Goal: Contribute content: Contribute content

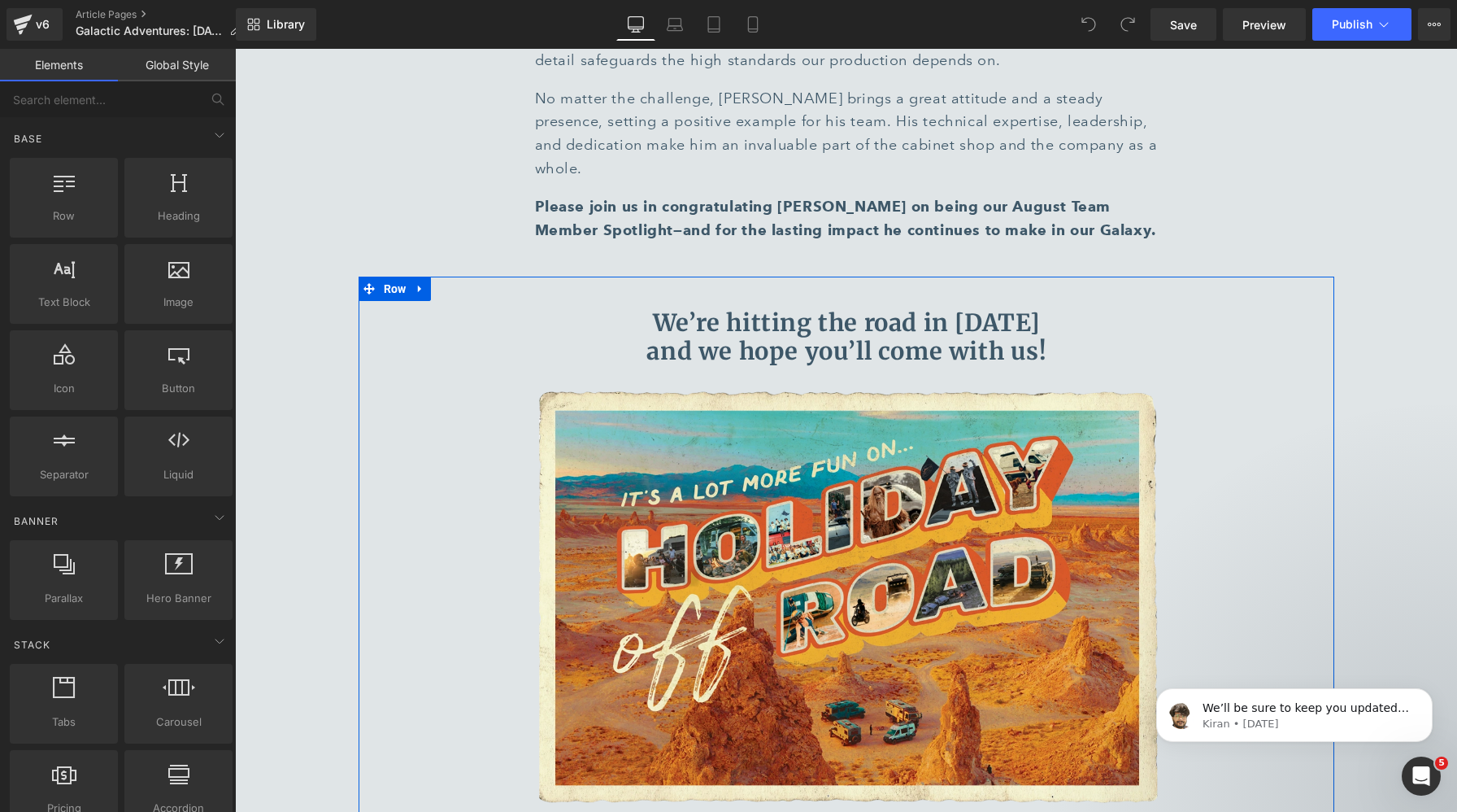
scroll to position [8285, 0]
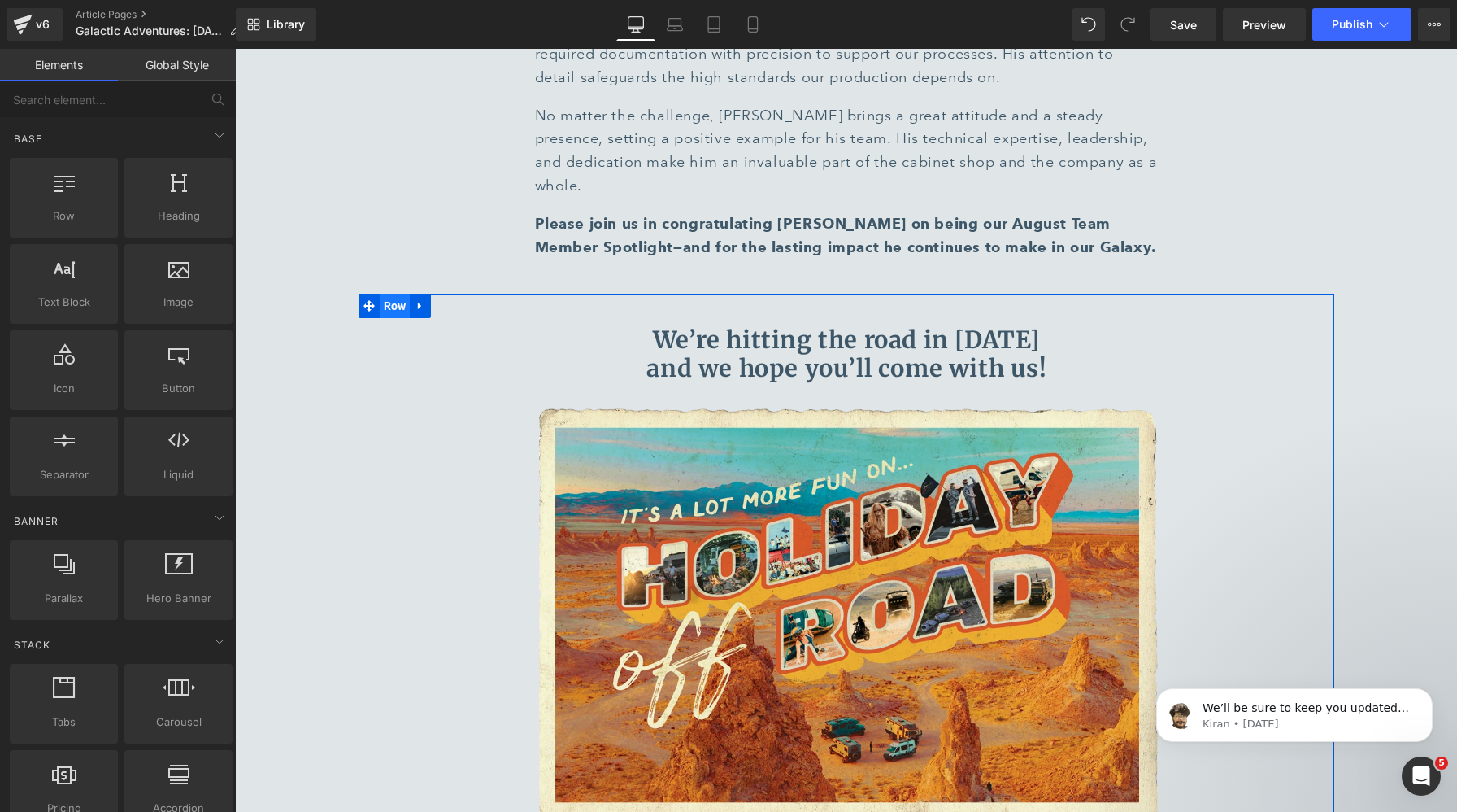
click at [390, 293] on span "Row" at bounding box center [395, 305] width 31 height 24
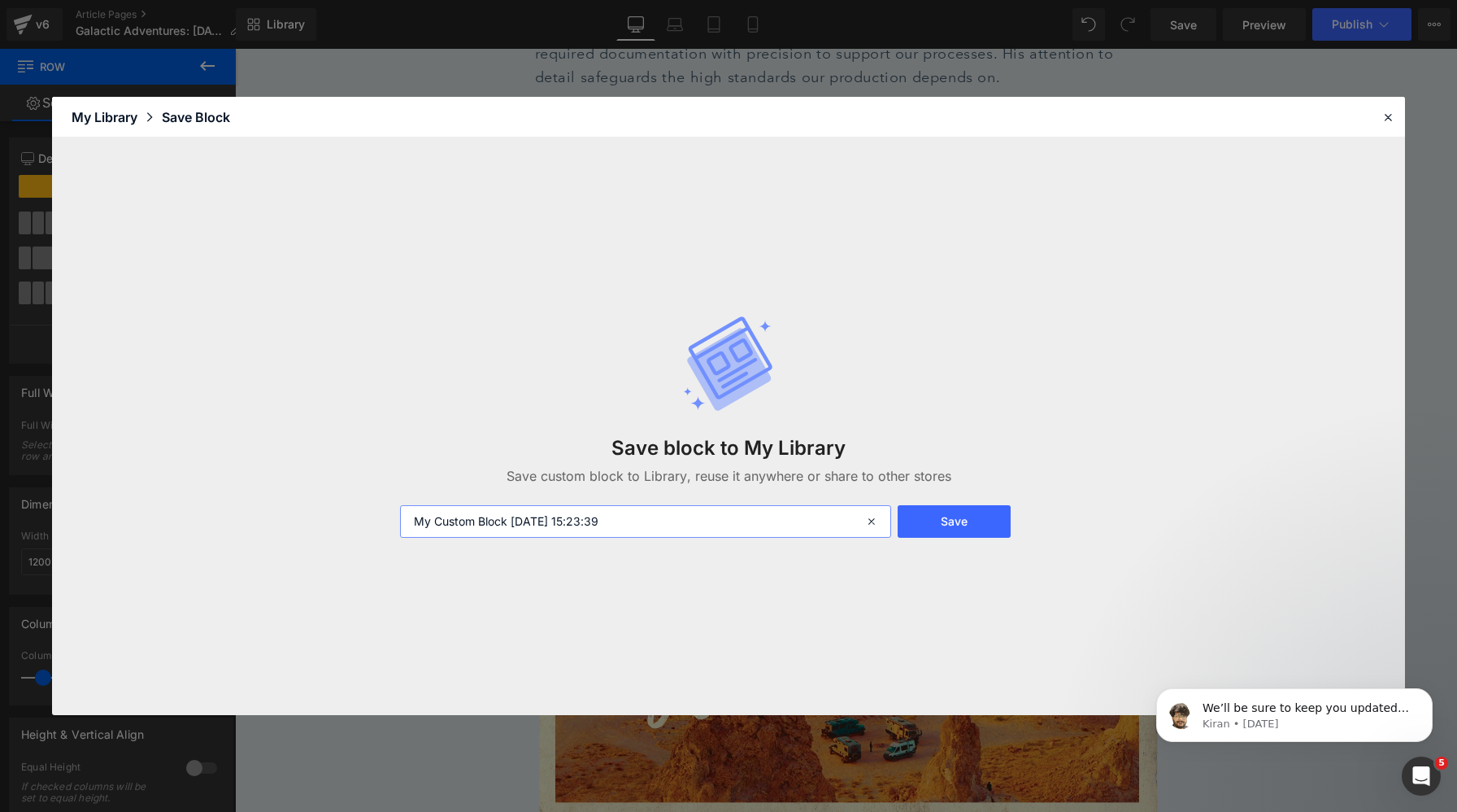
click at [621, 529] on input "My Custom Block 2025-09-02 15:23:39" at bounding box center [645, 522] width 491 height 33
type input "[GEOGRAPHIC_DATA]"
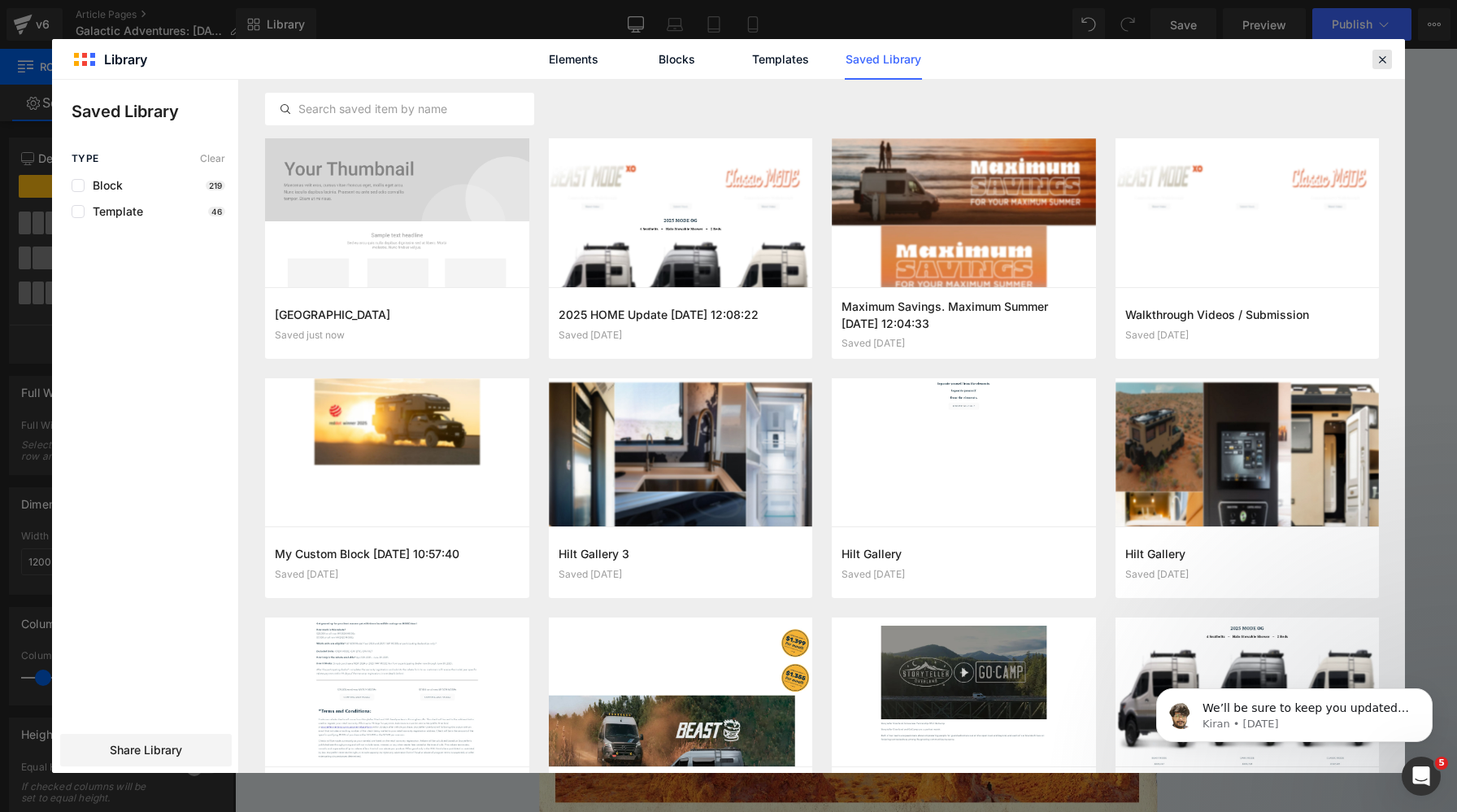
click at [1068, 57] on icon at bounding box center [1382, 59] width 14 height 14
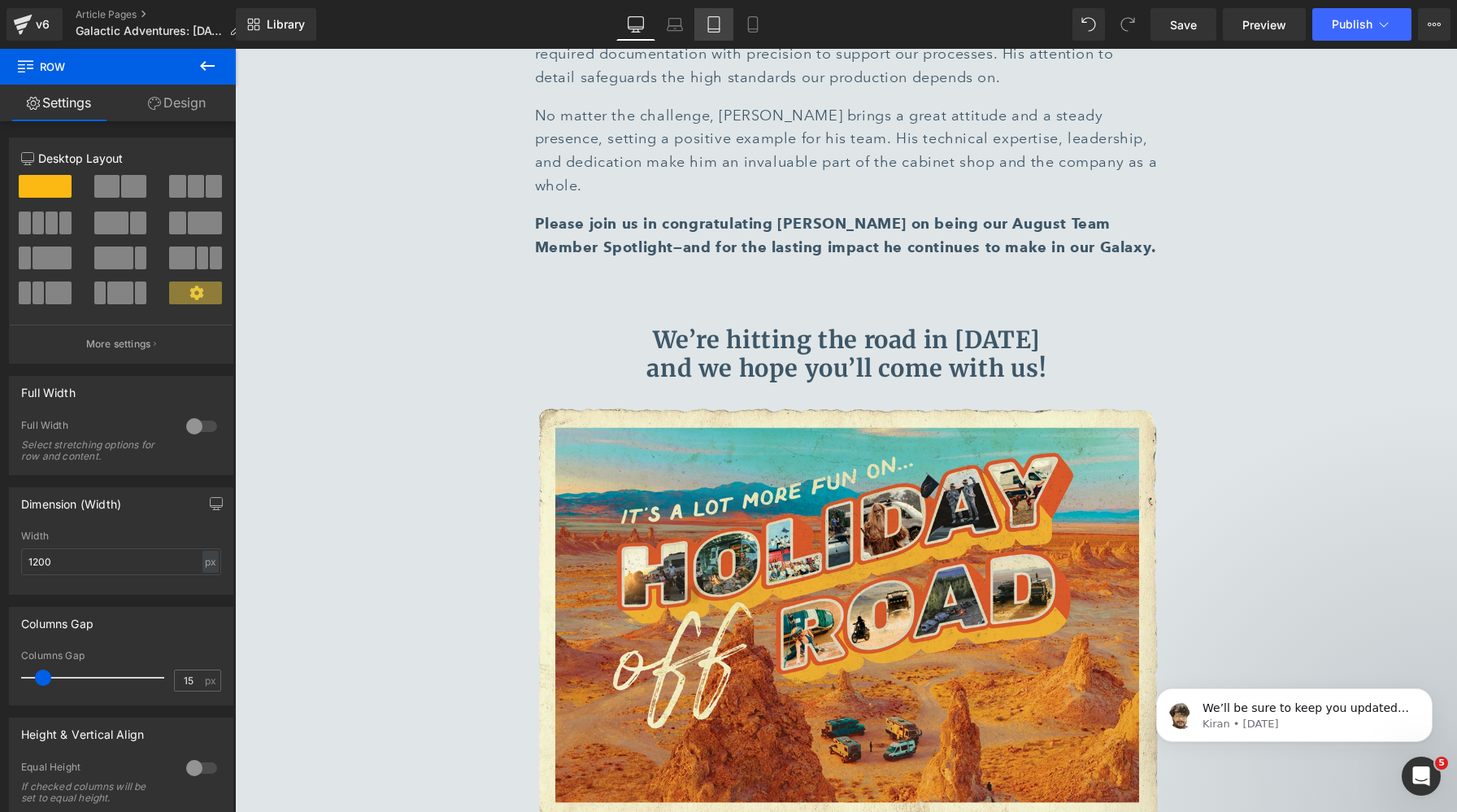
click at [717, 22] on icon at bounding box center [714, 24] width 16 height 16
type input "100"
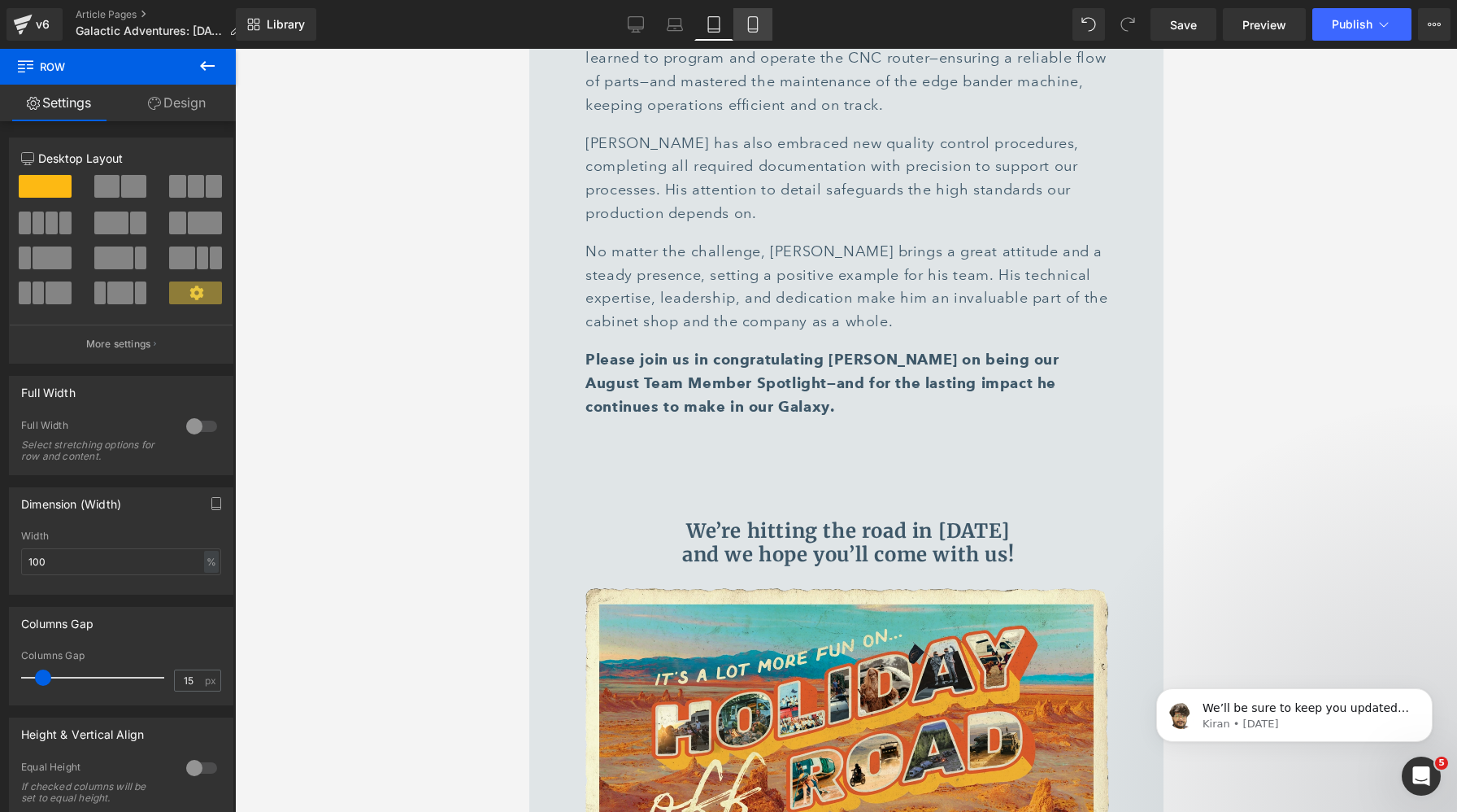
click at [739, 26] on link "Mobile" at bounding box center [753, 24] width 39 height 33
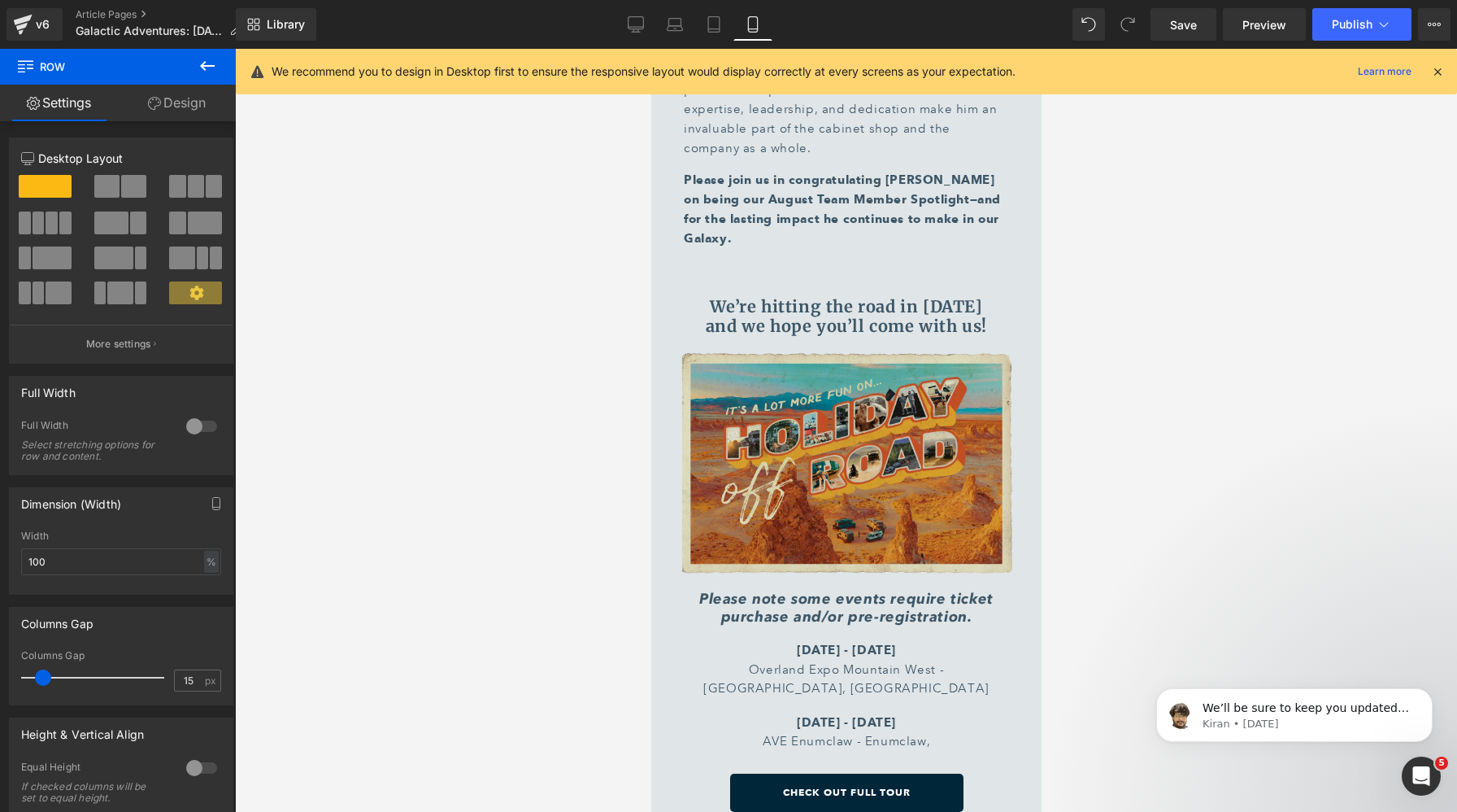
scroll to position [7340, 0]
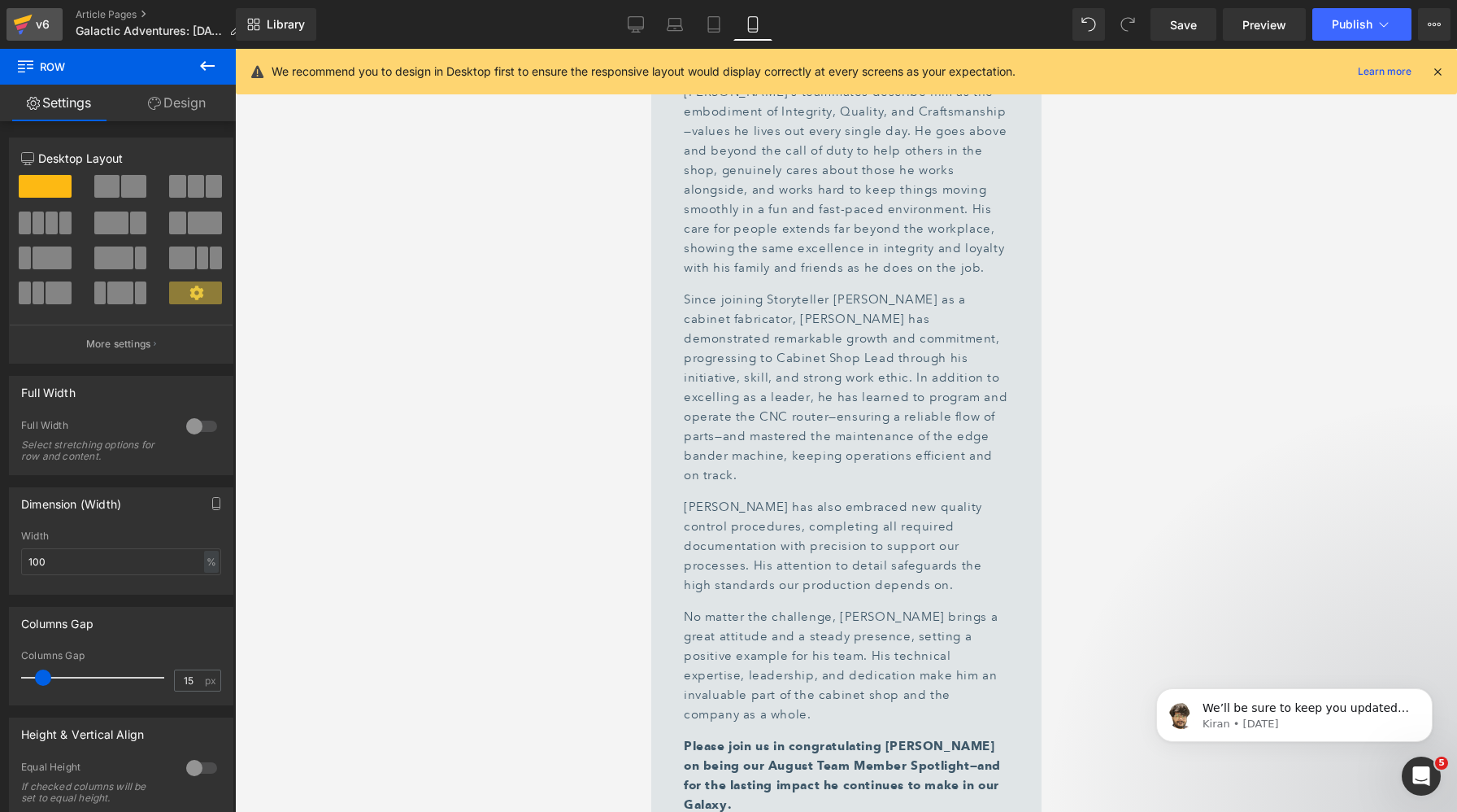
click at [20, 30] on icon at bounding box center [23, 24] width 19 height 40
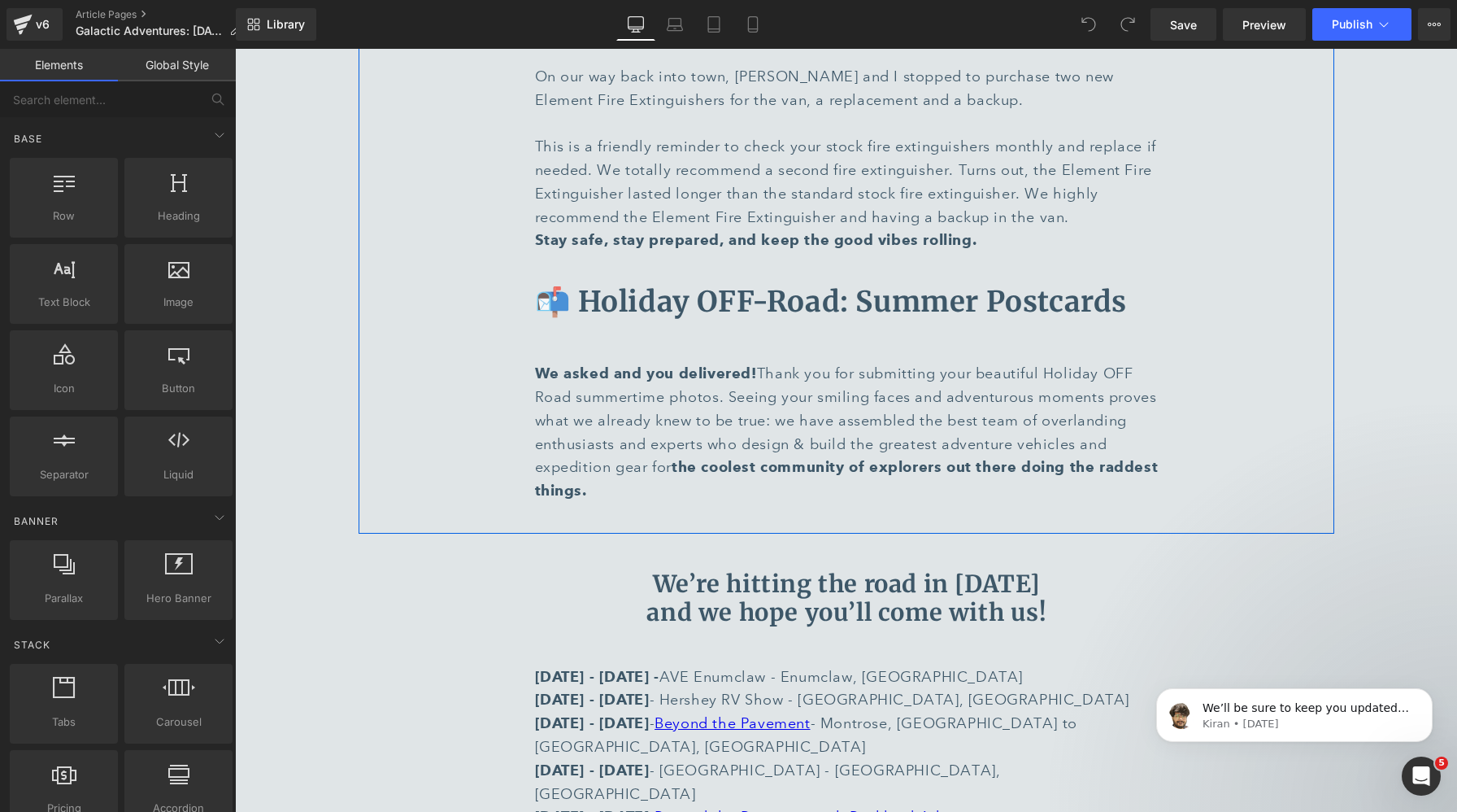
scroll to position [5857, 0]
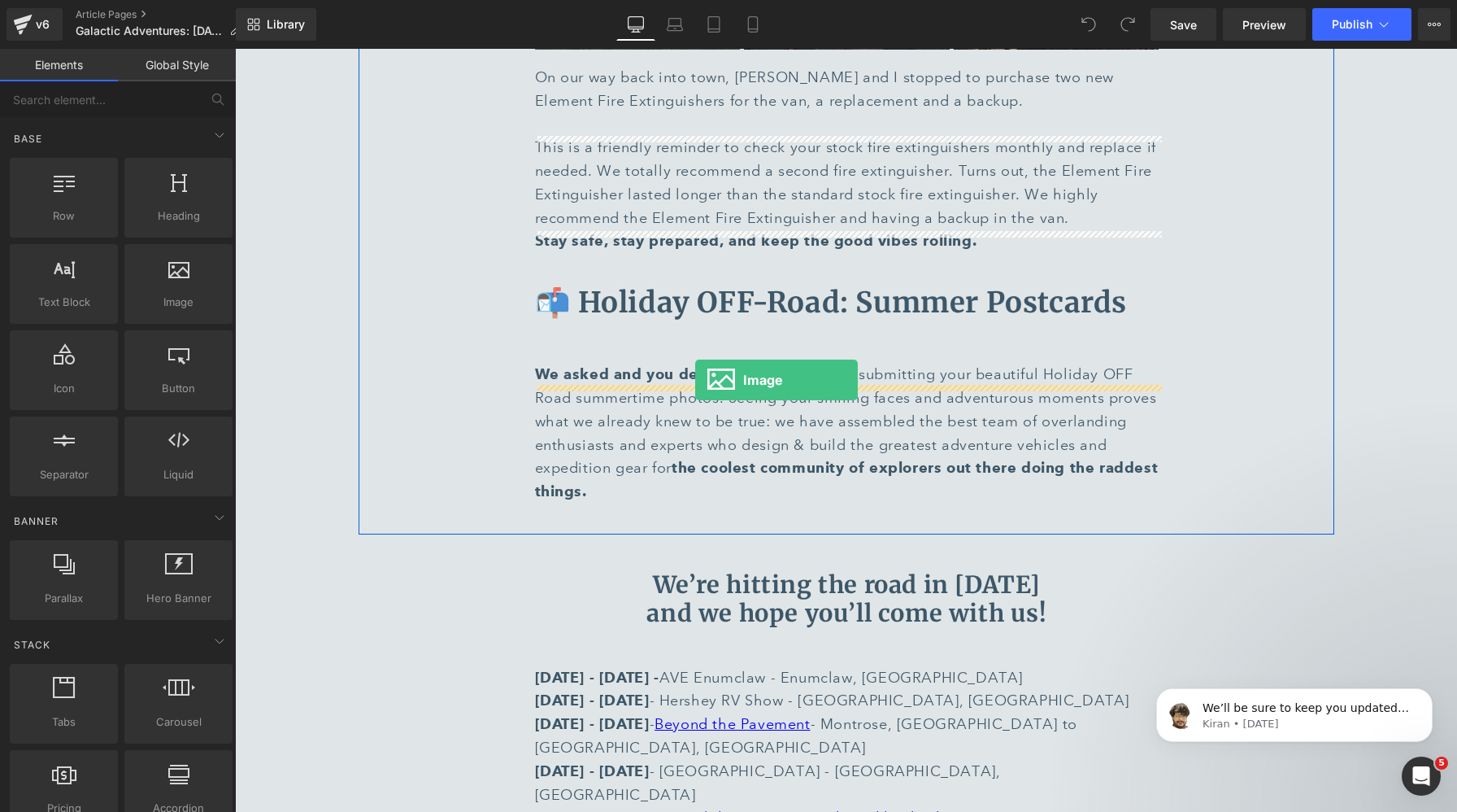
drag, startPoint x: 407, startPoint y: 335, endPoint x: 696, endPoint y: 380, distance: 292.5
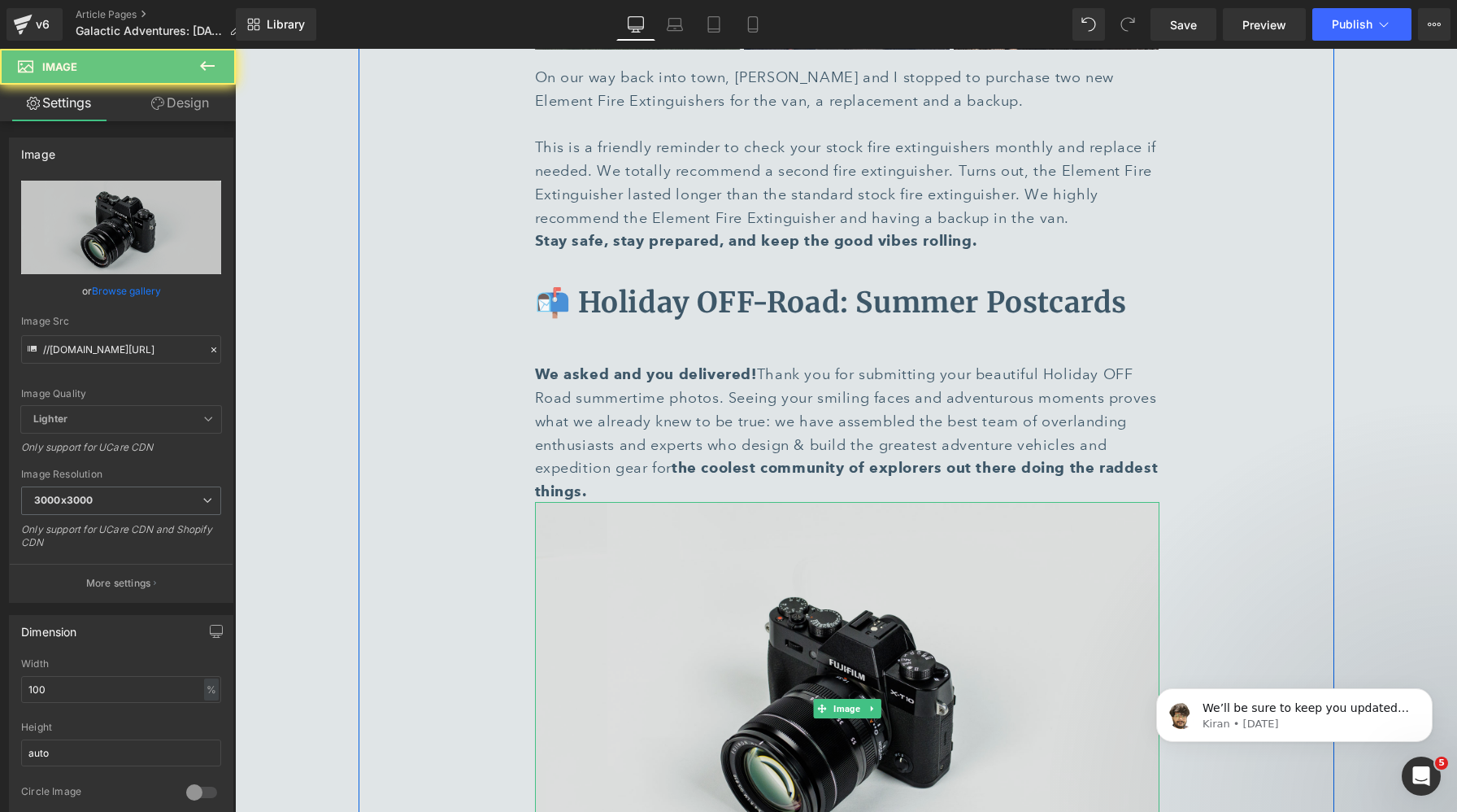
click at [753, 502] on img at bounding box center [848, 708] width 625 height 414
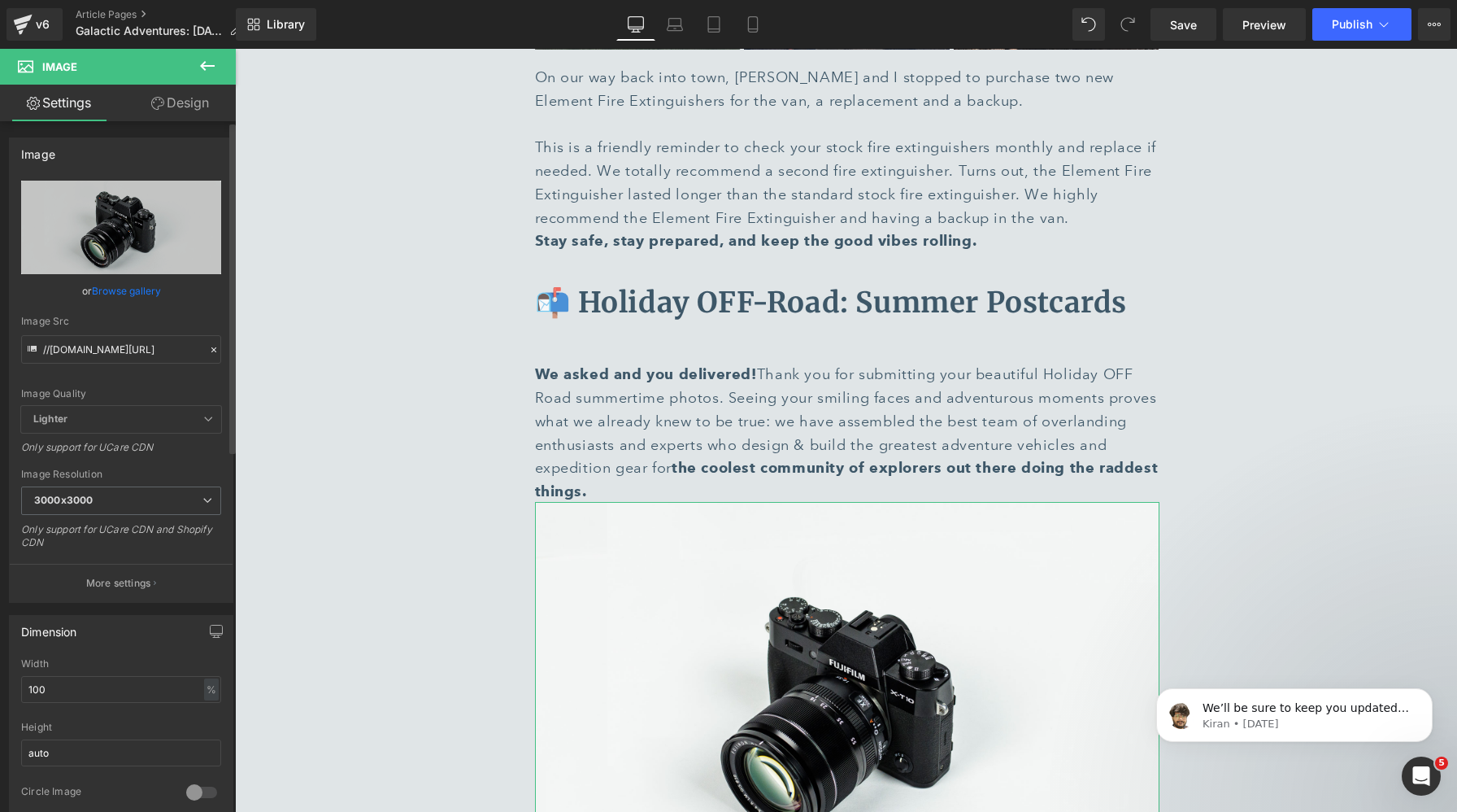
click at [109, 286] on link "Browse gallery" at bounding box center [127, 291] width 69 height 29
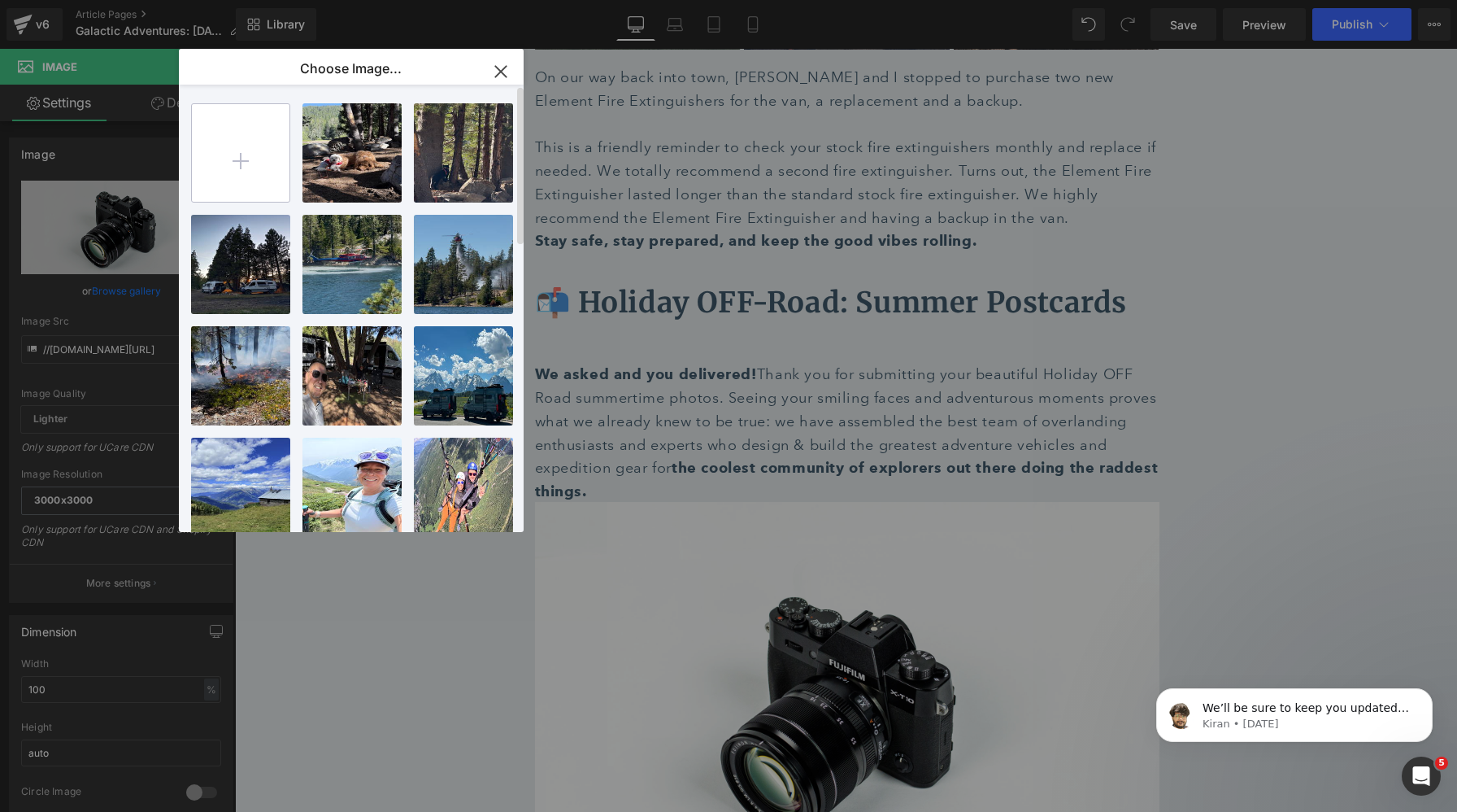
click at [243, 168] on input "file" at bounding box center [241, 153] width 98 height 98
type input "C:\fakepath\Happenings at HQ Desktop.webp"
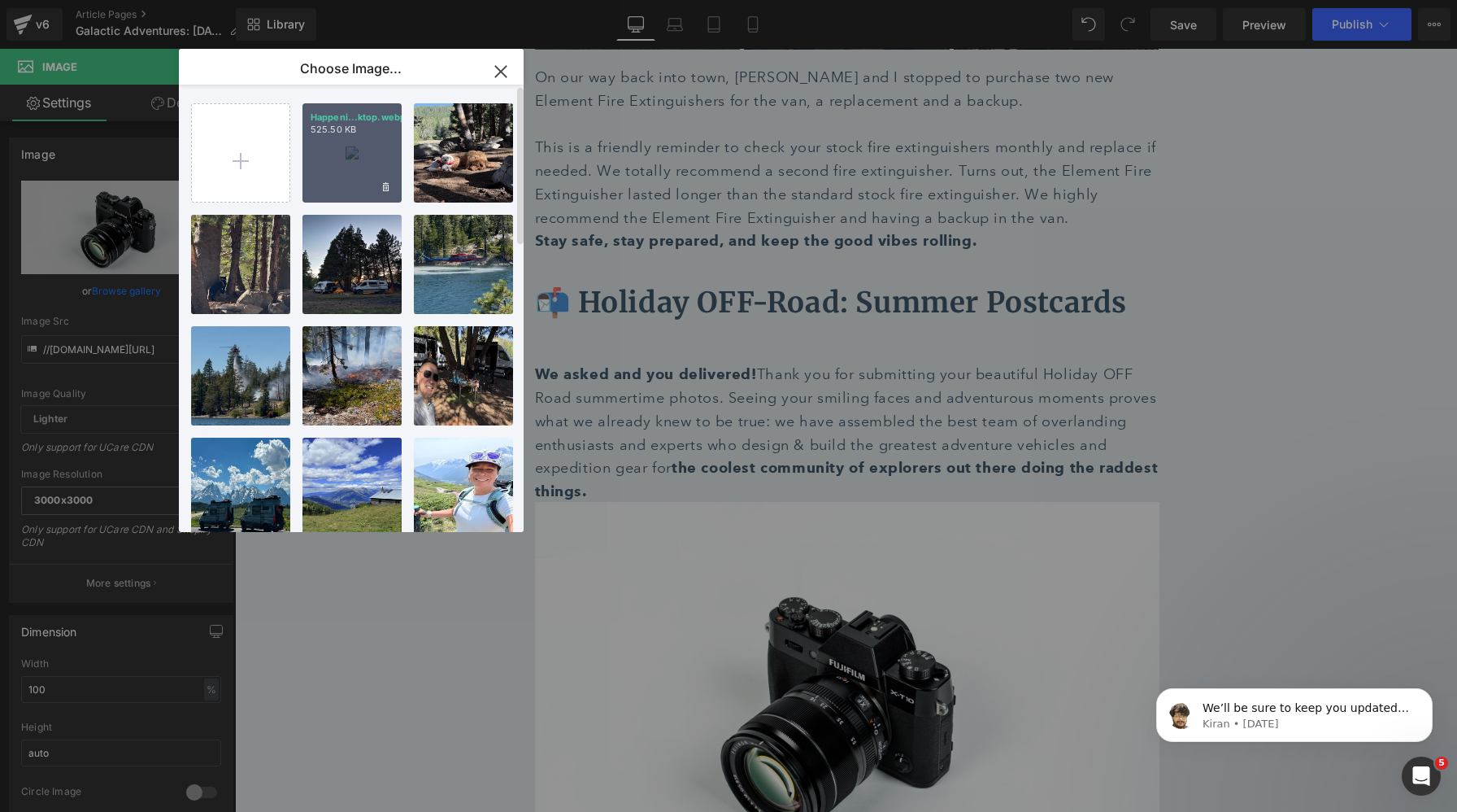
click at [357, 151] on div "Happeni...ktop.webp 525.50 KB" at bounding box center [352, 152] width 99 height 99
type input "[URL][DOMAIN_NAME]"
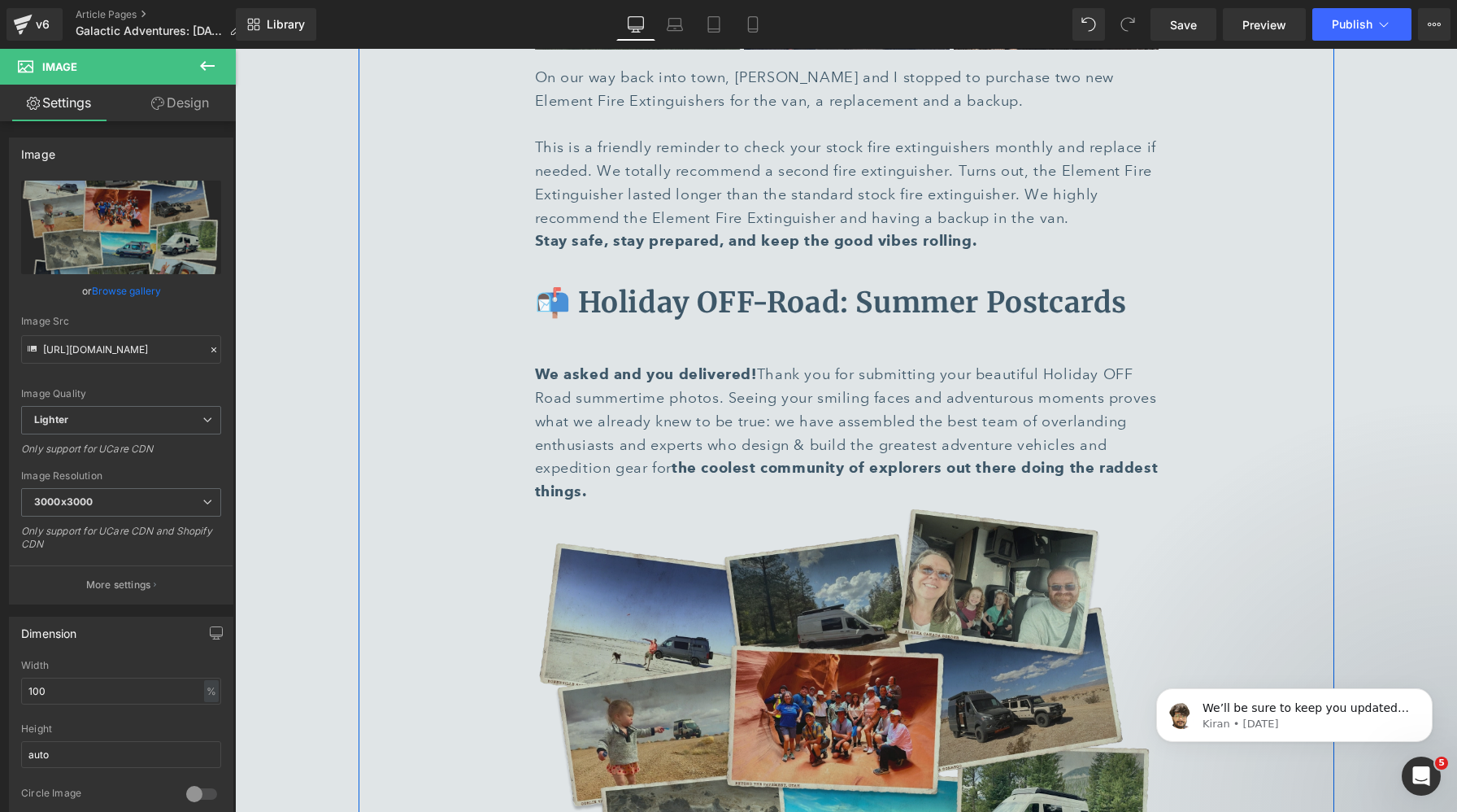
scroll to position [5935, 0]
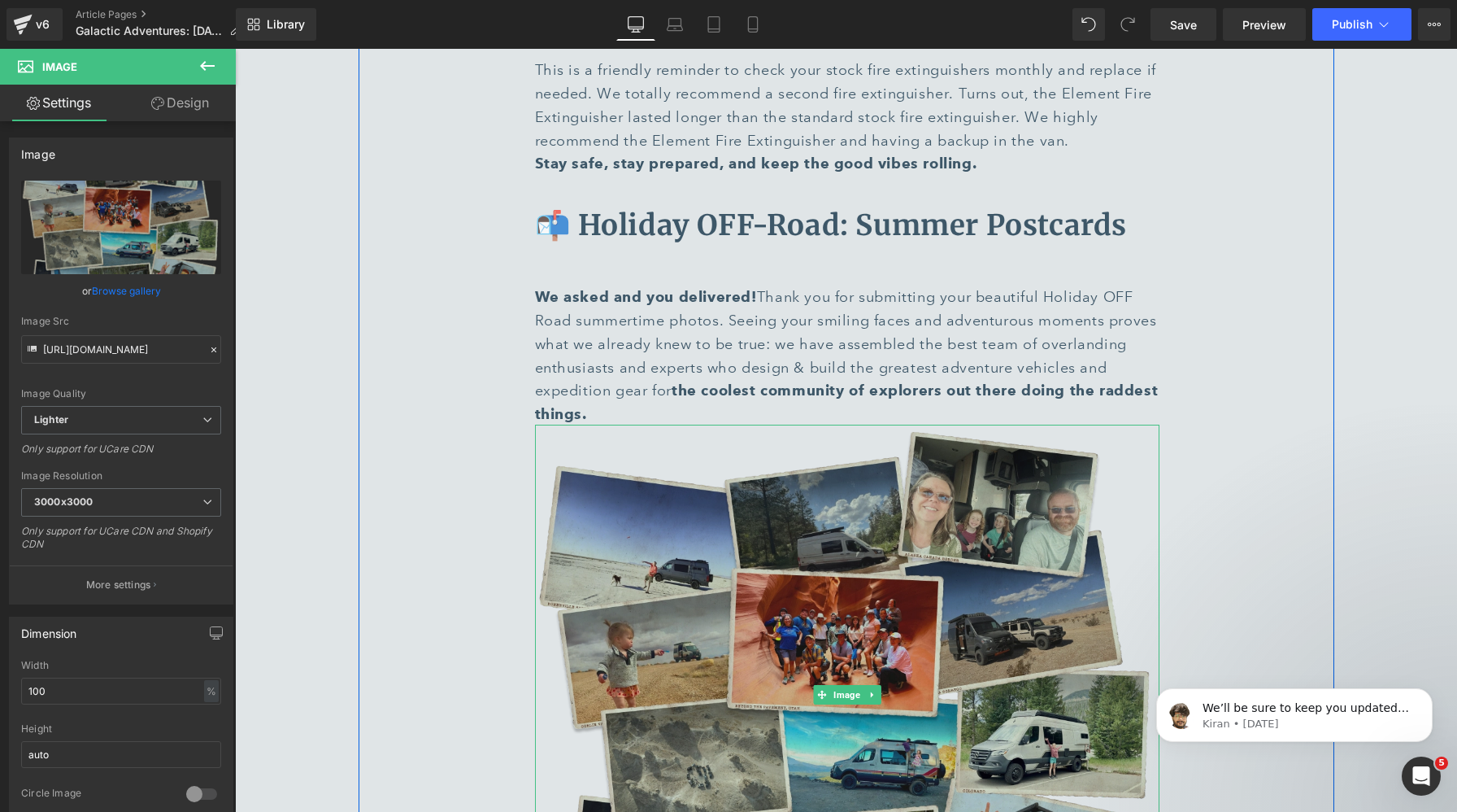
click at [658, 426] on img at bounding box center [848, 695] width 625 height 541
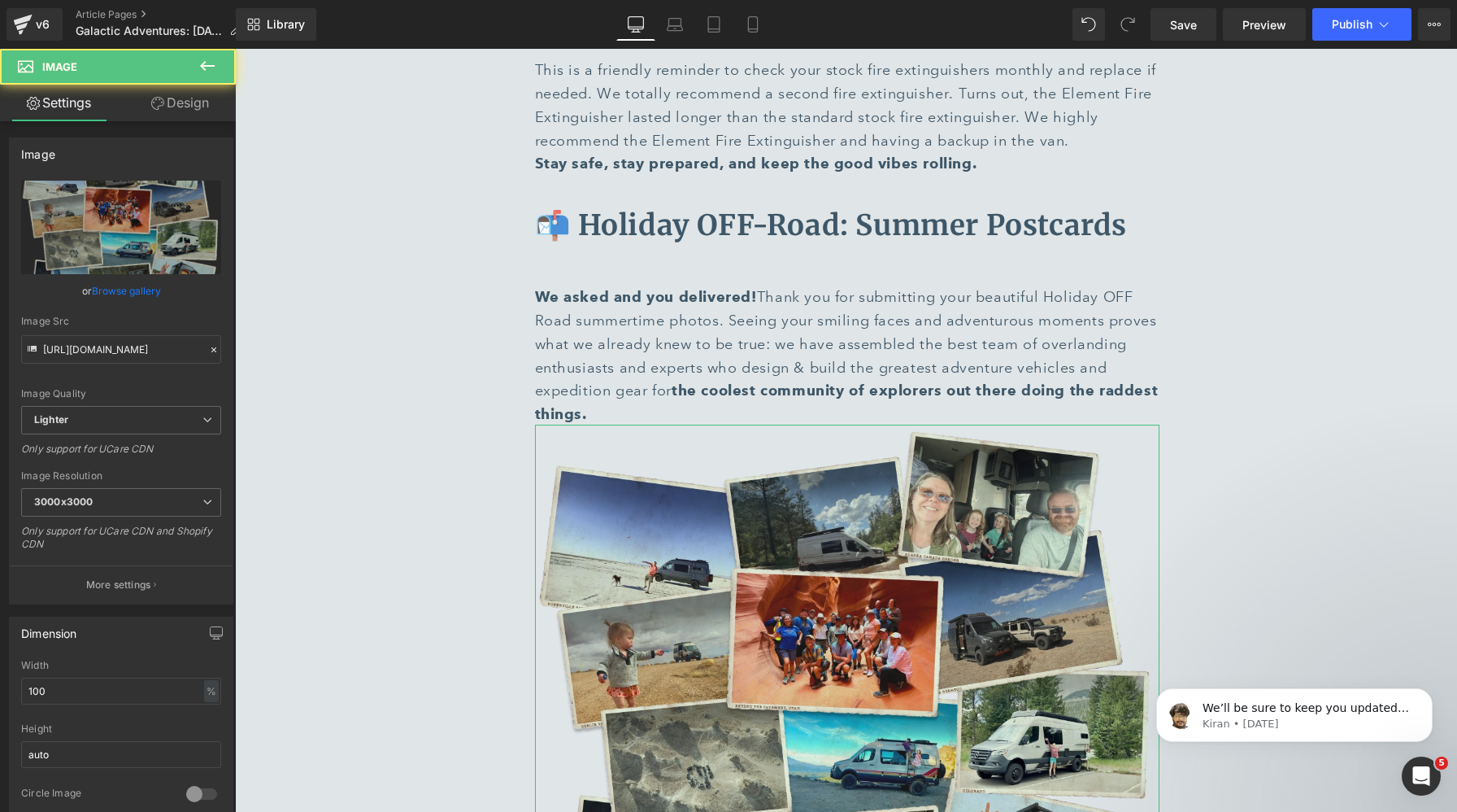
click at [172, 118] on link "Design" at bounding box center [180, 103] width 118 height 37
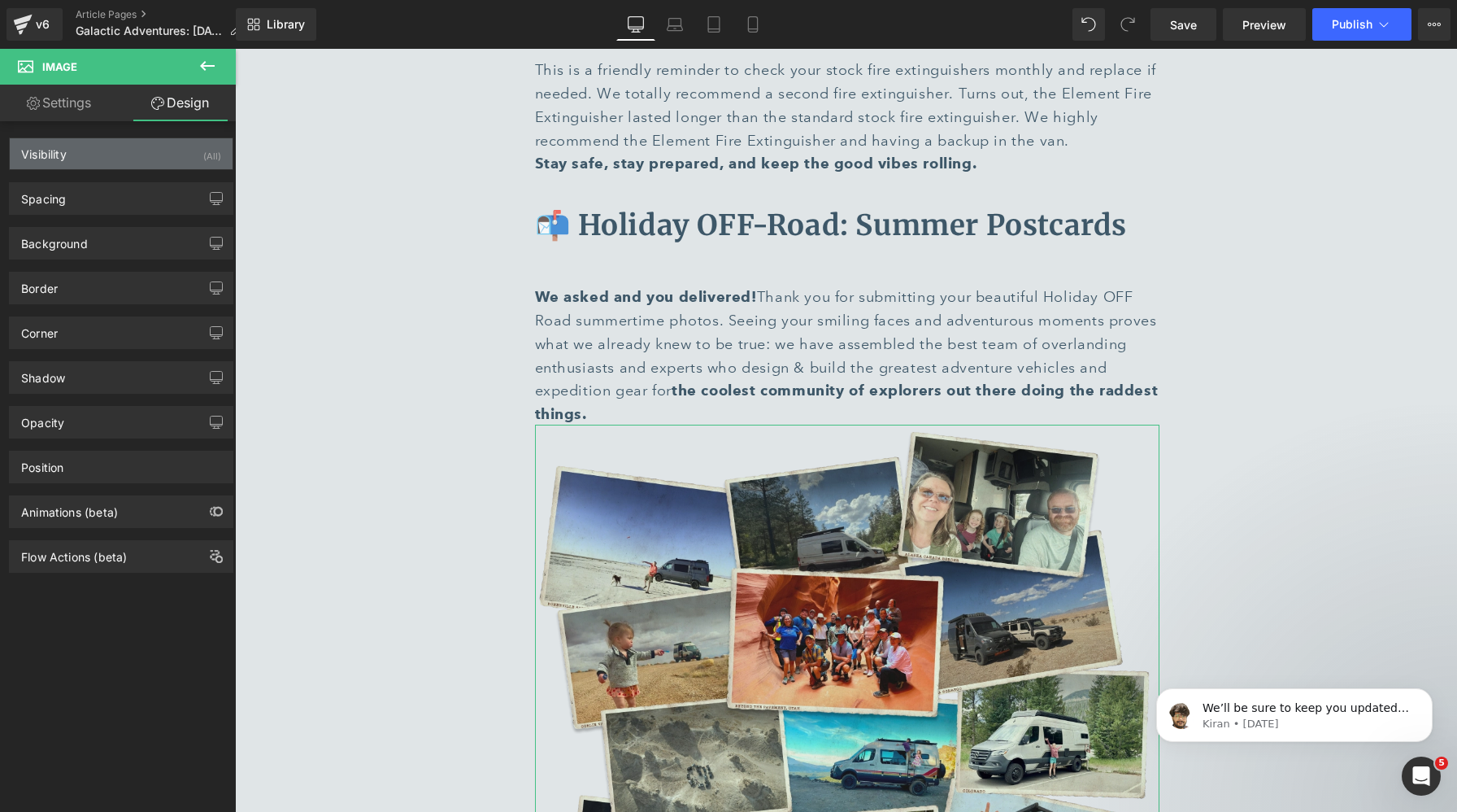
click at [141, 145] on div "Visibility (All)" at bounding box center [121, 154] width 223 height 31
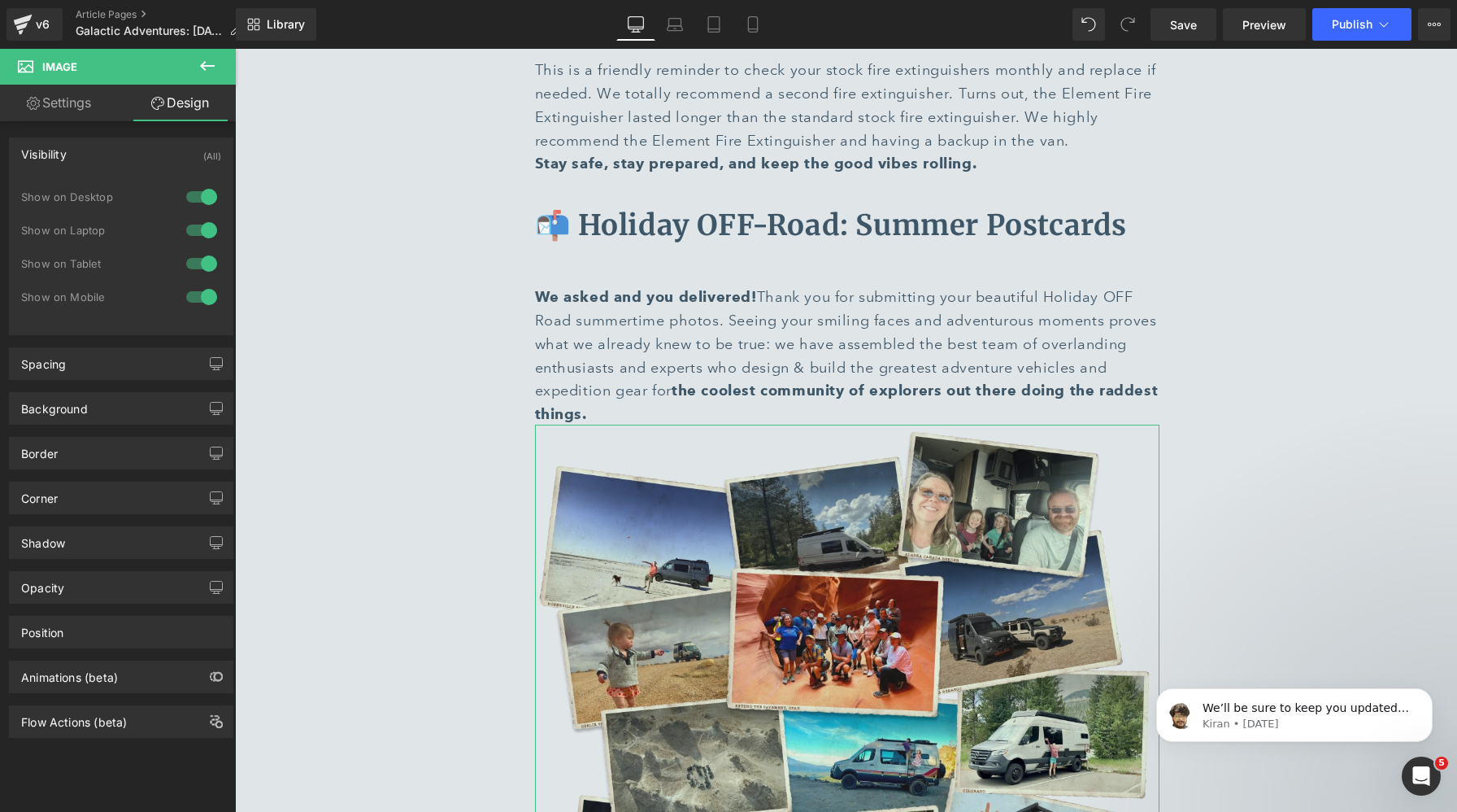
click at [188, 288] on div at bounding box center [202, 296] width 39 height 26
click at [210, 67] on icon at bounding box center [208, 65] width 19 height 19
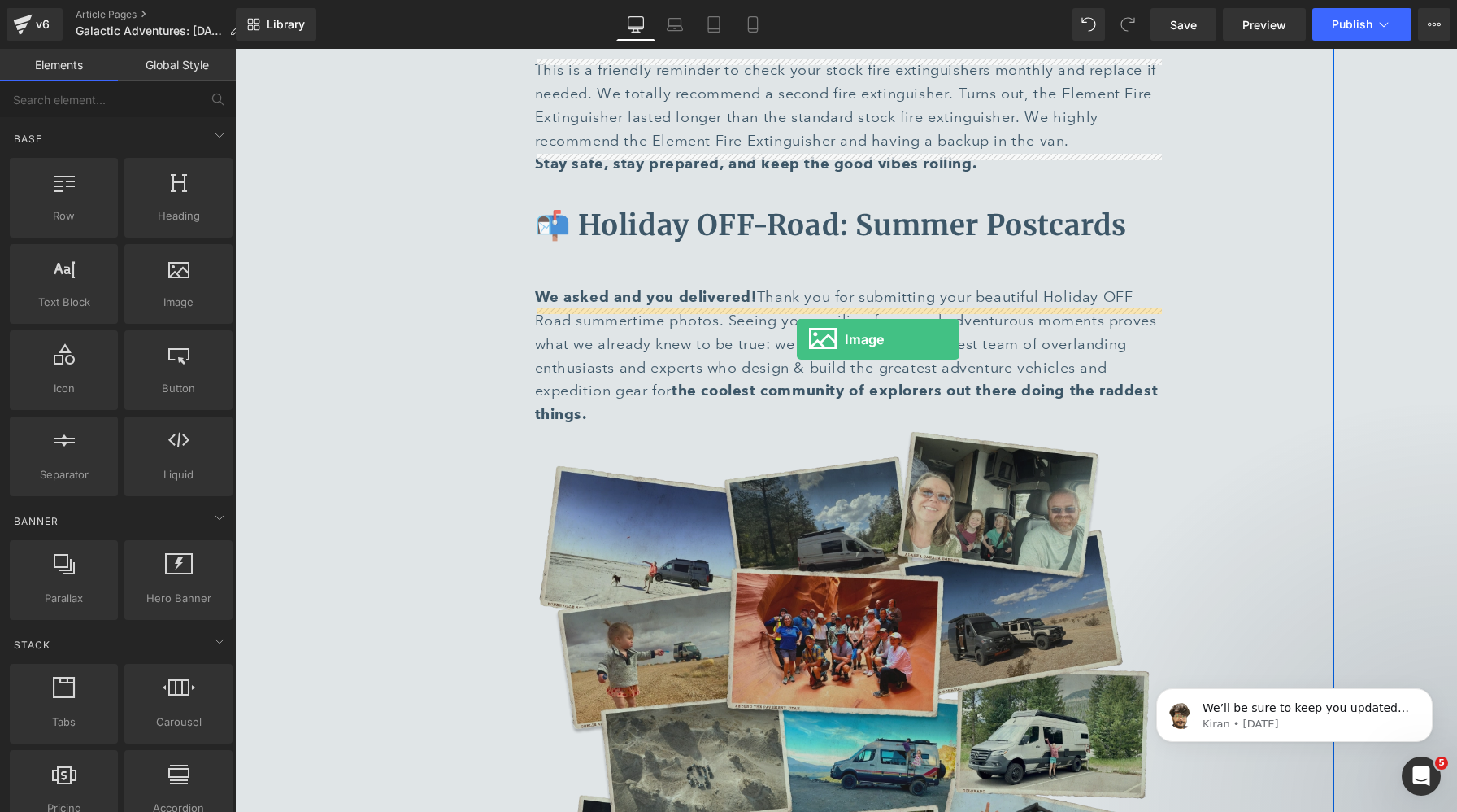
drag, startPoint x: 400, startPoint y: 330, endPoint x: 797, endPoint y: 338, distance: 397.1
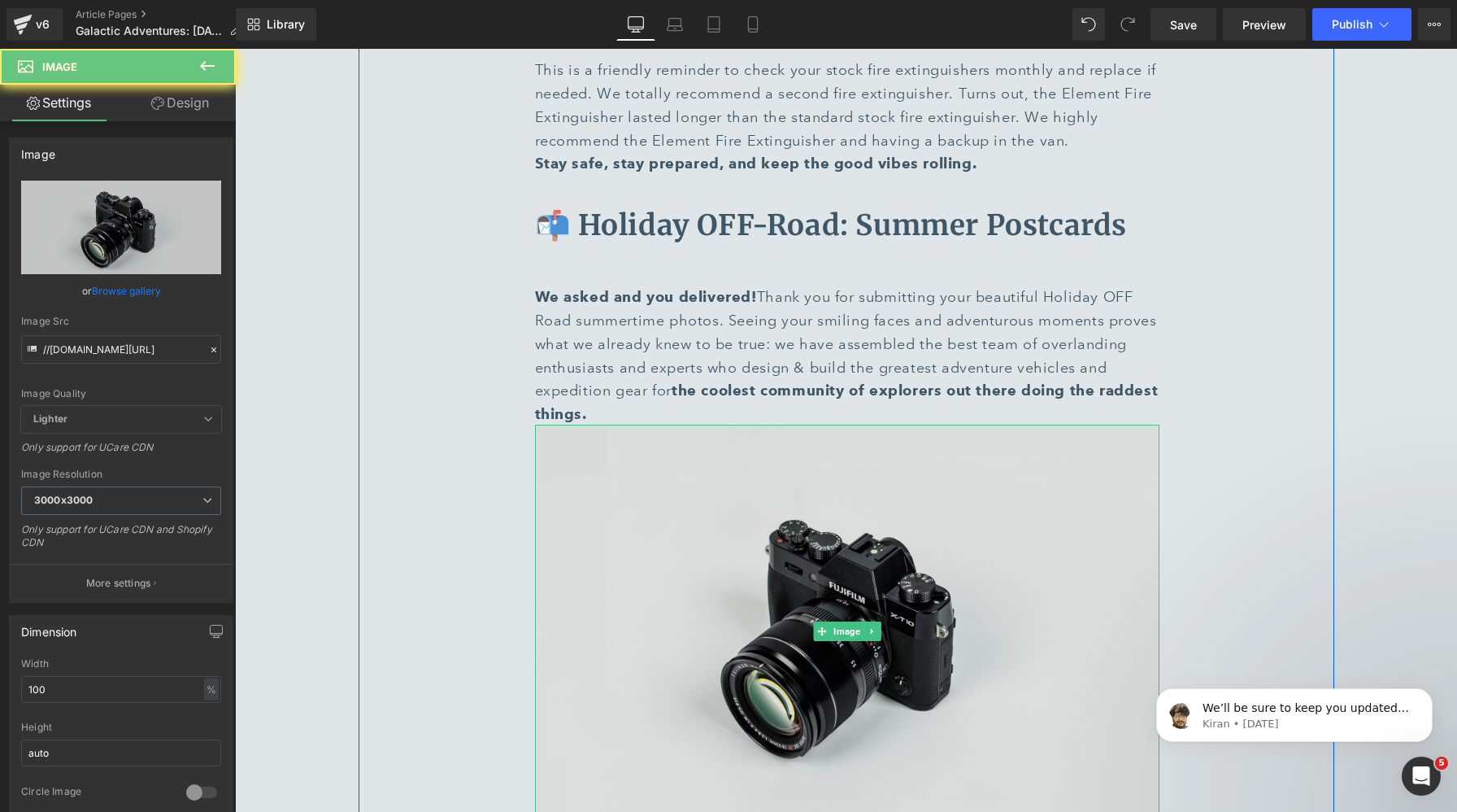
click at [699, 425] on img at bounding box center [848, 631] width 625 height 414
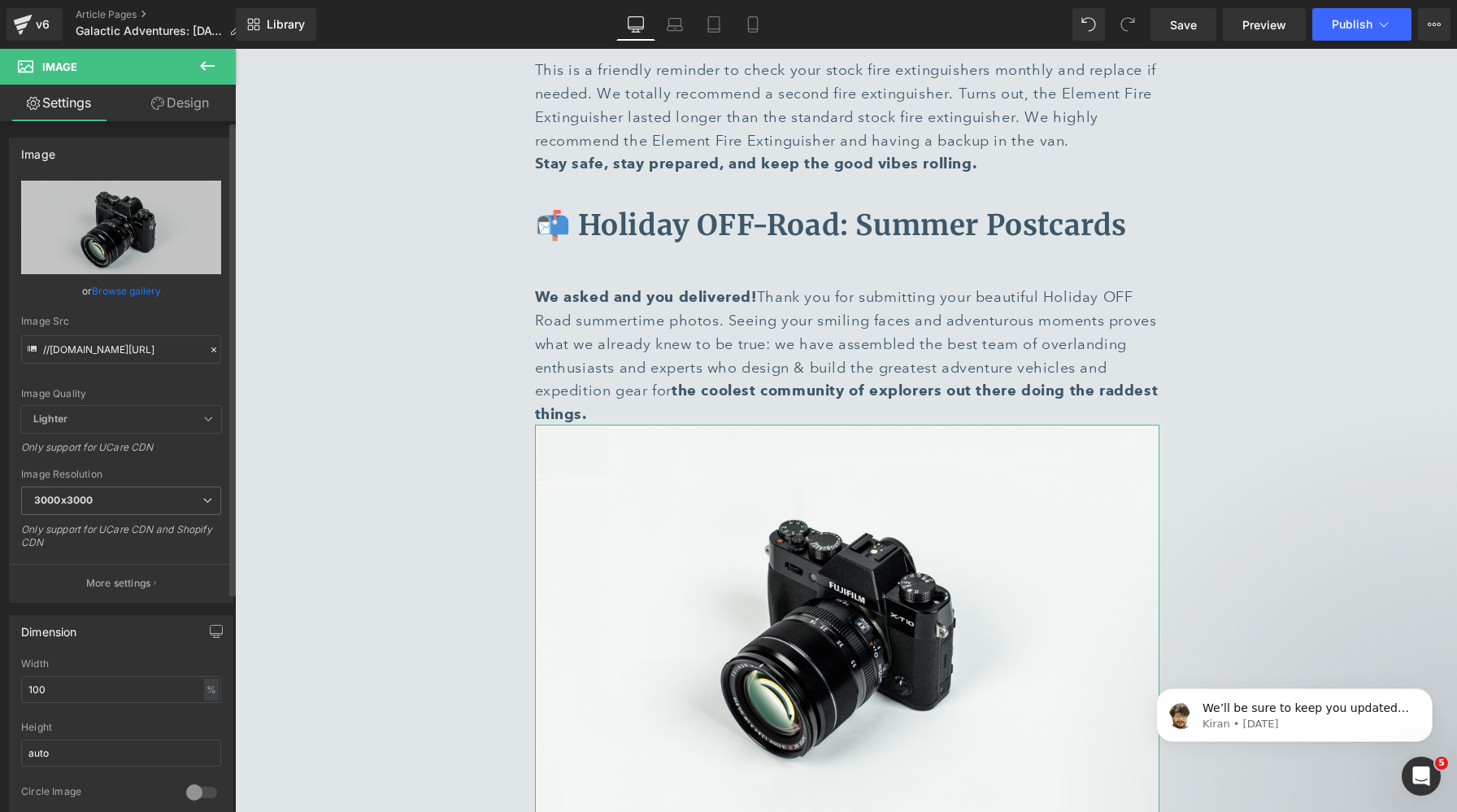
click at [124, 288] on link "Browse gallery" at bounding box center [127, 291] width 69 height 29
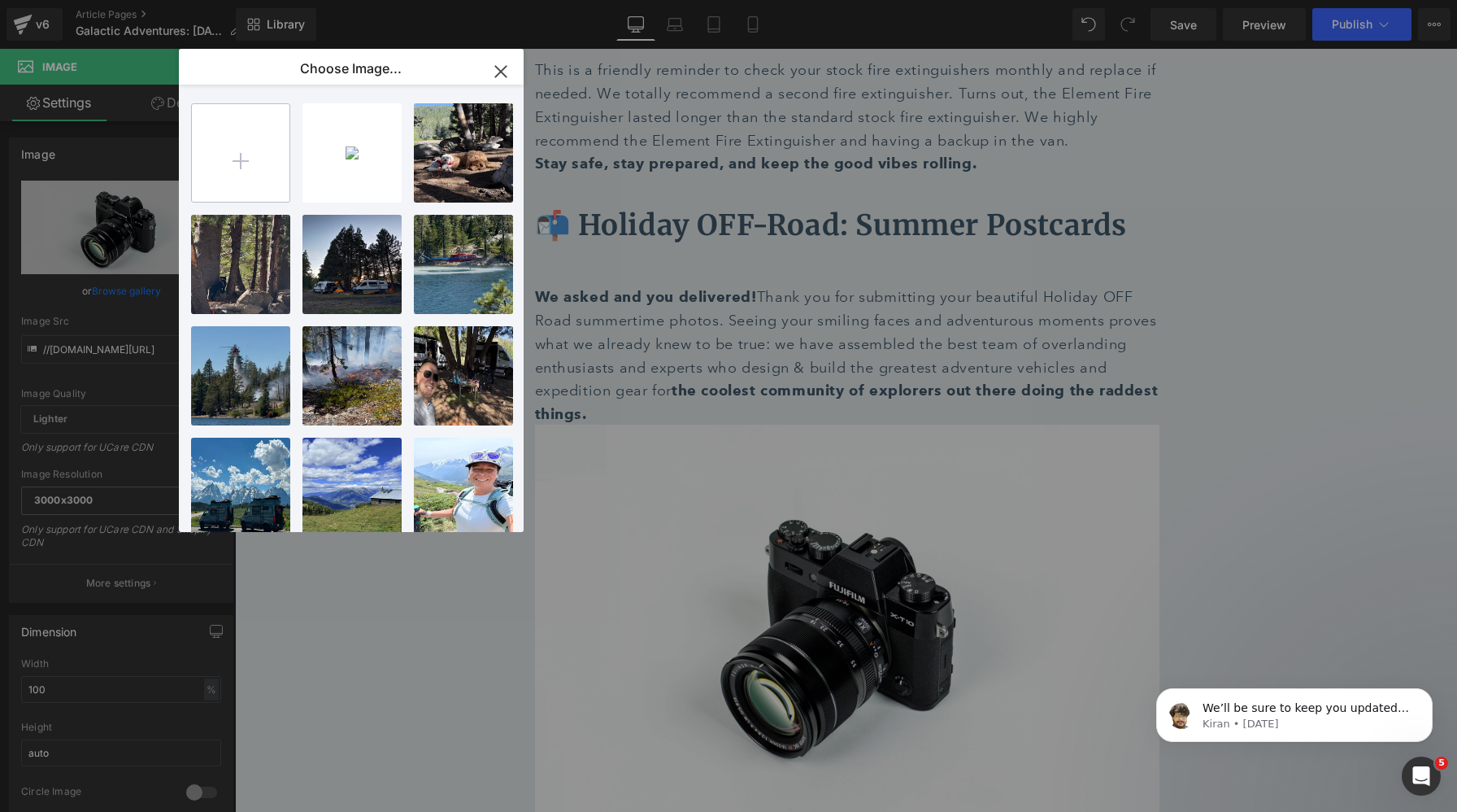
click at [264, 147] on input "file" at bounding box center [241, 153] width 98 height 98
type input "C:\fakepath\Happenings at HQ Mobile.webp"
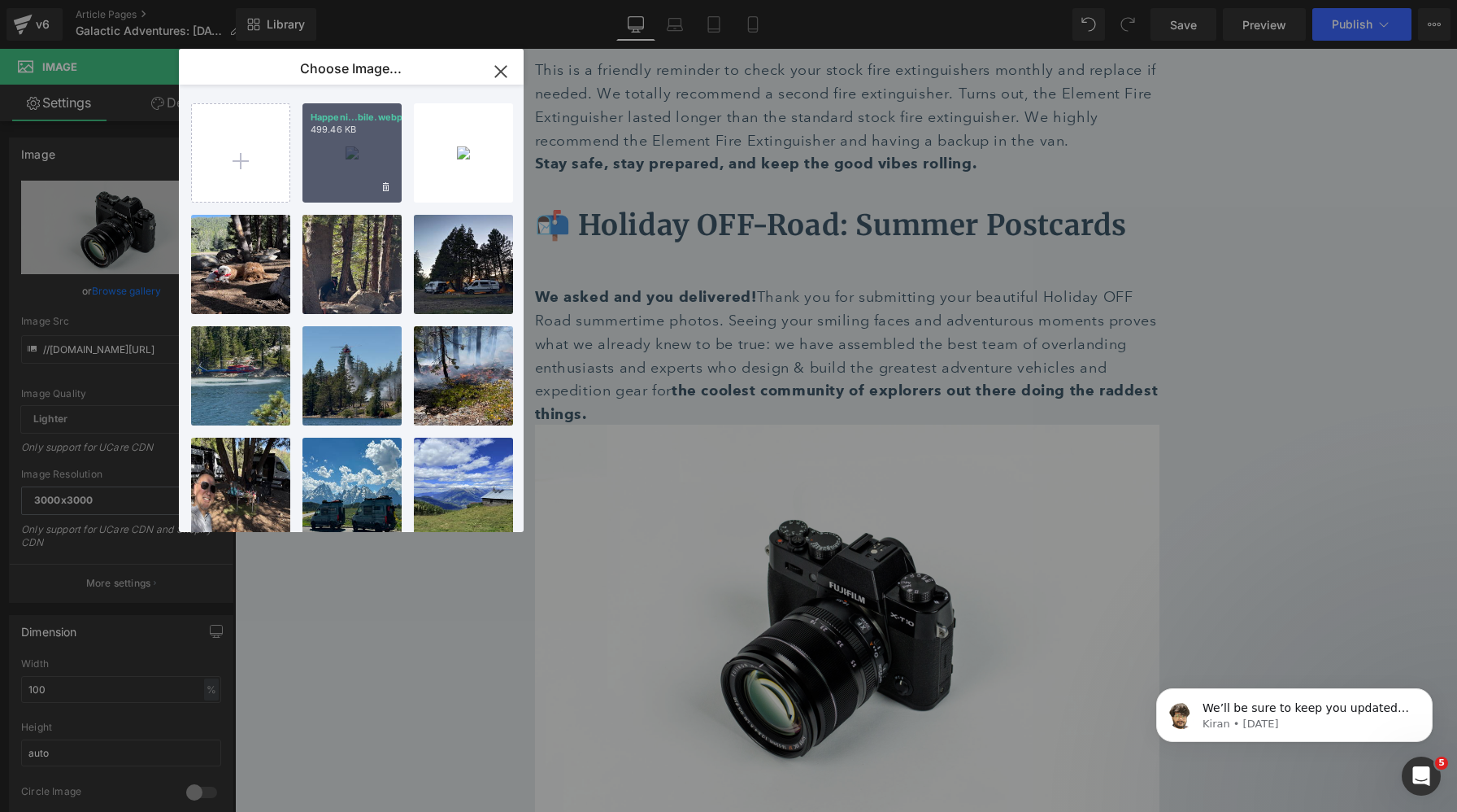
click at [357, 135] on p "499.46 KB" at bounding box center [352, 130] width 83 height 12
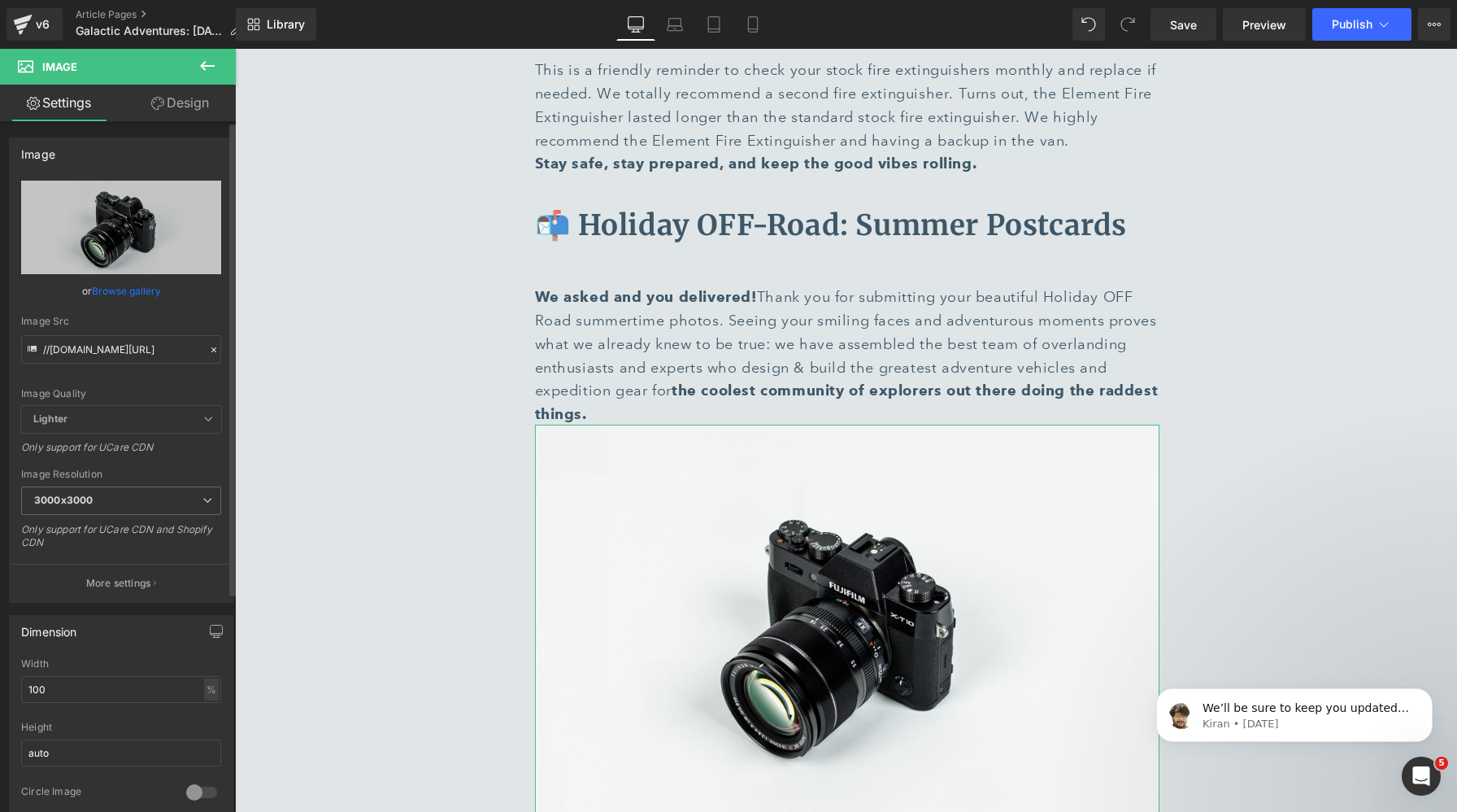
click at [109, 293] on link "Browse gallery" at bounding box center [127, 291] width 69 height 29
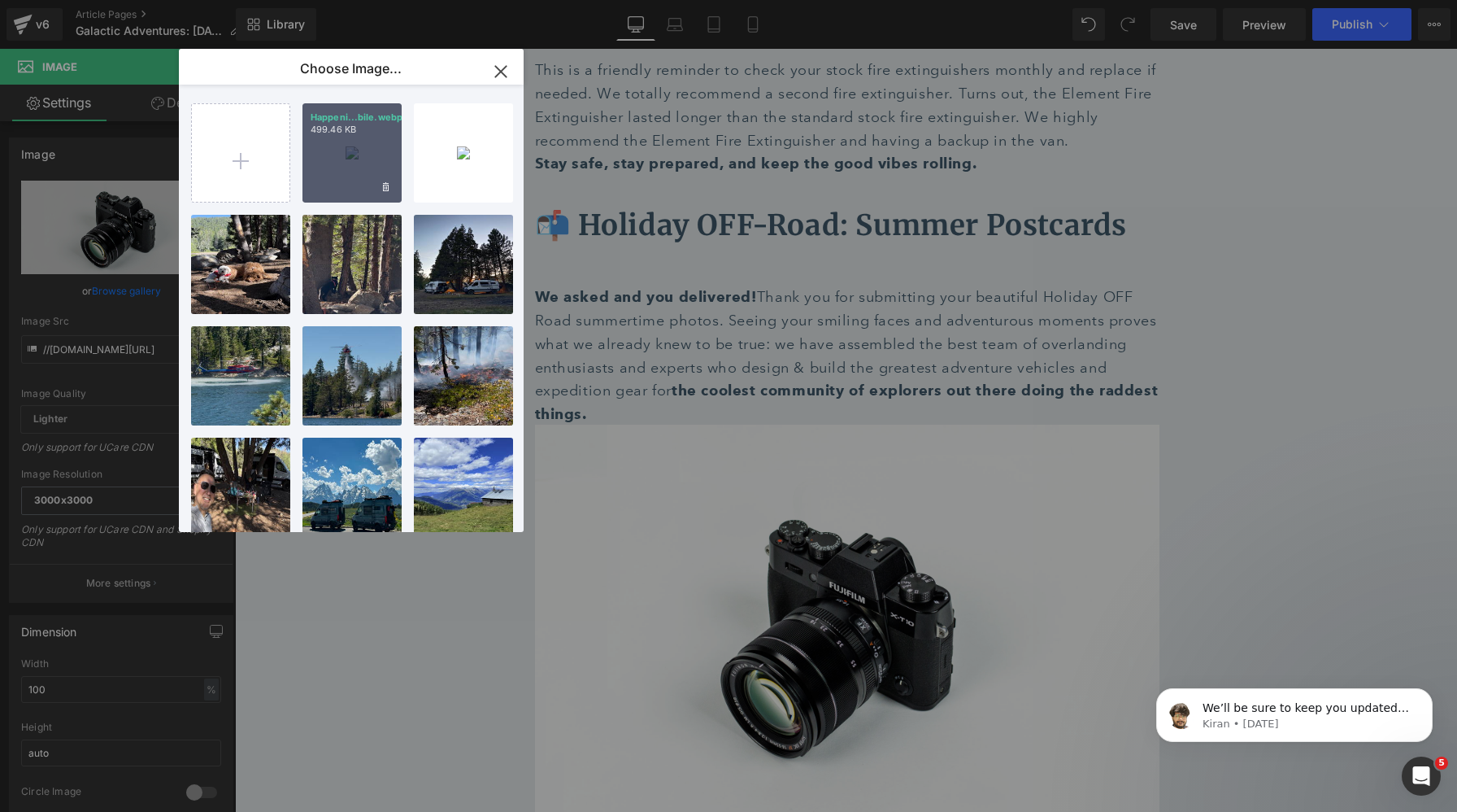
click at [365, 148] on div "Happeni...bile.webp 499.46 KB" at bounding box center [352, 152] width 99 height 99
type input "[URL][DOMAIN_NAME]"
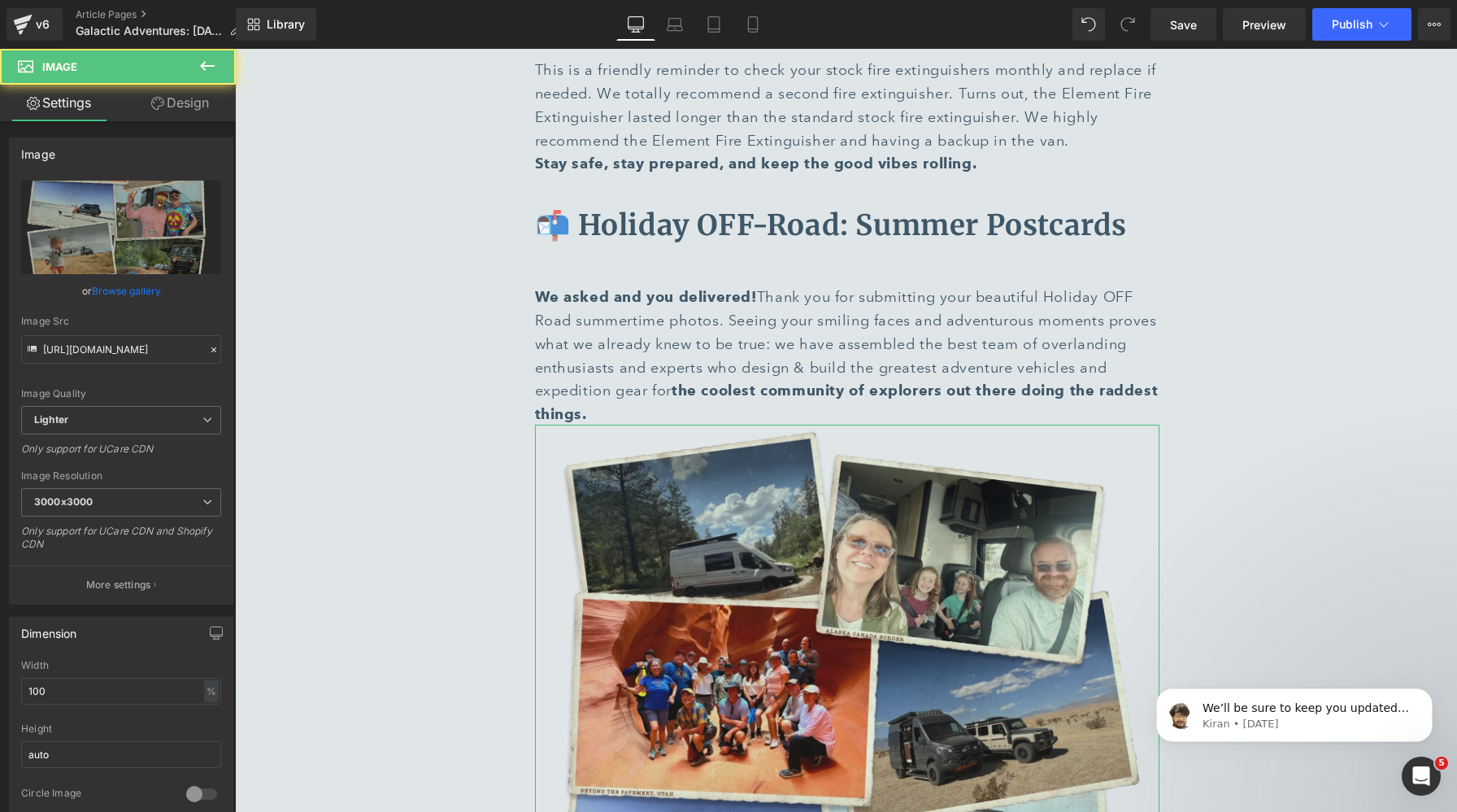
click at [165, 109] on link "Design" at bounding box center [180, 103] width 118 height 37
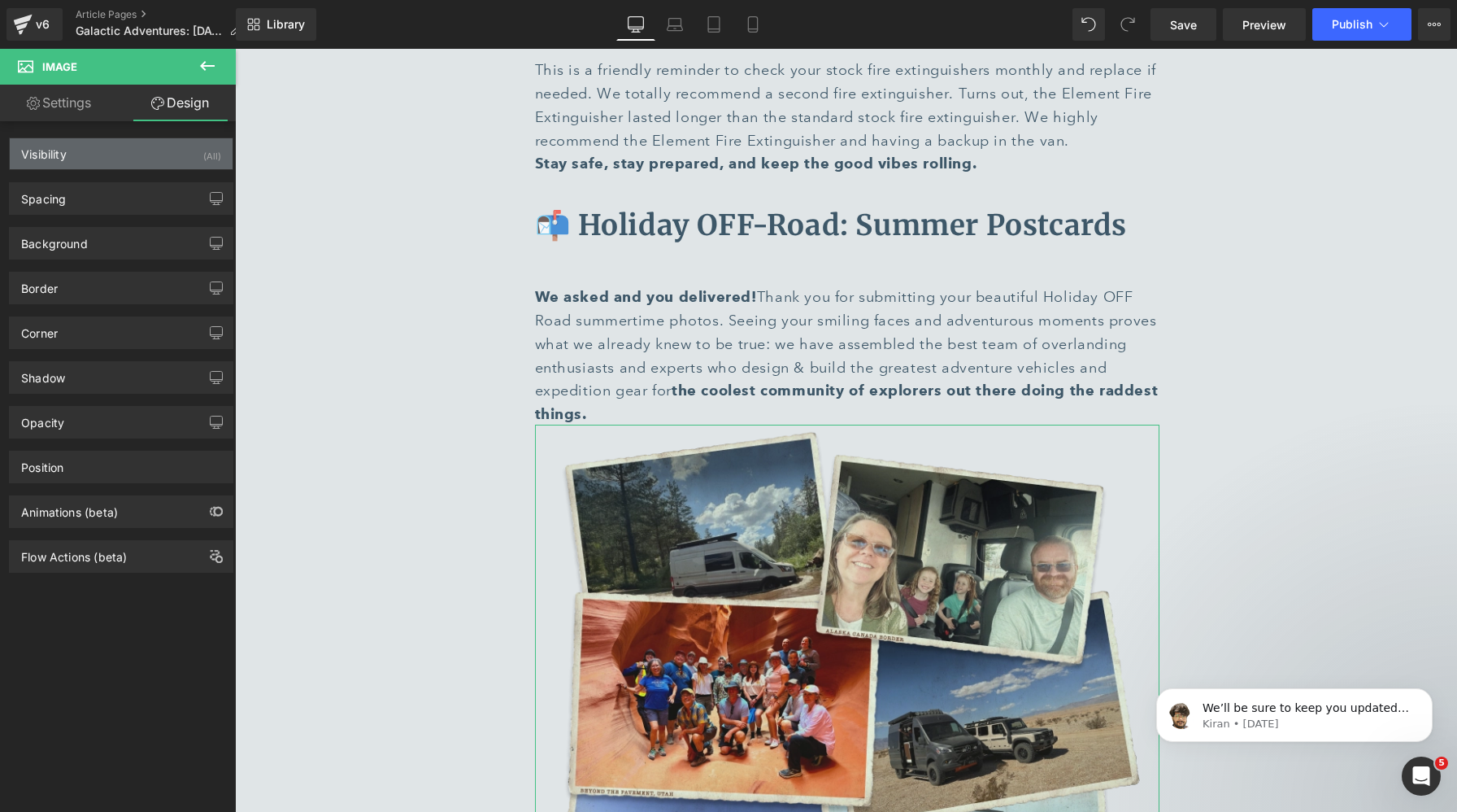
click at [132, 155] on div "Visibility (All)" at bounding box center [121, 154] width 223 height 31
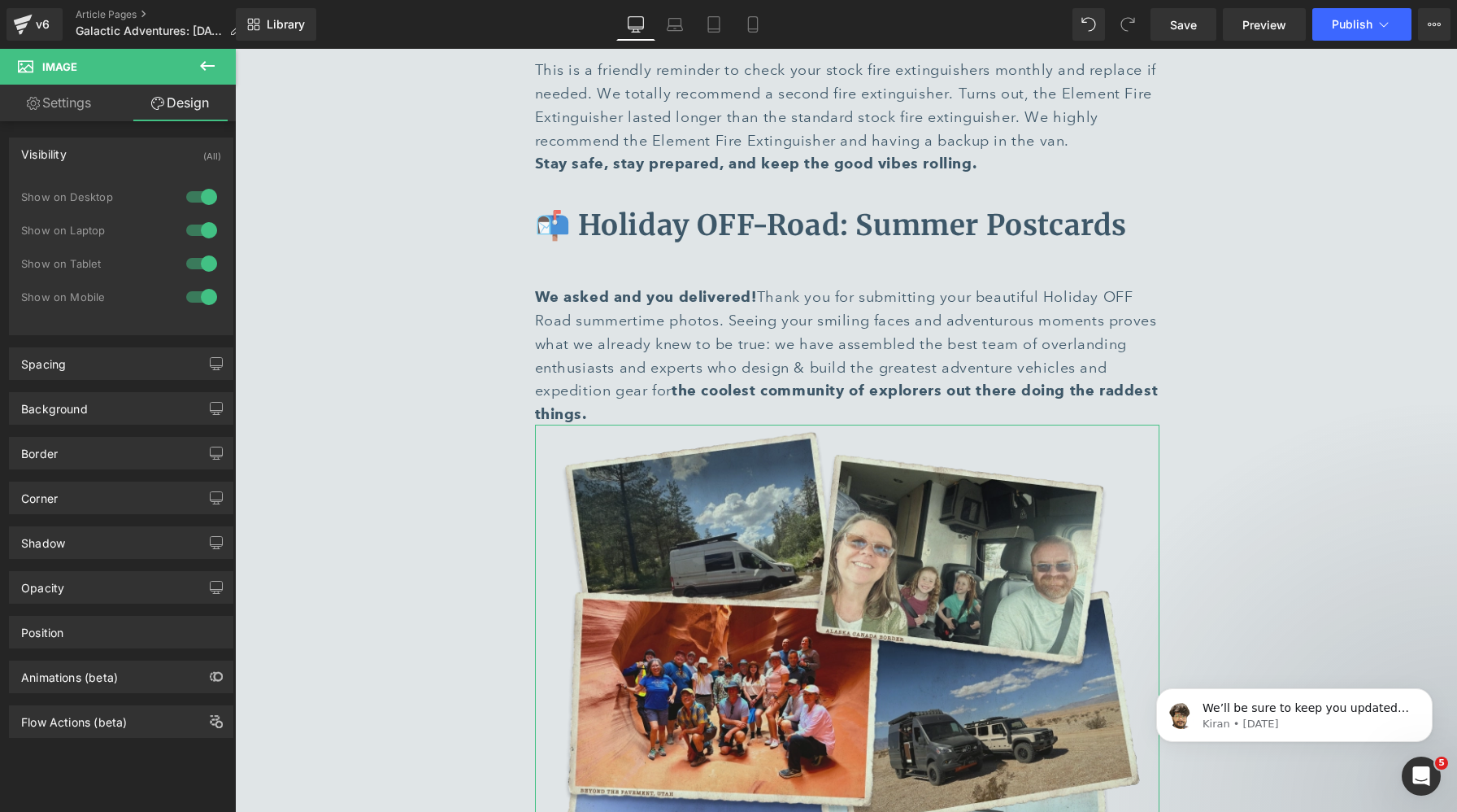
click at [198, 195] on div at bounding box center [202, 196] width 39 height 26
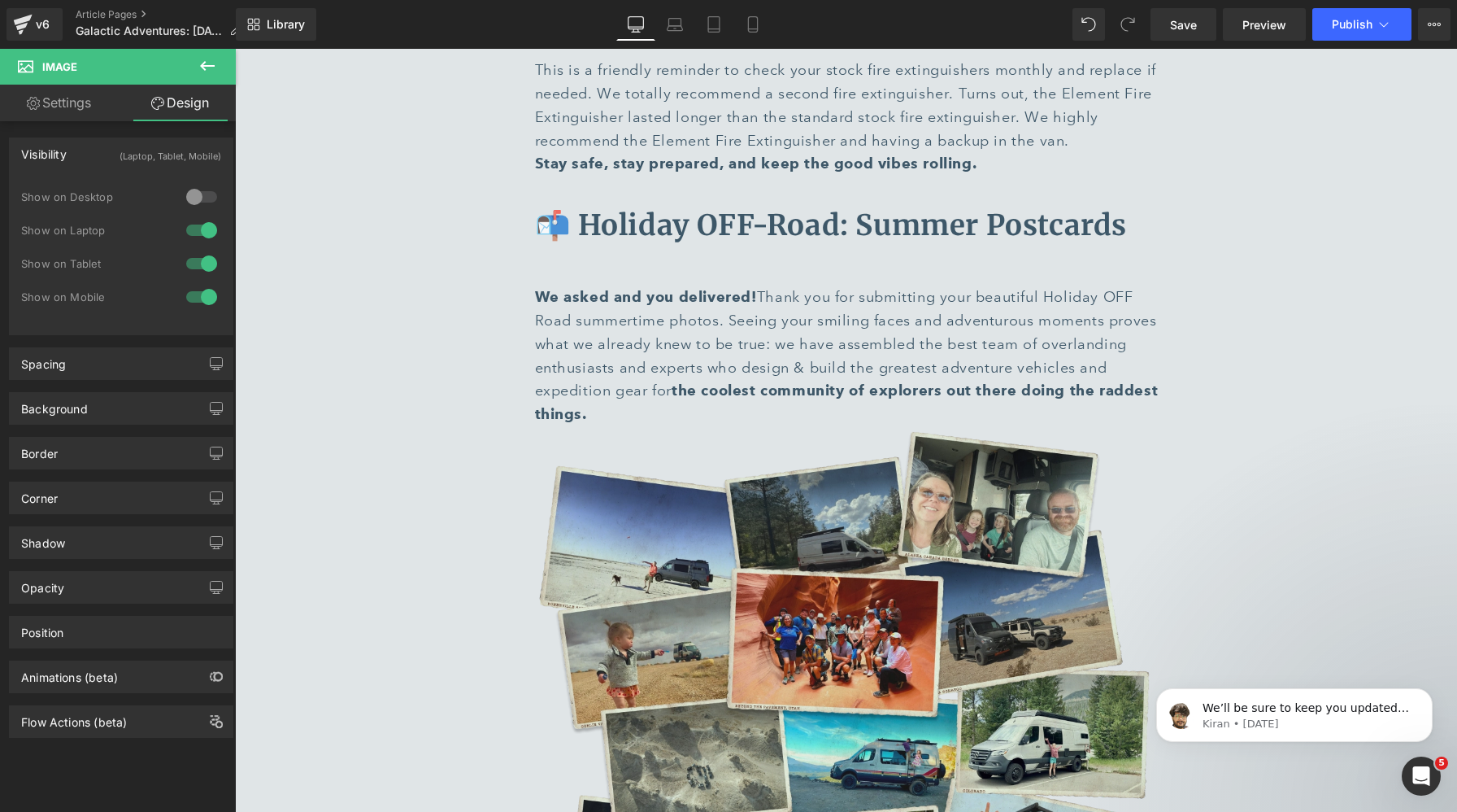
click at [193, 233] on div at bounding box center [202, 230] width 39 height 26
click at [190, 267] on div at bounding box center [202, 263] width 39 height 26
click at [201, 62] on icon at bounding box center [208, 65] width 19 height 19
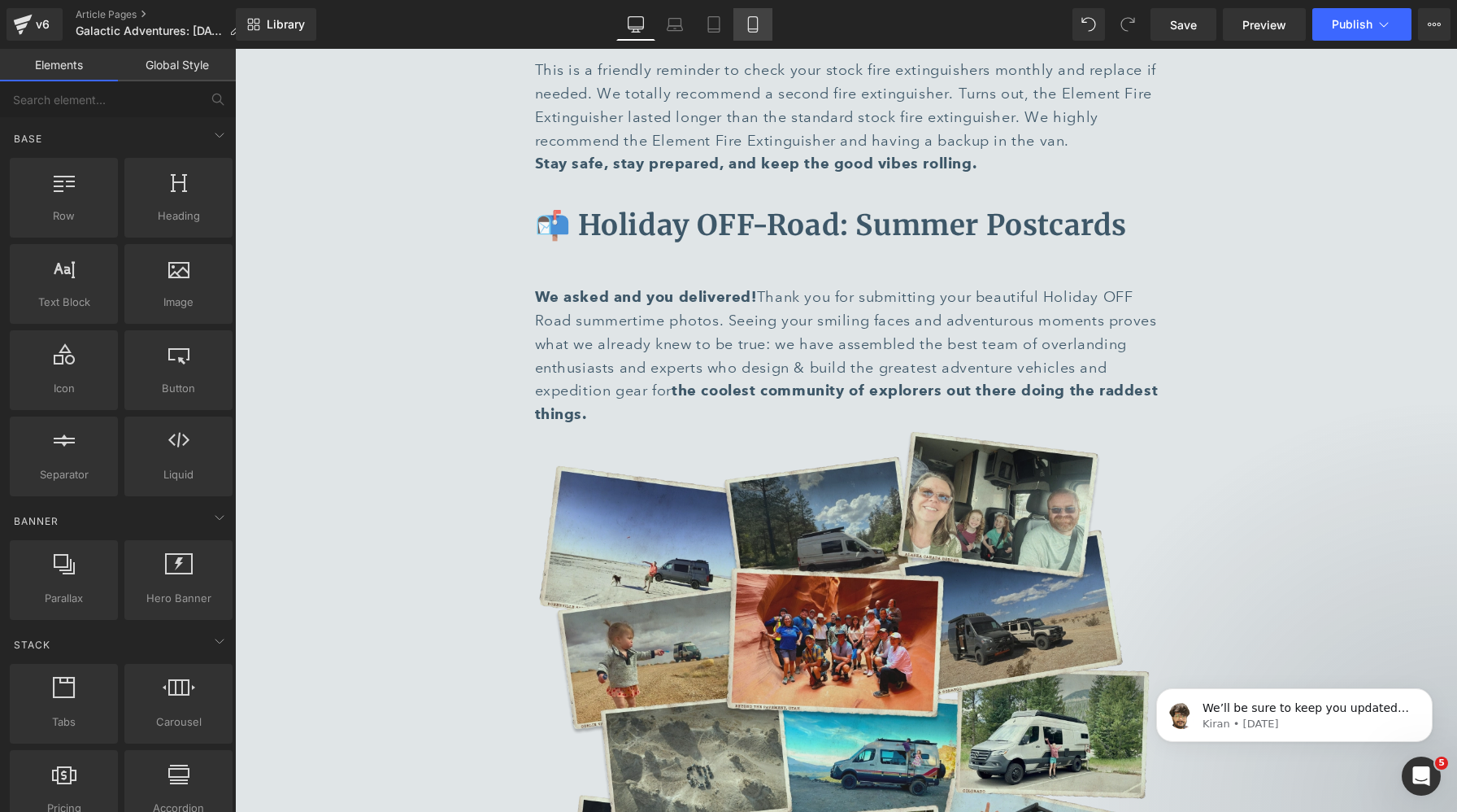
click at [747, 25] on icon at bounding box center [753, 24] width 16 height 16
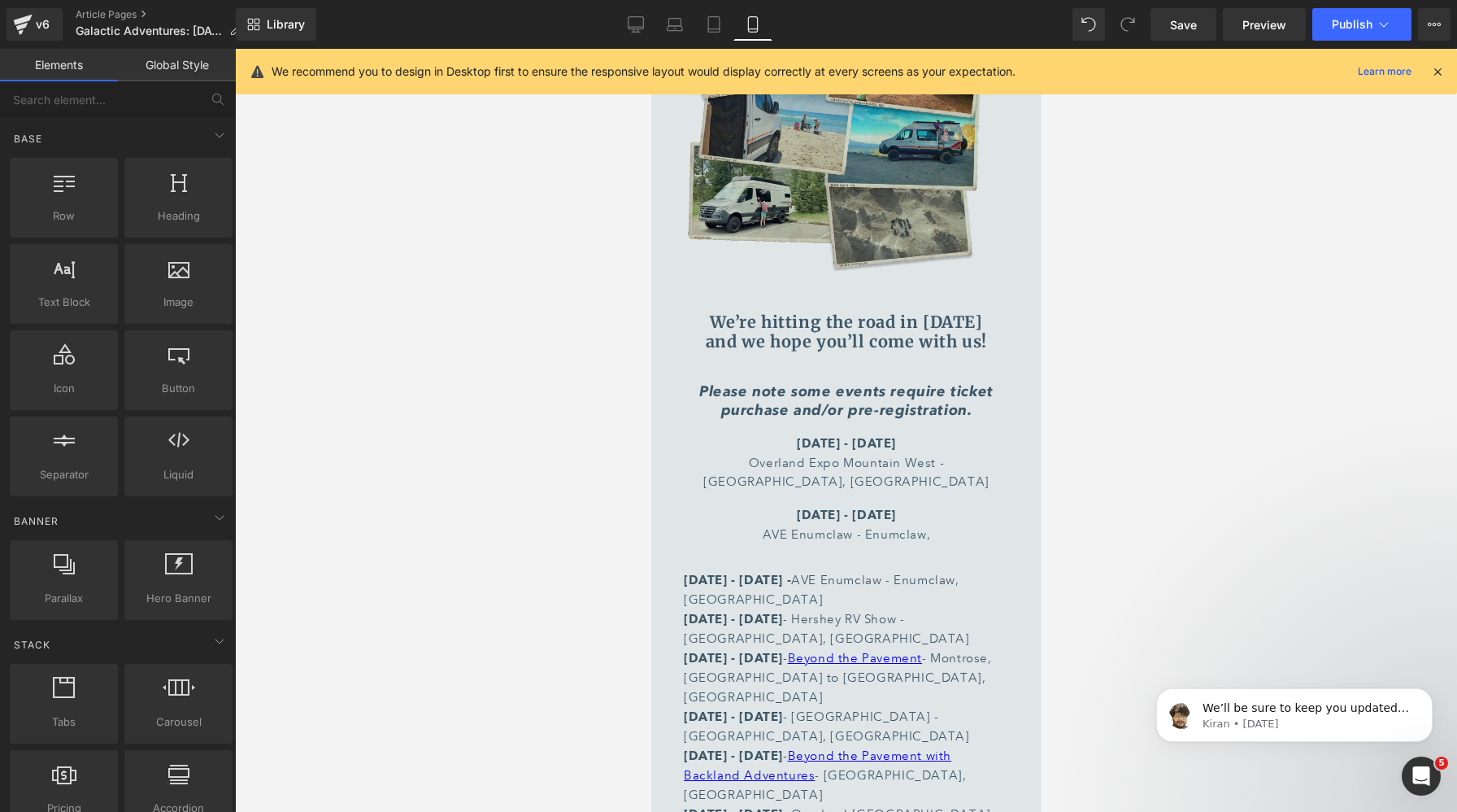
scroll to position [7474, 0]
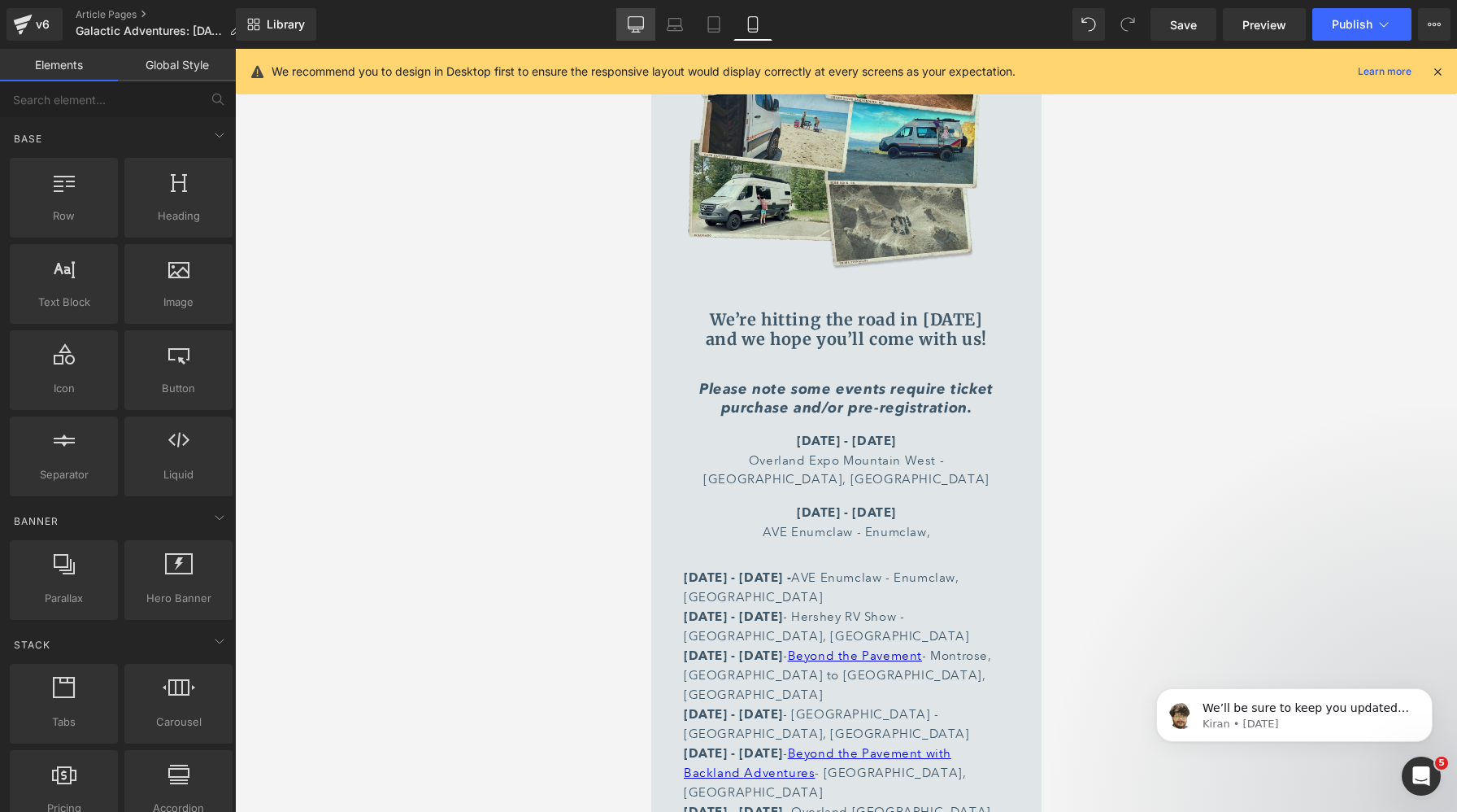
click at [632, 25] on icon at bounding box center [635, 24] width 16 height 16
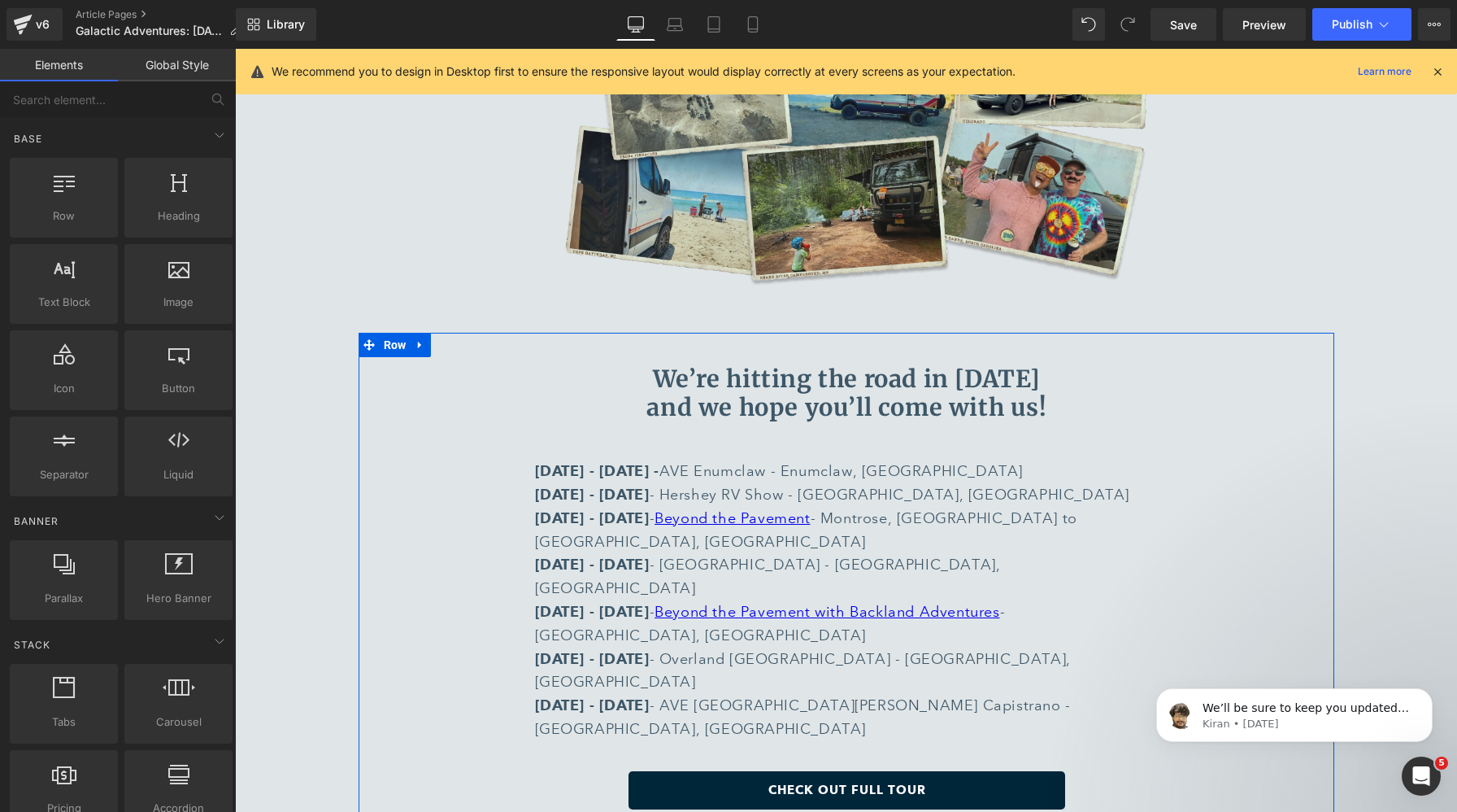
scroll to position [6577, 0]
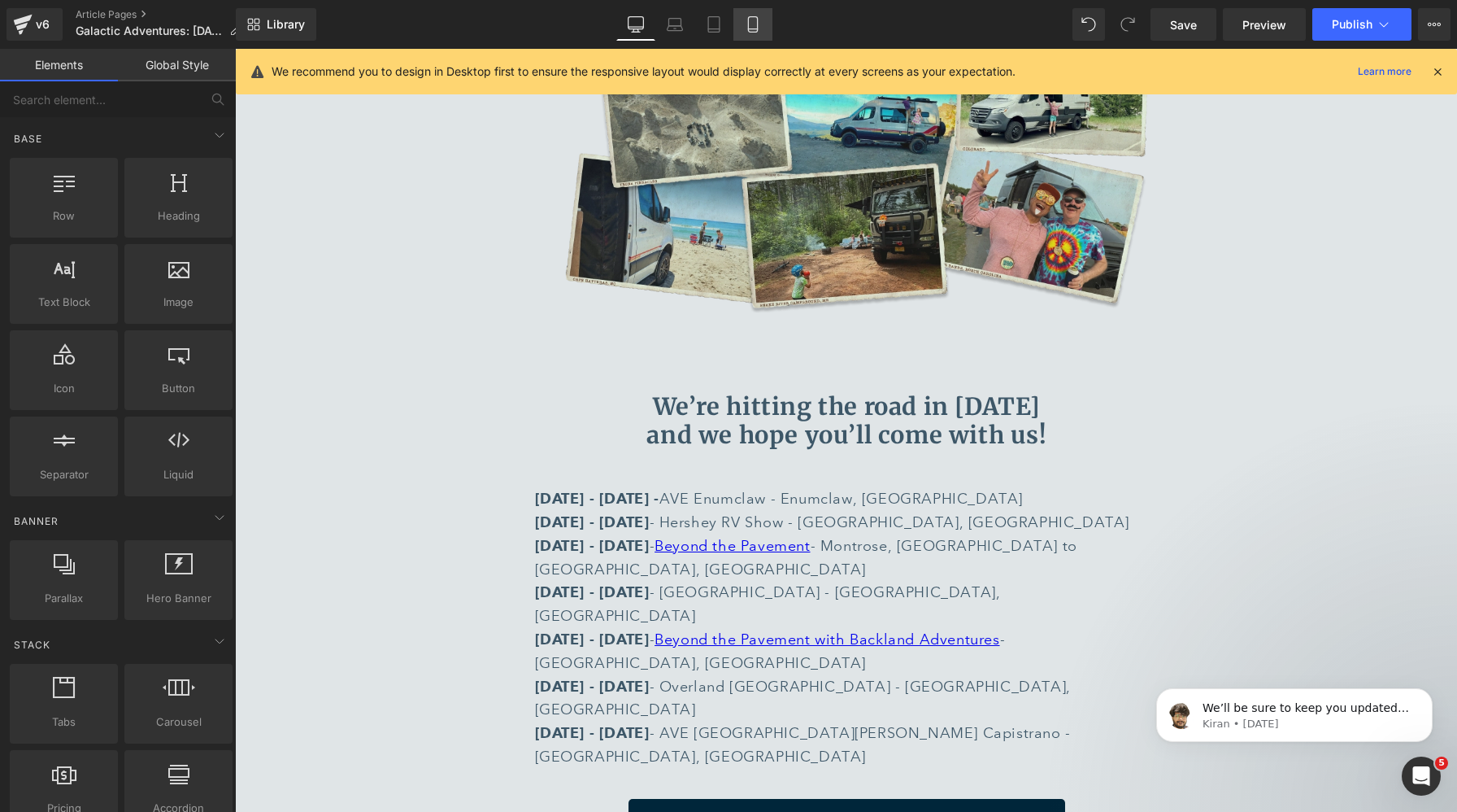
click at [749, 24] on icon at bounding box center [753, 25] width 9 height 15
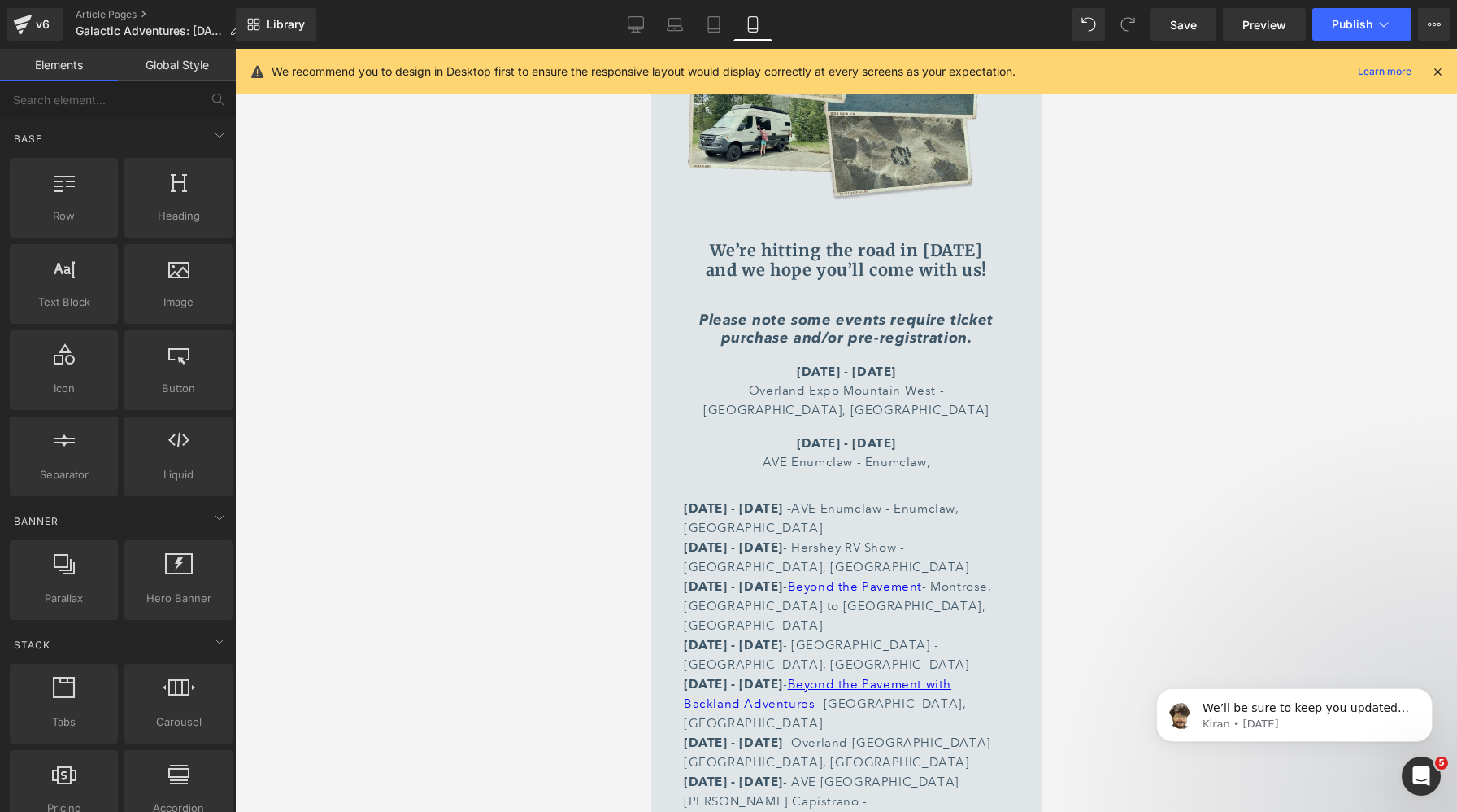
scroll to position [7542, 0]
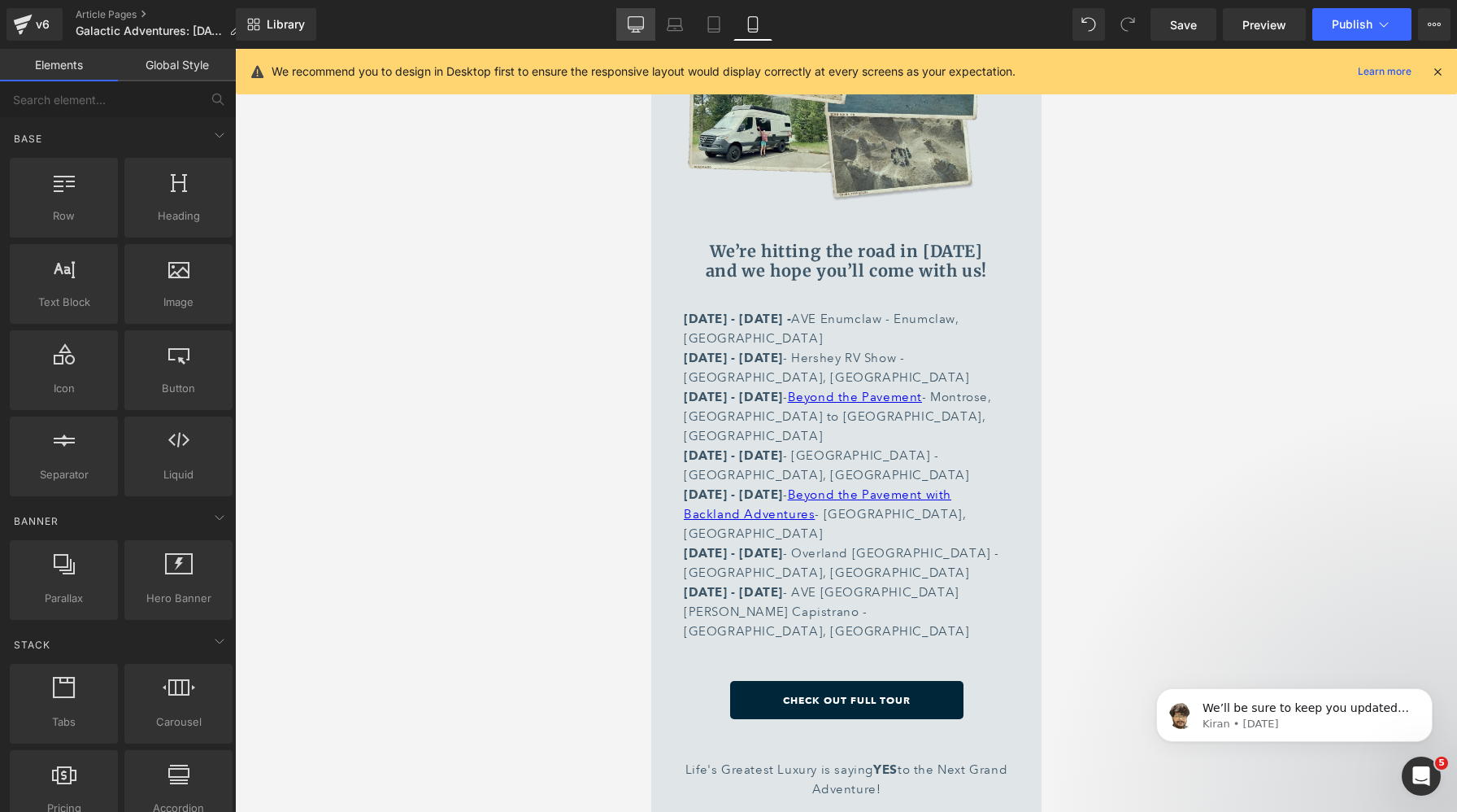
click at [628, 24] on icon at bounding box center [635, 24] width 16 height 16
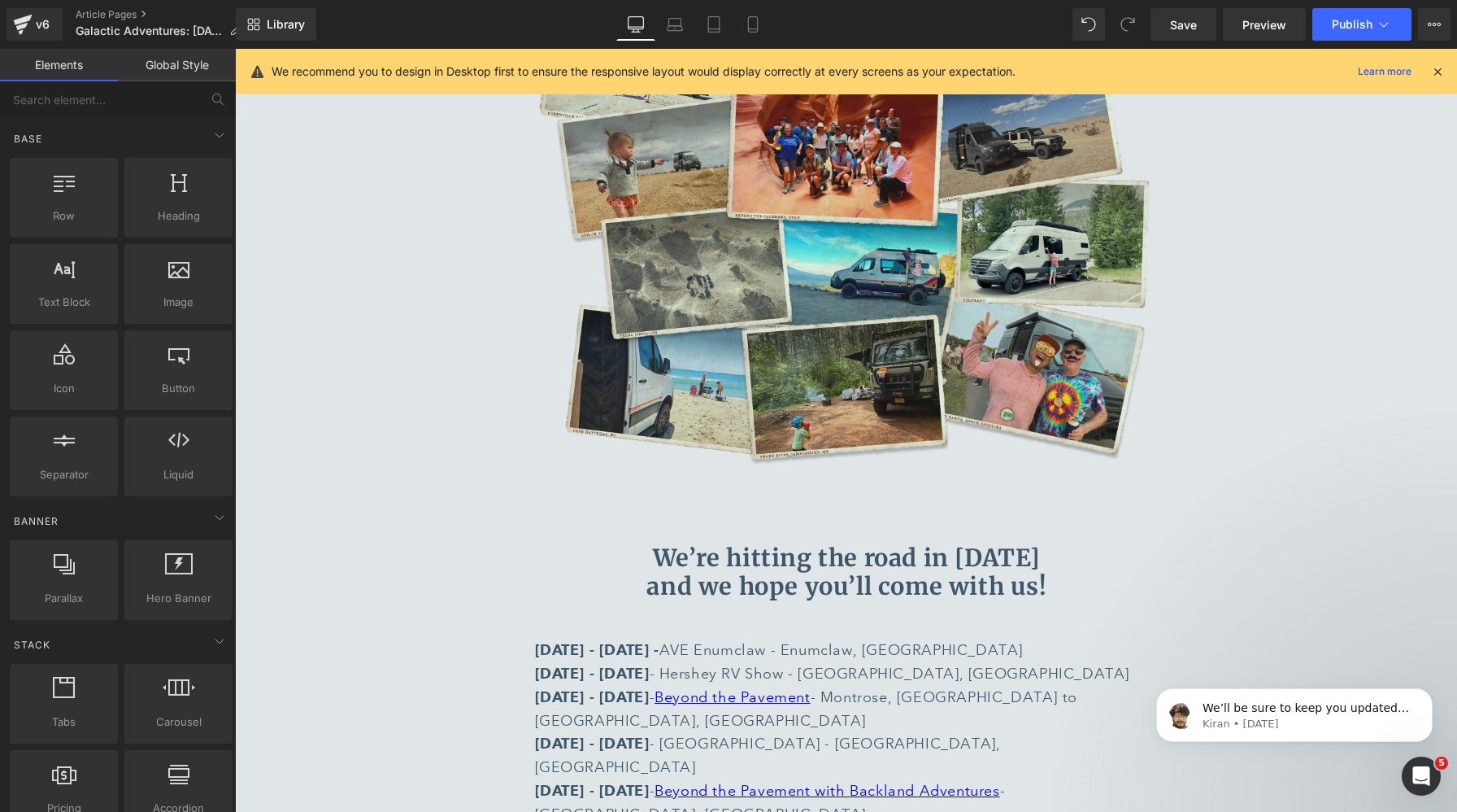
scroll to position [6429, 0]
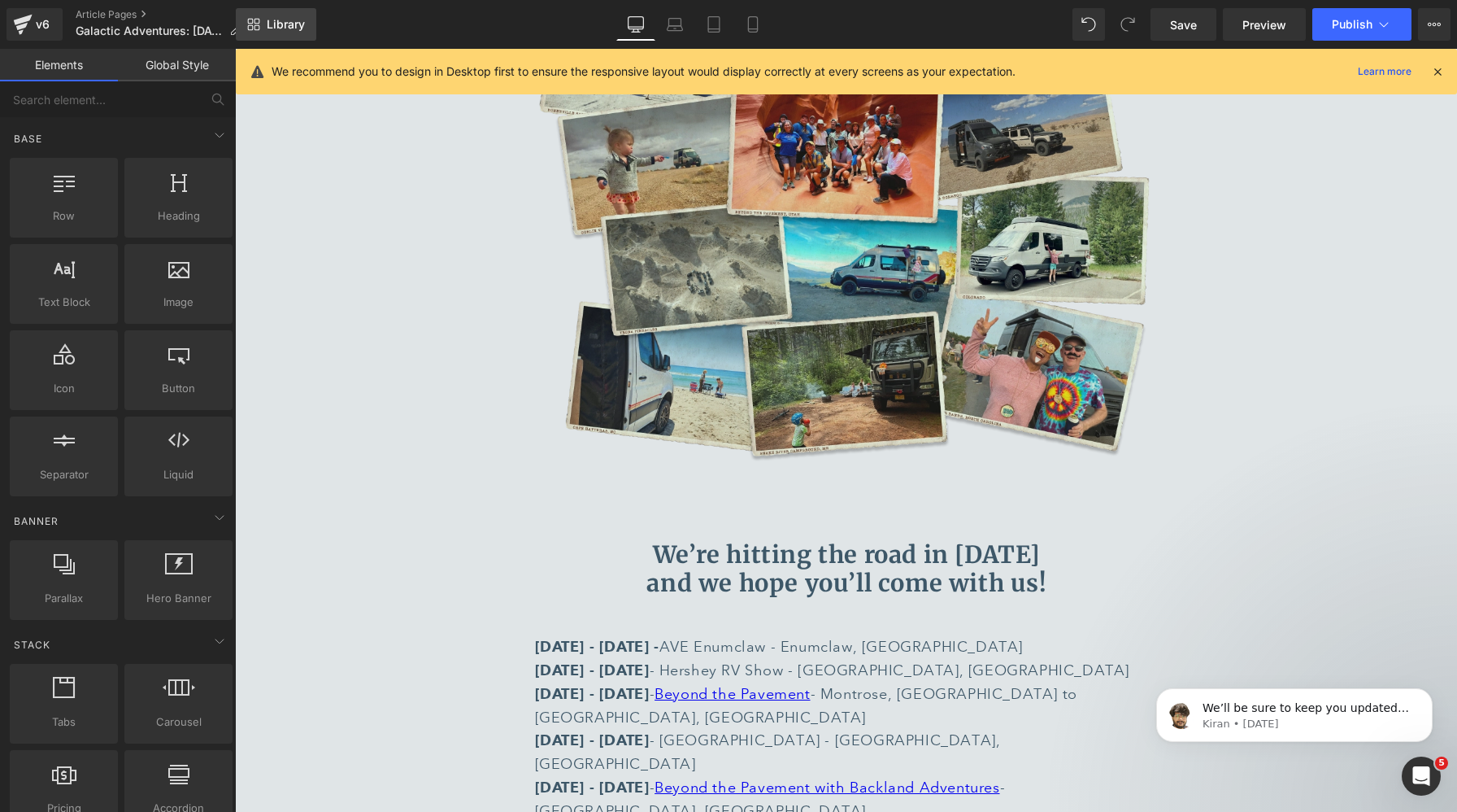
click at [277, 25] on span "Library" at bounding box center [286, 24] width 38 height 14
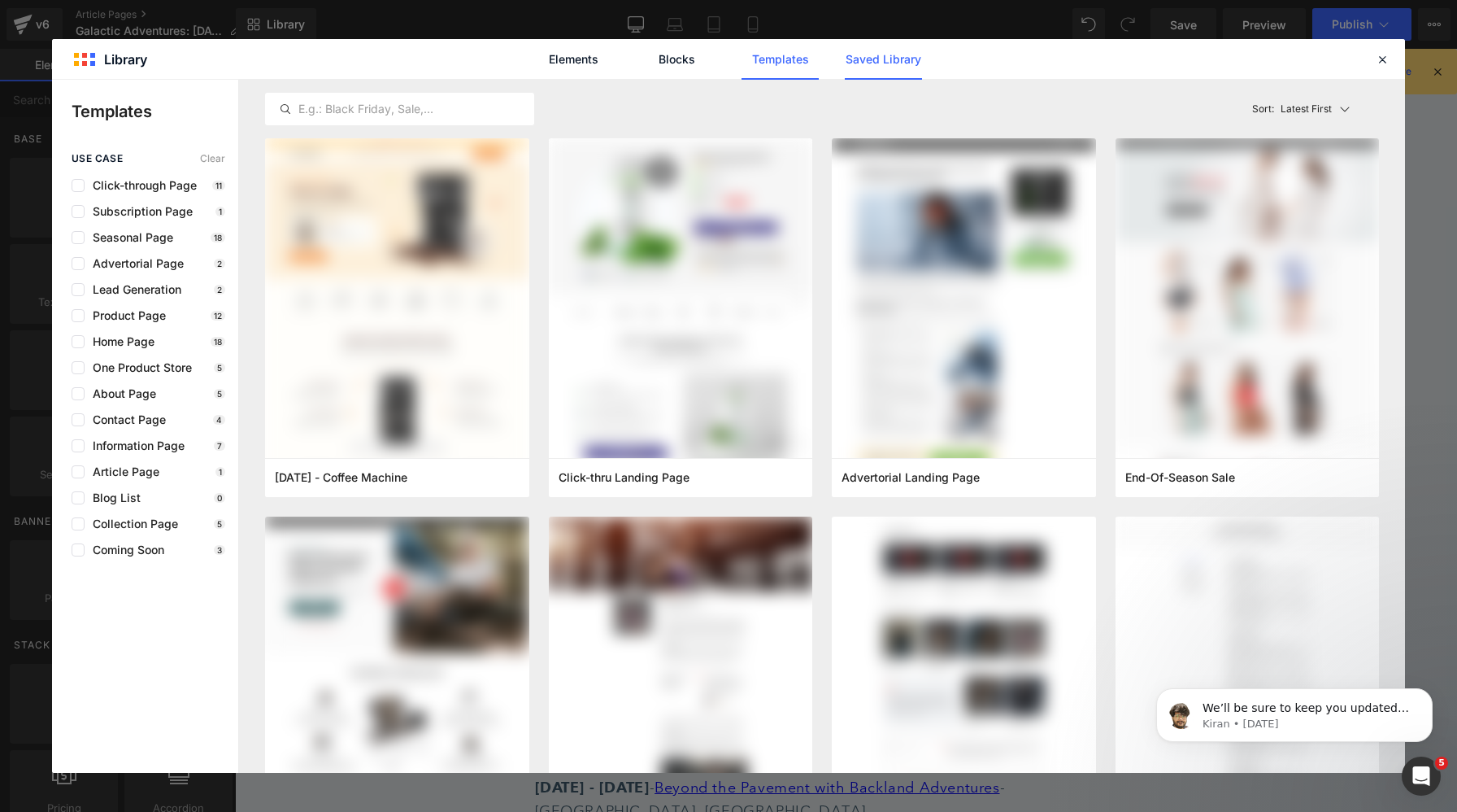
click at [886, 61] on link "Saved Library" at bounding box center [883, 60] width 77 height 40
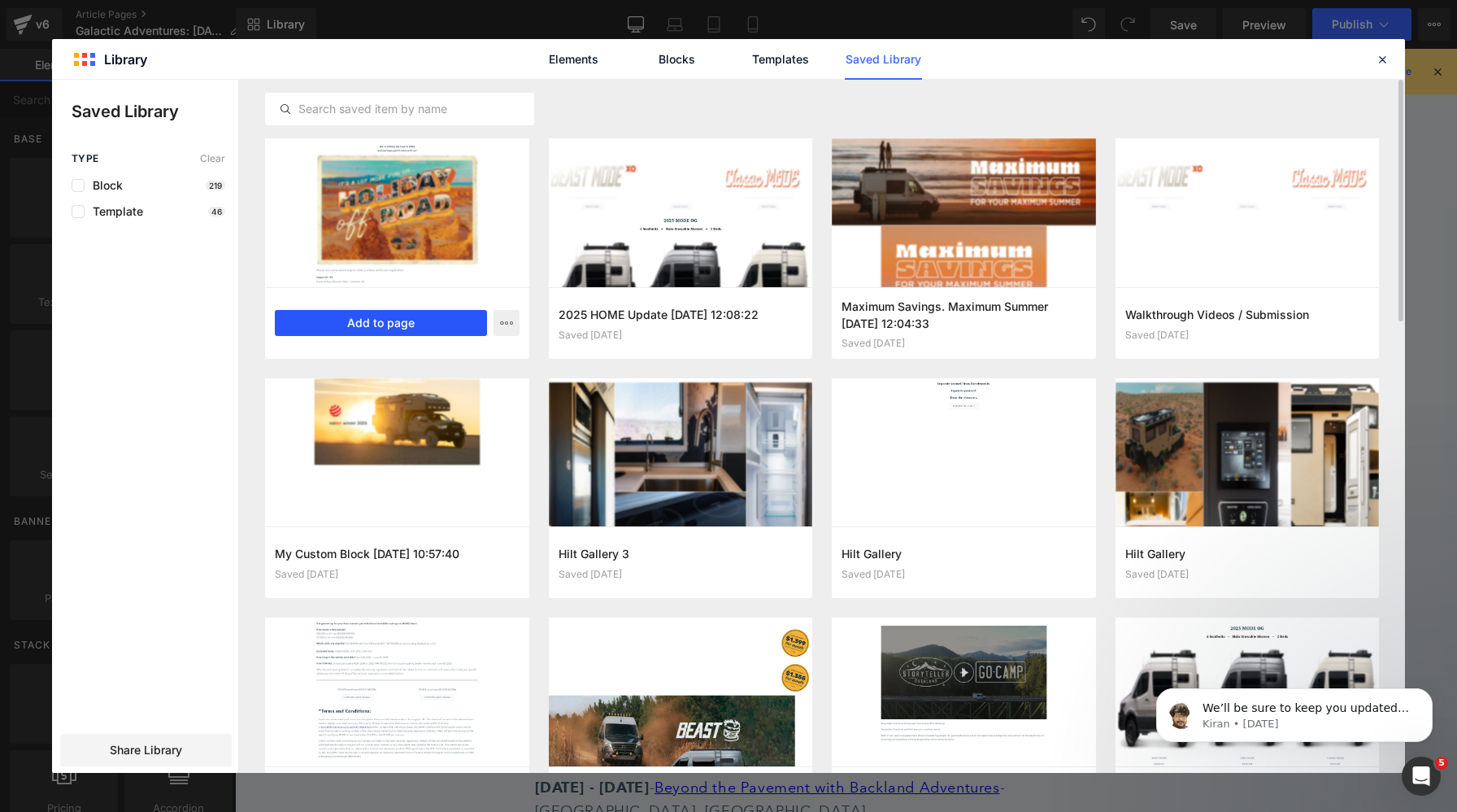
click at [389, 318] on button "Add to page" at bounding box center [381, 322] width 212 height 26
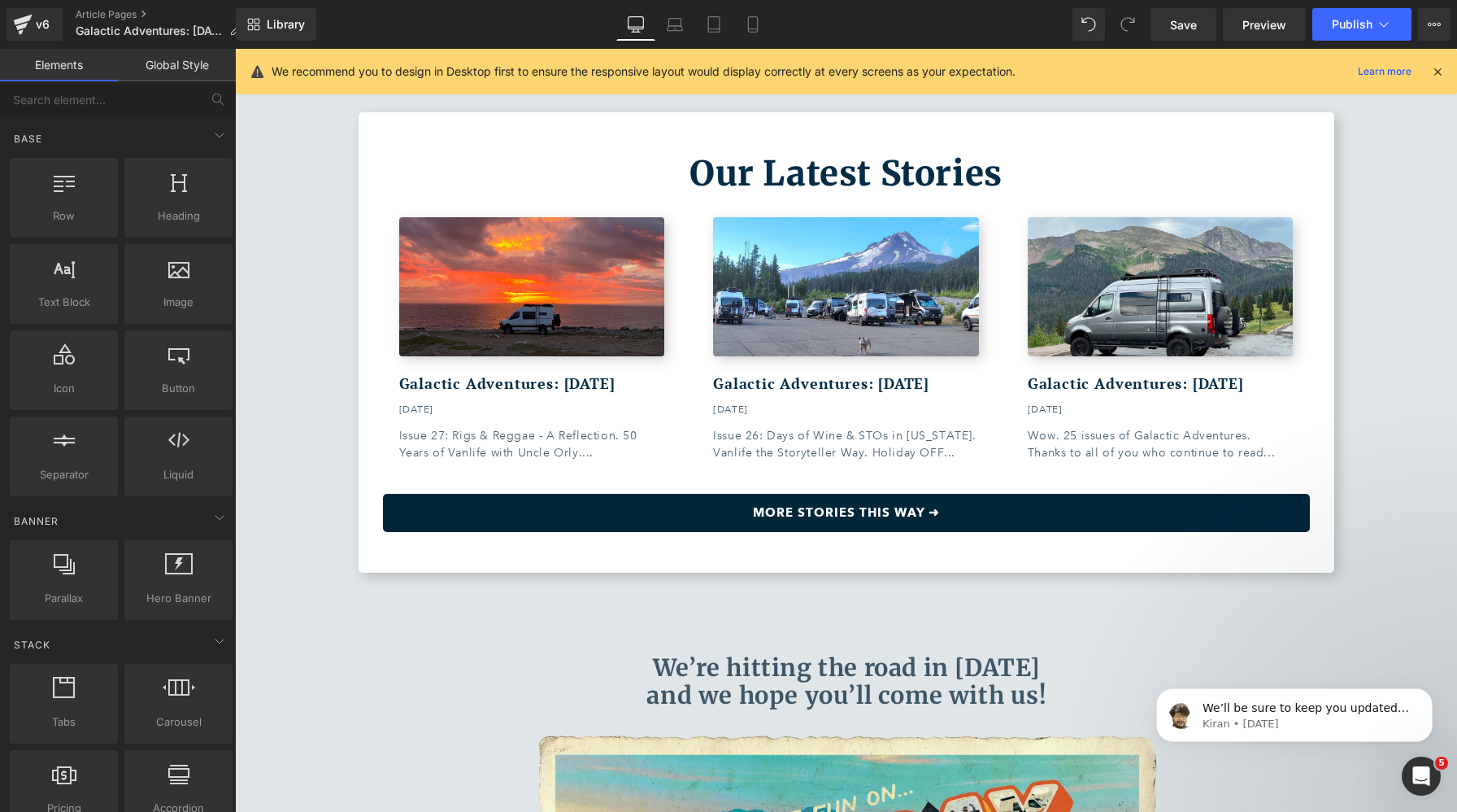
scroll to position [8217, 0]
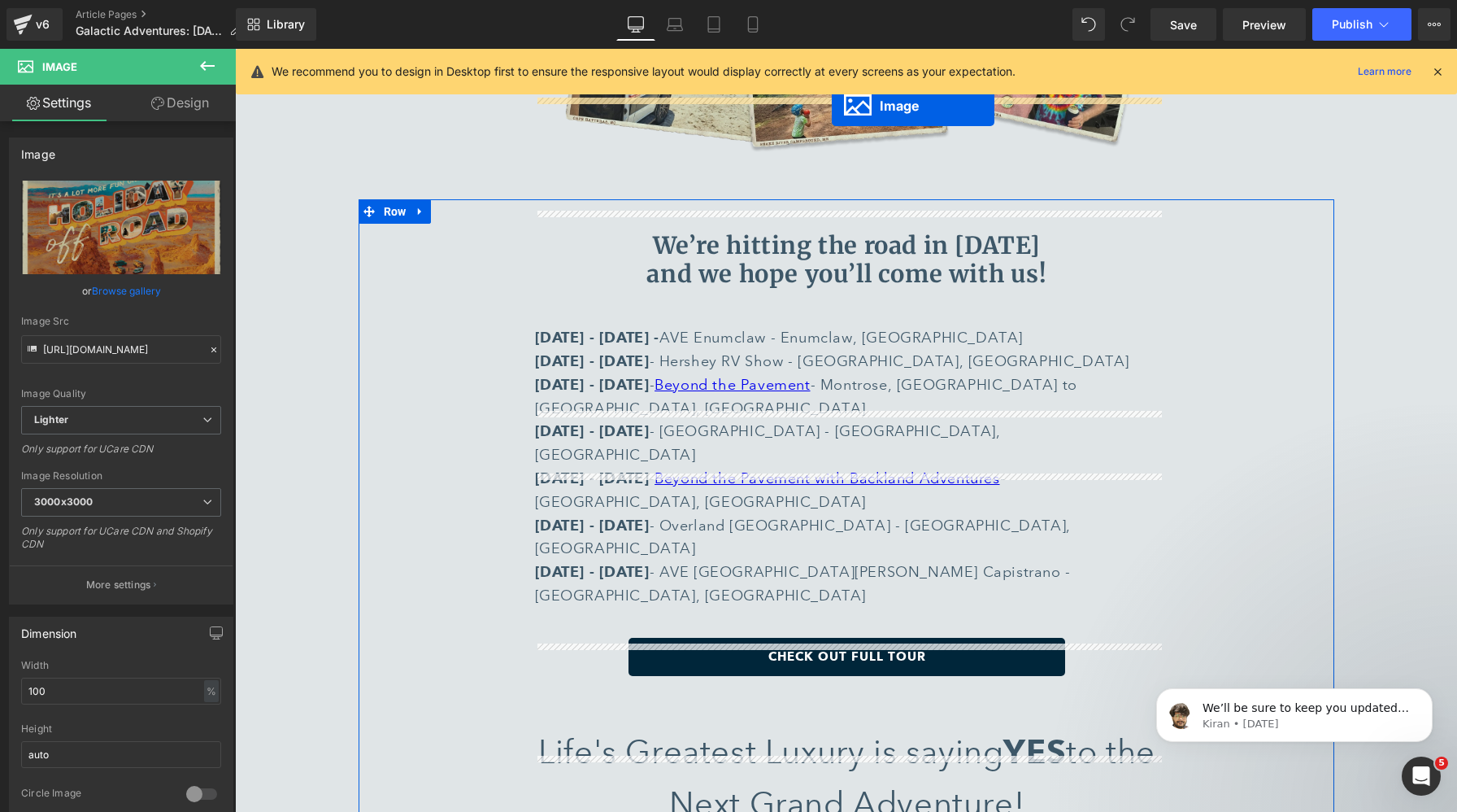
scroll to position [6688, 0]
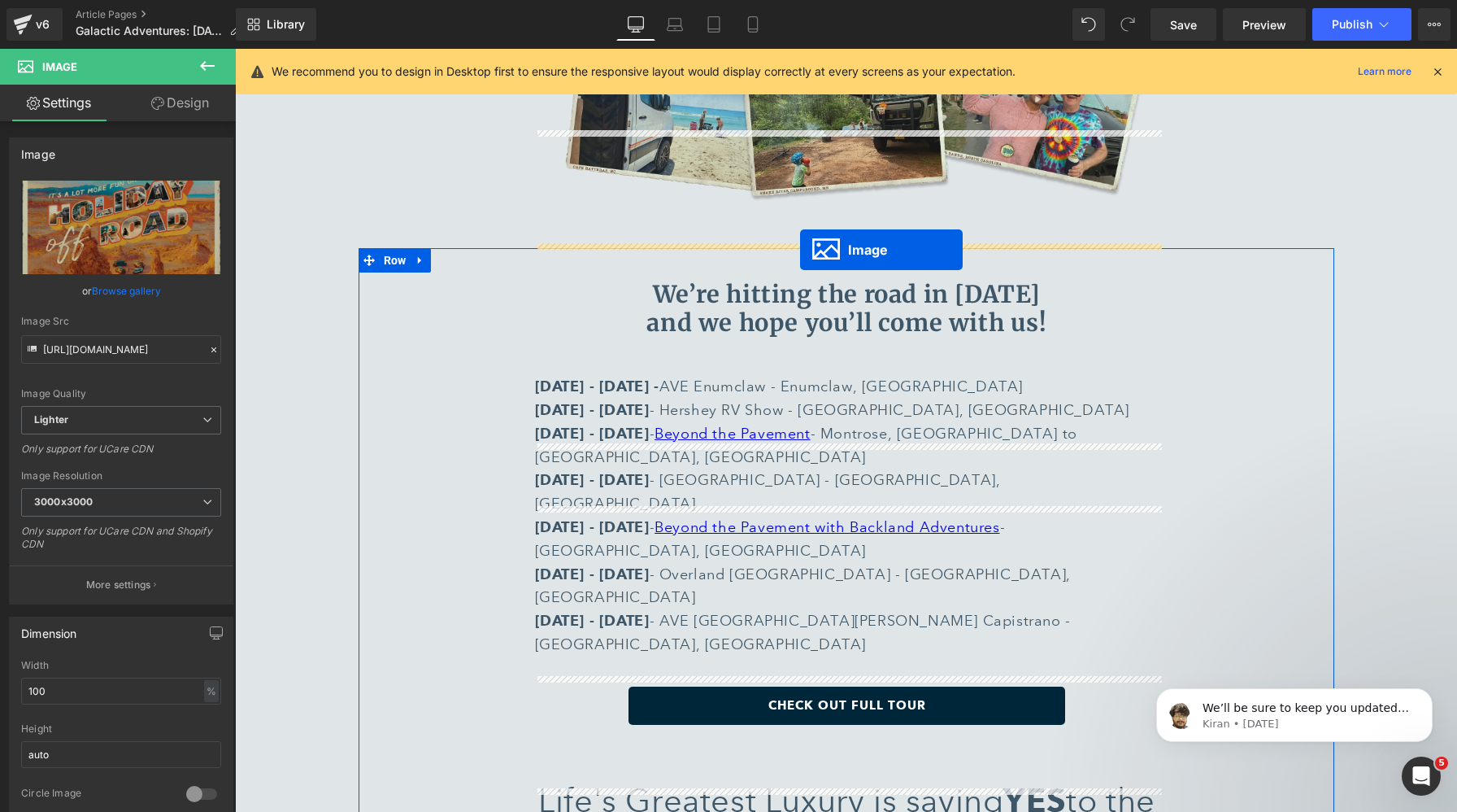
drag, startPoint x: 848, startPoint y: 648, endPoint x: 801, endPoint y: 250, distance: 400.8
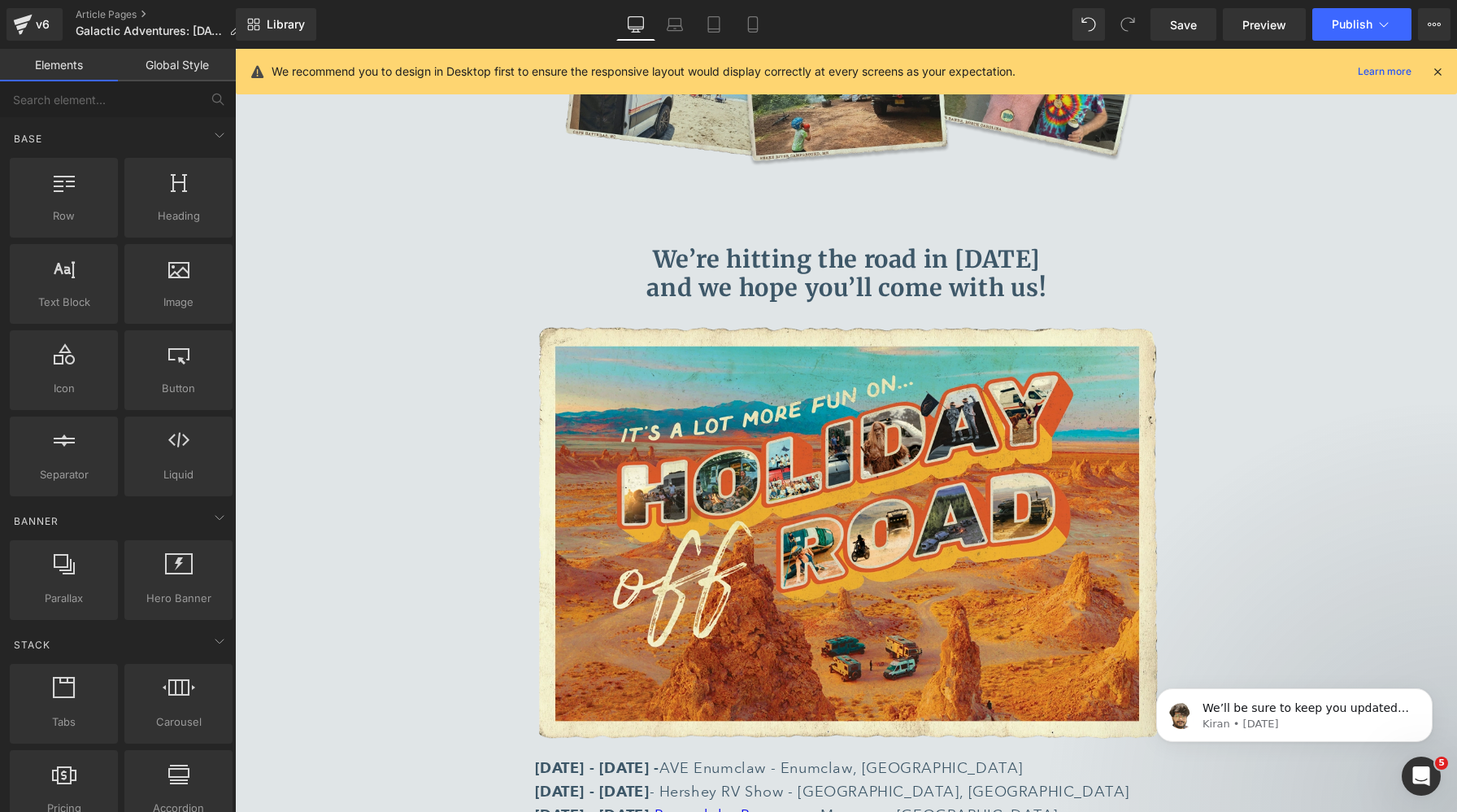
scroll to position [6709, 0]
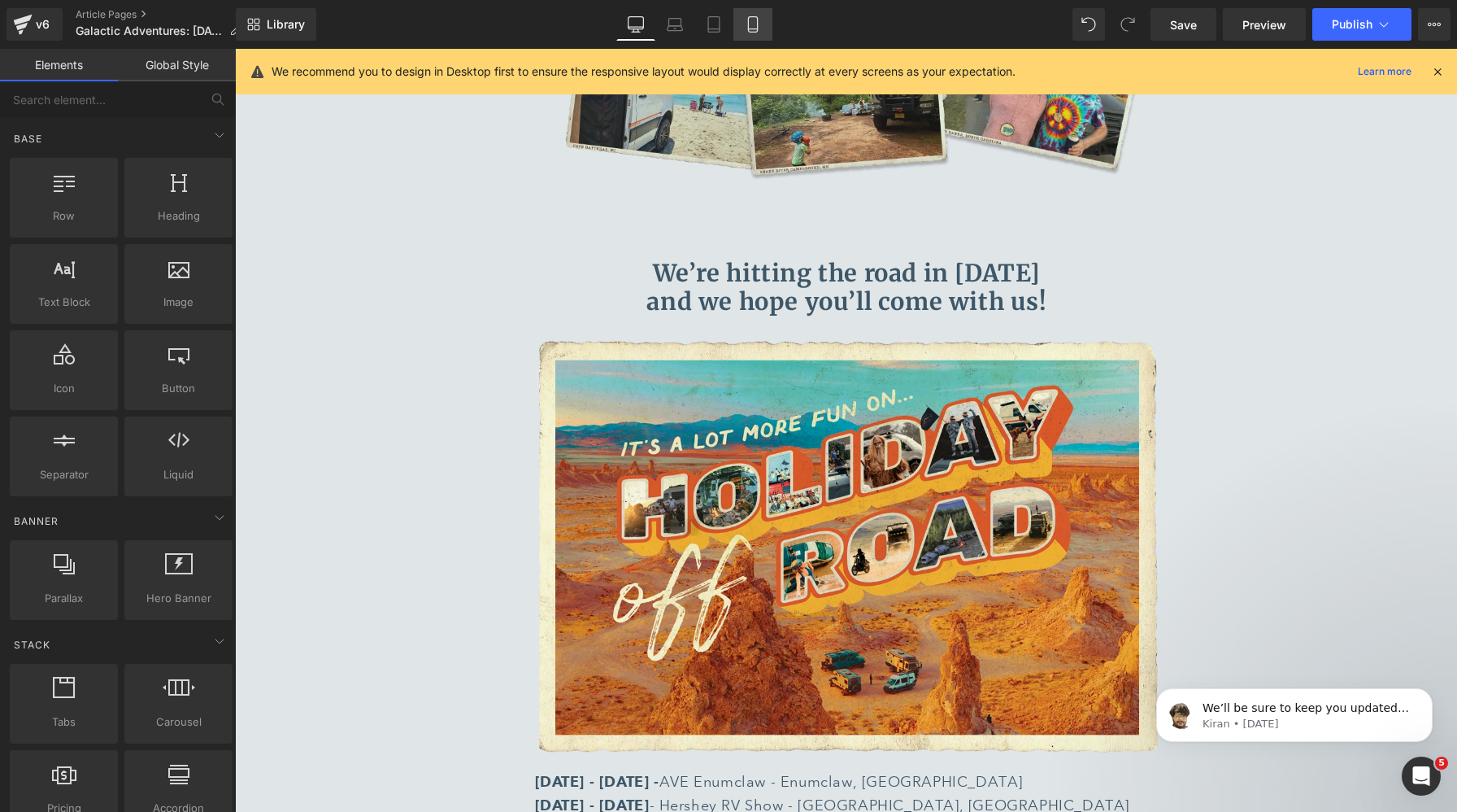
click at [750, 21] on icon at bounding box center [753, 24] width 16 height 16
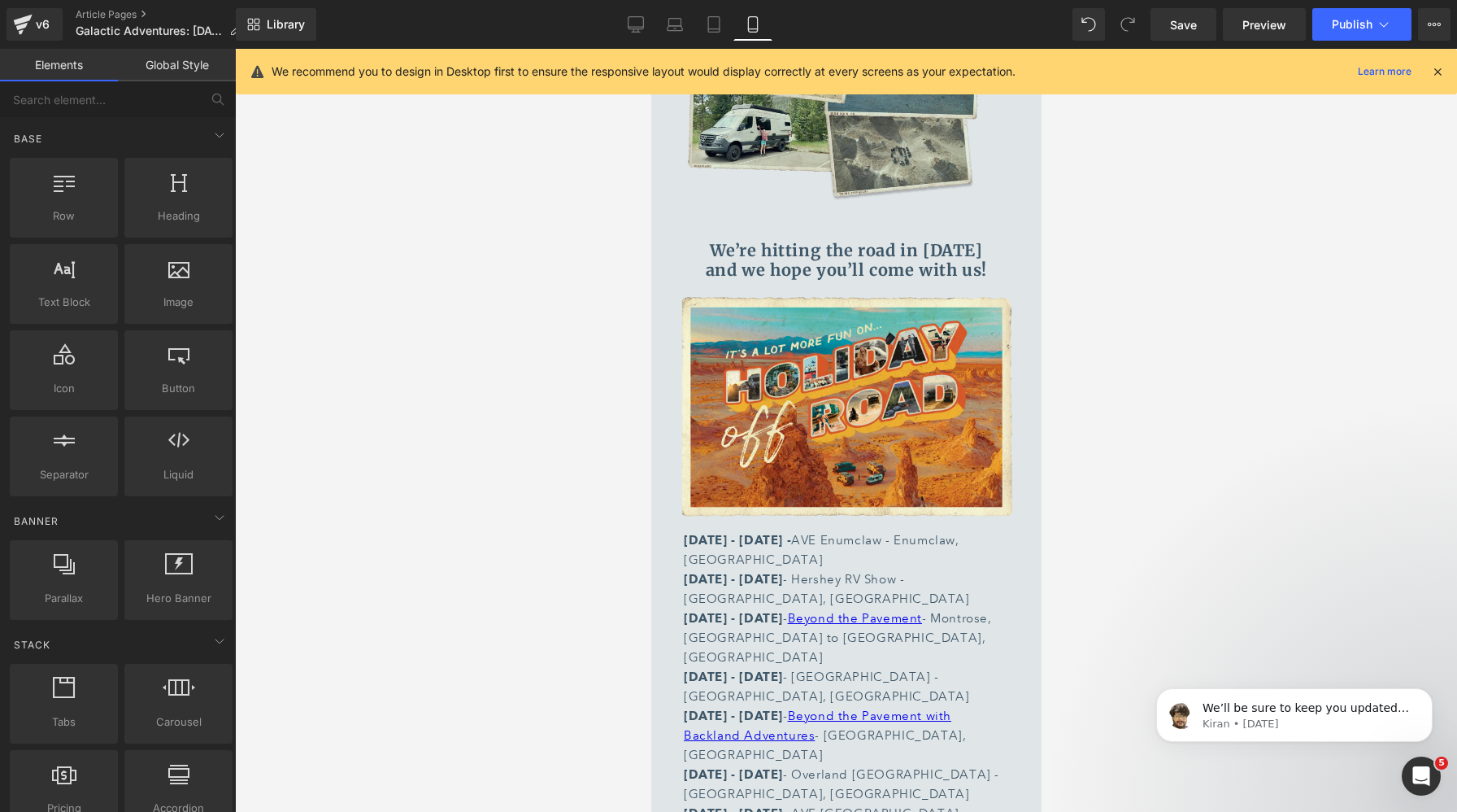
scroll to position [7542, 0]
click at [632, 27] on icon at bounding box center [635, 24] width 16 height 16
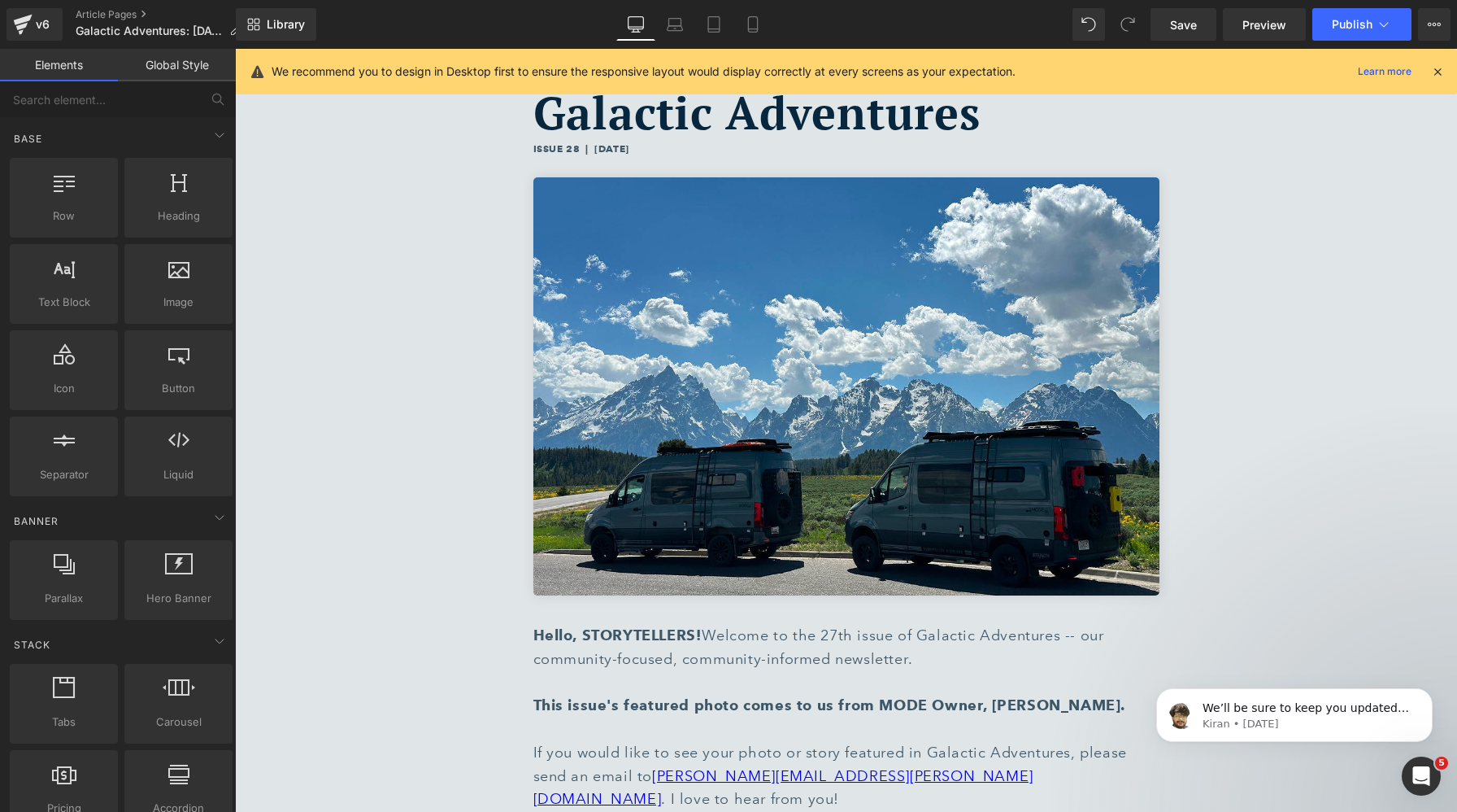
scroll to position [143, 0]
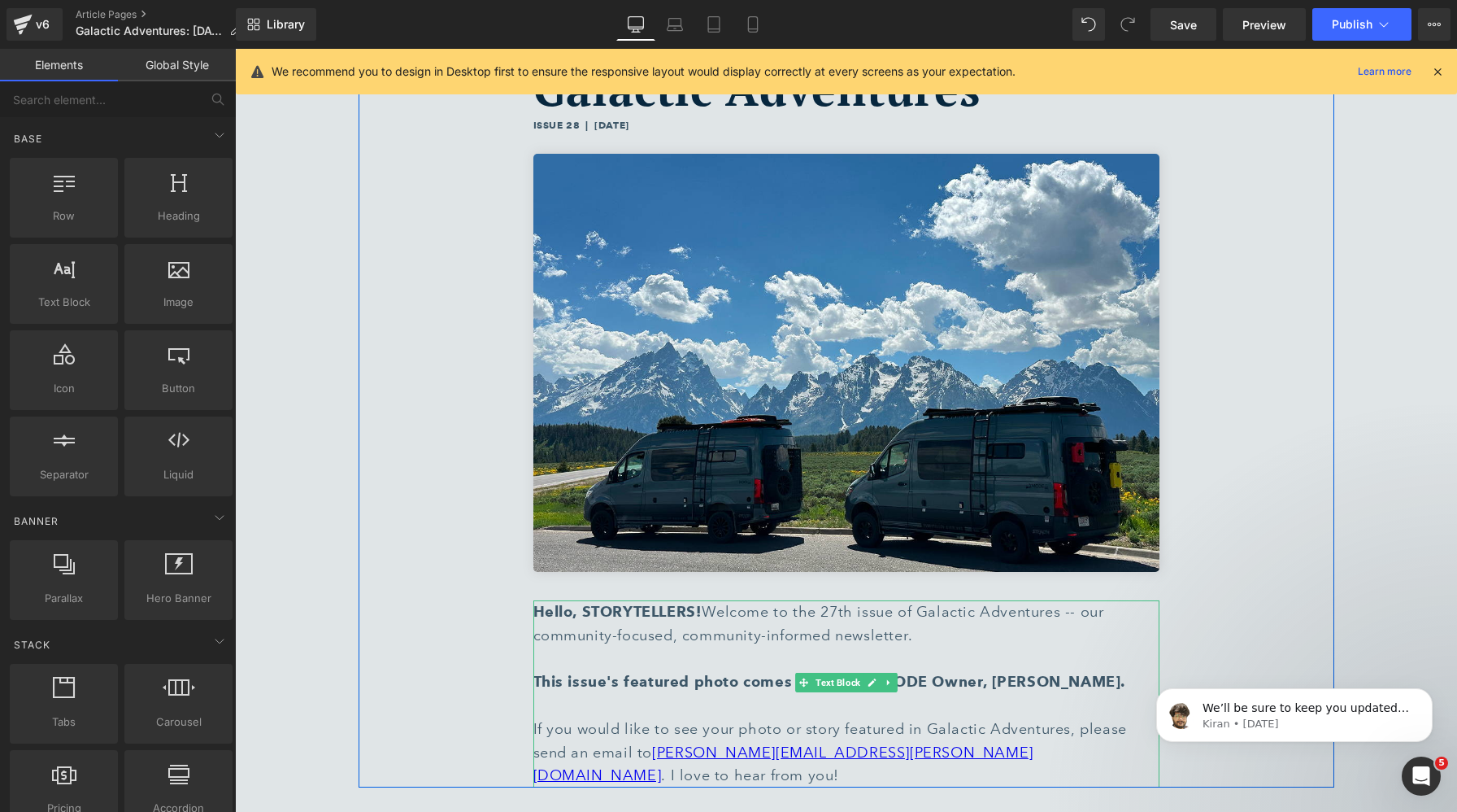
click at [834, 612] on div "Hello, STORYTELLERS! Welcome to the 27th issue of Galactic Adventures -- our co…" at bounding box center [847, 635] width 627 height 70
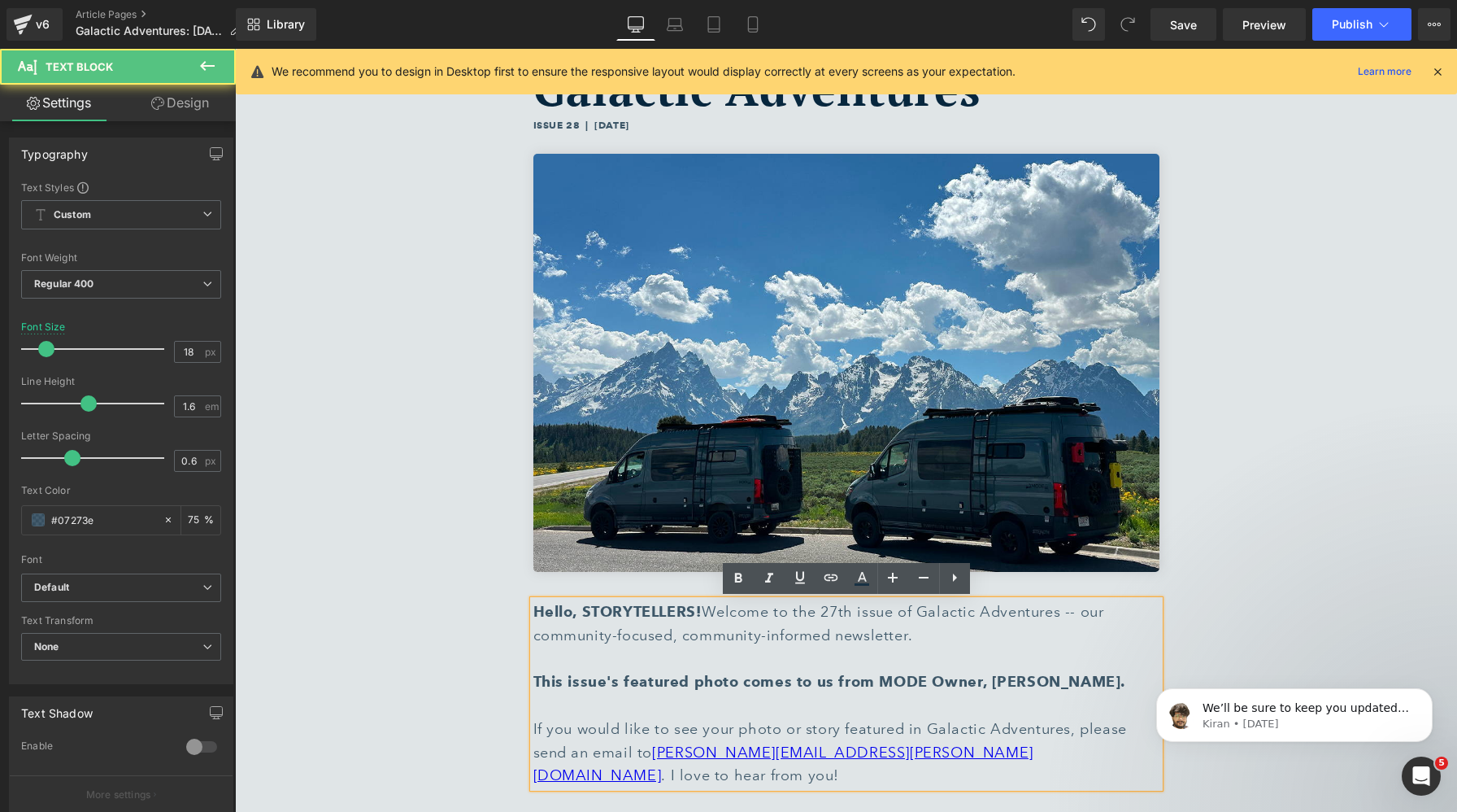
click at [837, 611] on div "Hello, STORYTELLERS! Welcome to the 27th issue of Galactic Adventures -- our co…" at bounding box center [847, 635] width 627 height 70
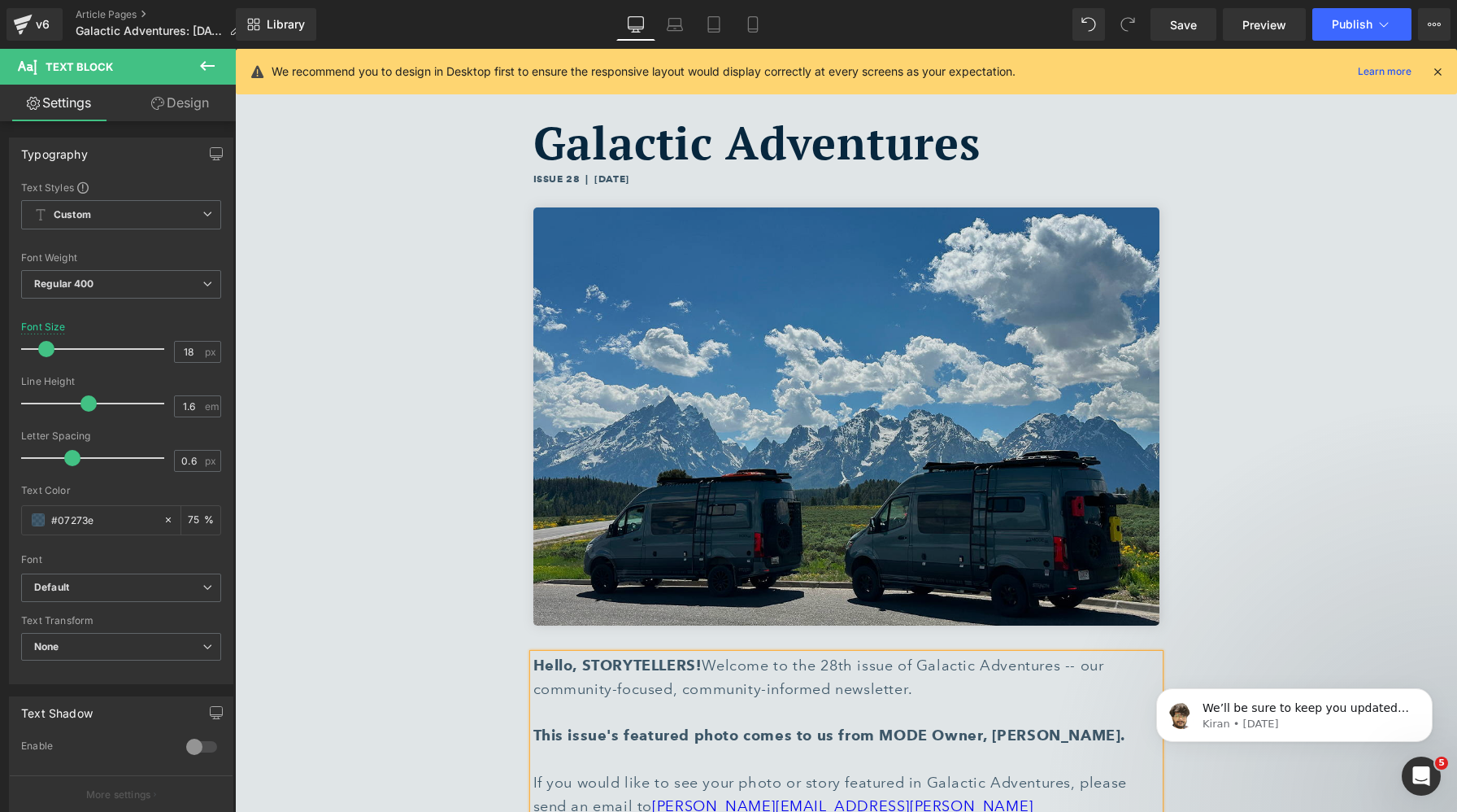
scroll to position [0, 0]
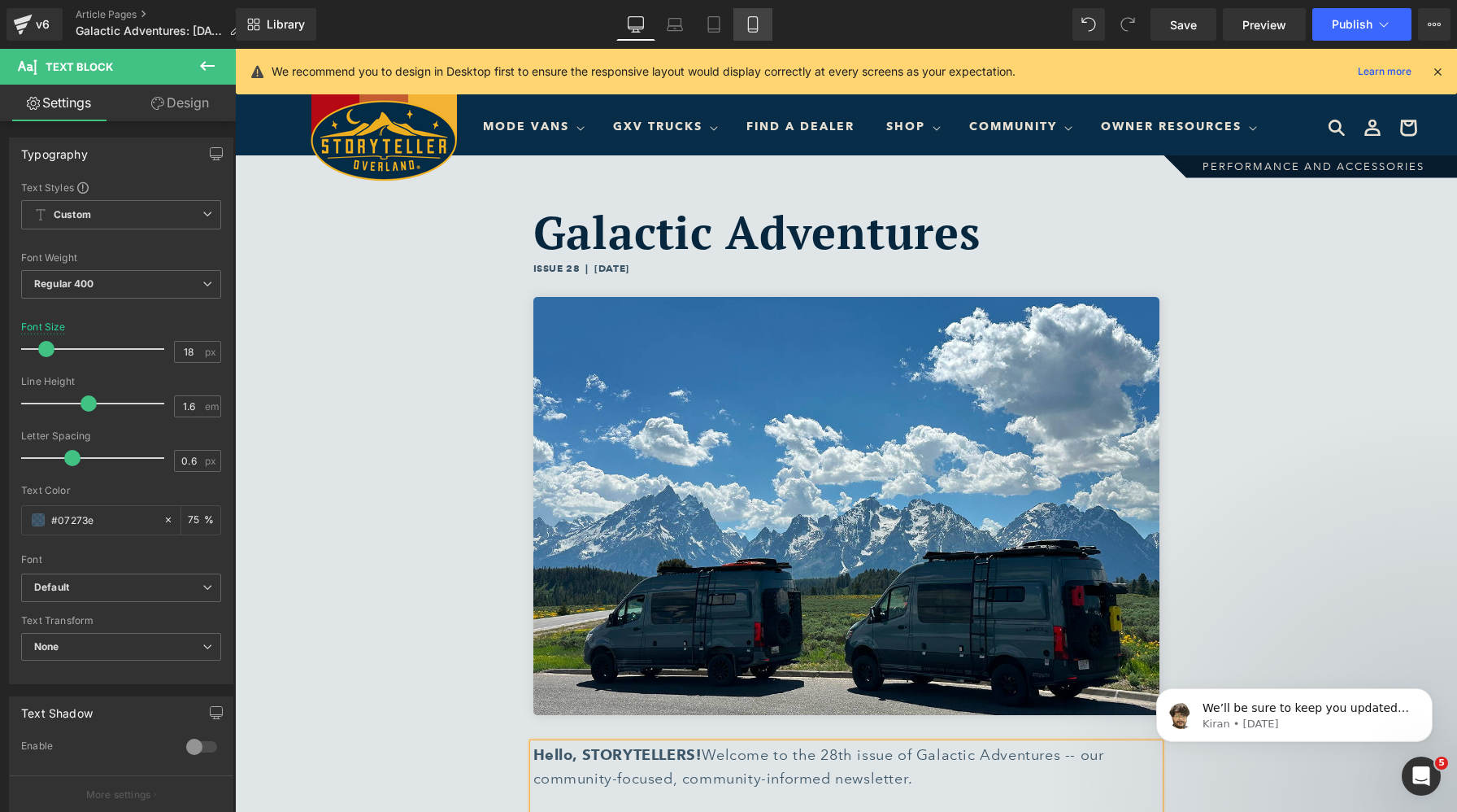
click at [735, 20] on link "Mobile" at bounding box center [753, 24] width 39 height 33
type input "15"
type input "75"
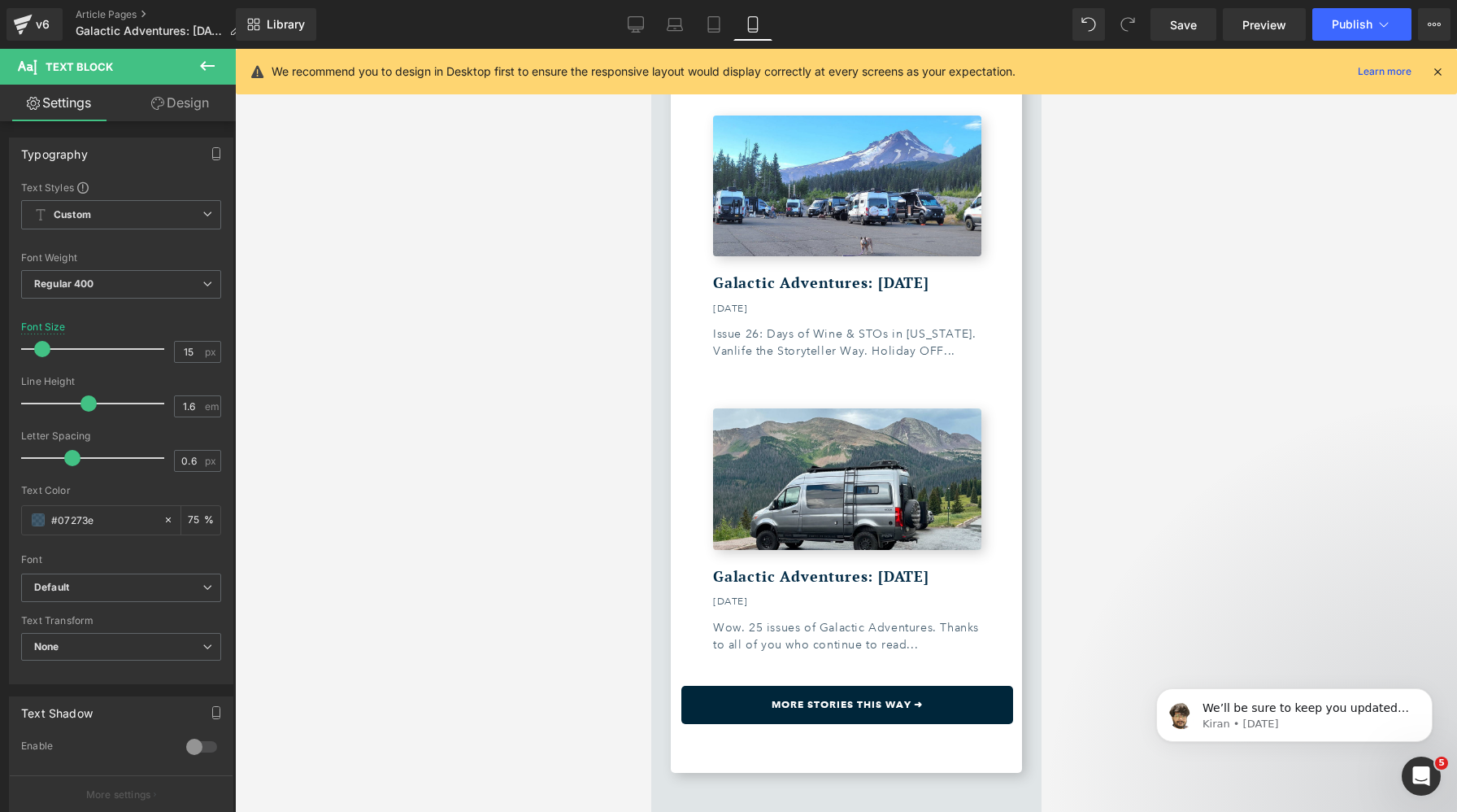
scroll to position [10083, 0]
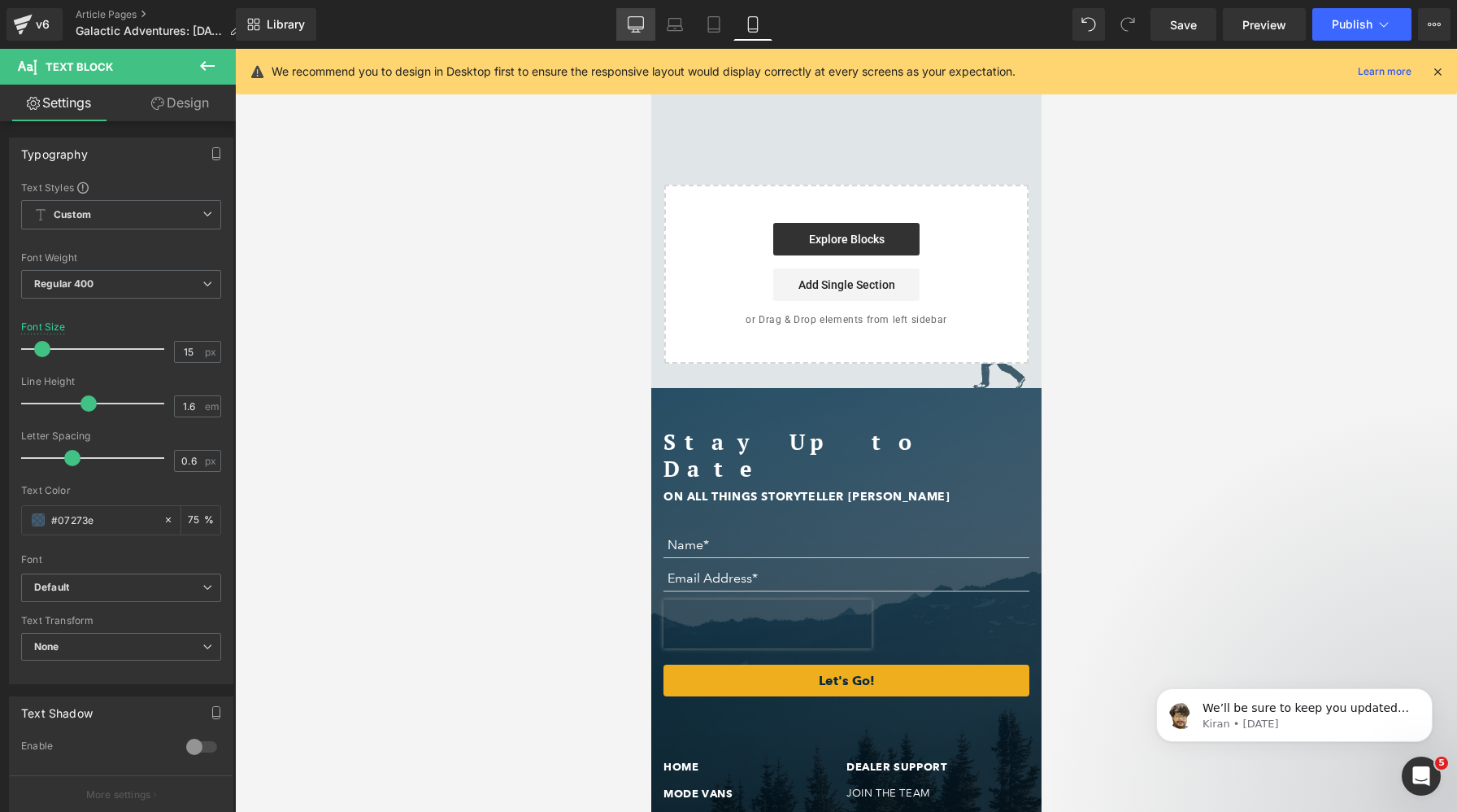
click at [647, 24] on link "Desktop" at bounding box center [635, 24] width 39 height 33
type input "18"
type input "75"
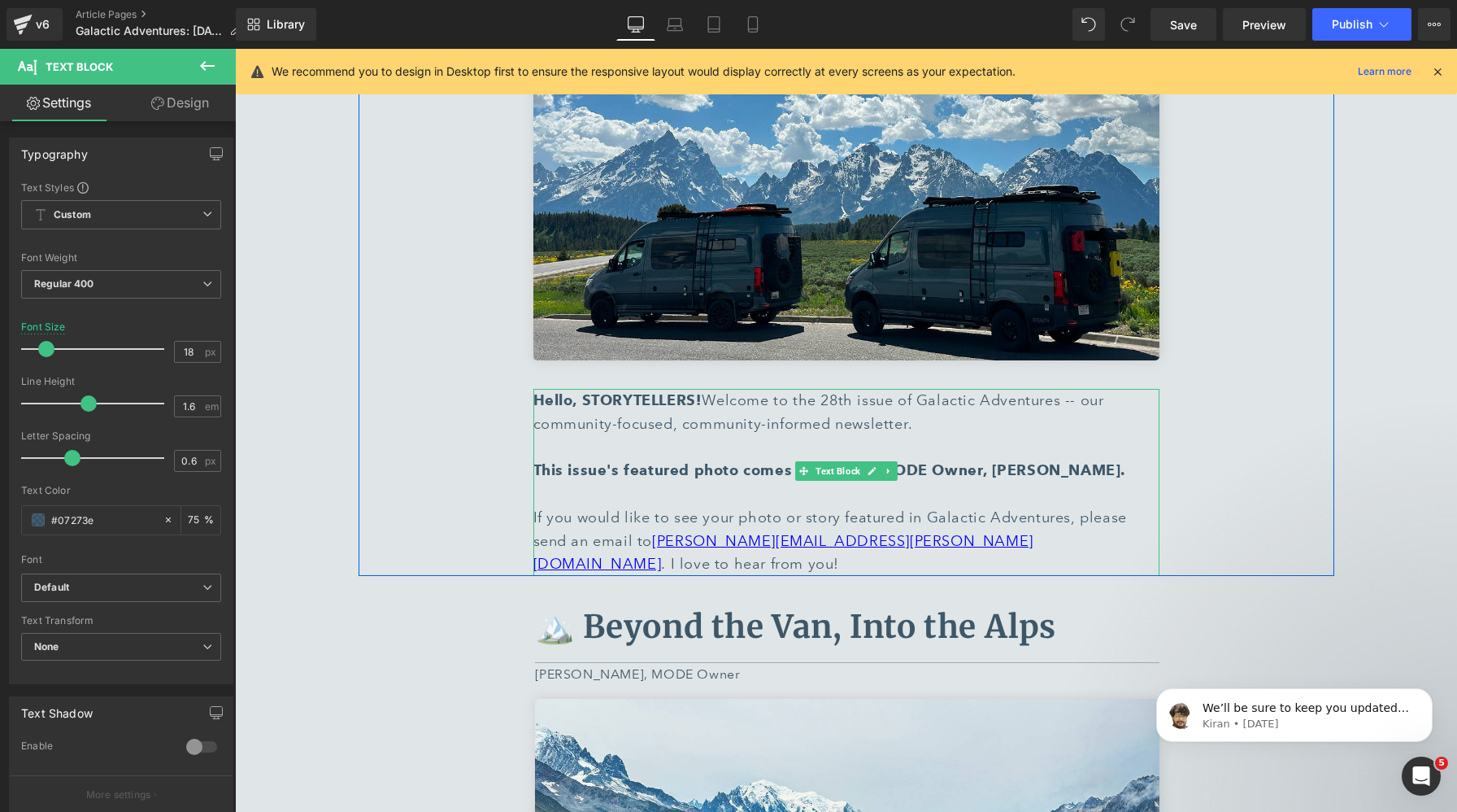
scroll to position [379, 0]
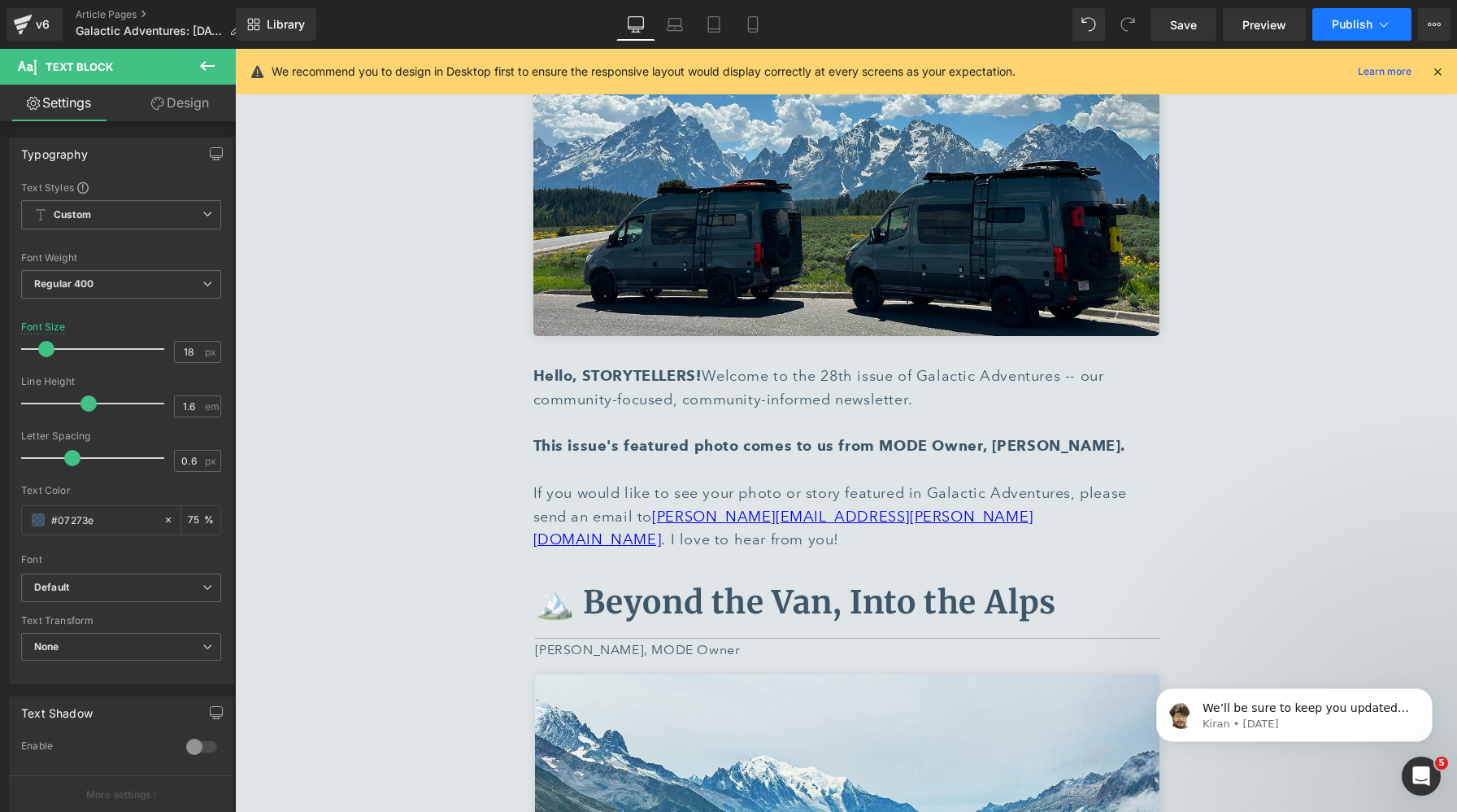
click at [1386, 24] on icon at bounding box center [1384, 24] width 16 height 16
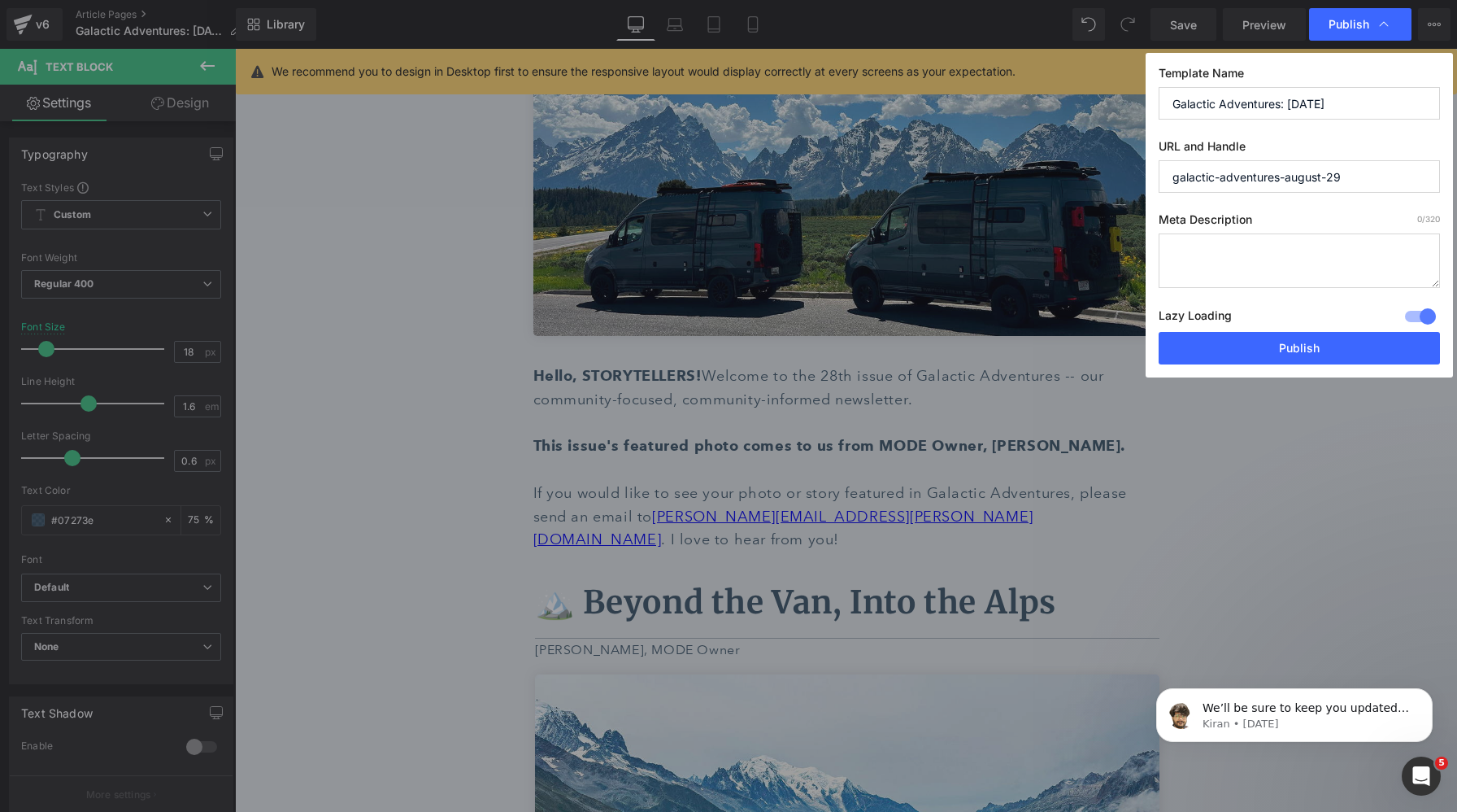
click at [1341, 171] on input "galactic-adventures-august-29" at bounding box center [1299, 177] width 282 height 33
drag, startPoint x: 1288, startPoint y: 100, endPoint x: 1377, endPoint y: 101, distance: 89.0
click at [1377, 101] on input "Galactic Adventures: [DATE]" at bounding box center [1299, 104] width 282 height 33
type input "Galactic Adventures: [DATE]"
drag, startPoint x: 1287, startPoint y: 179, endPoint x: 1395, endPoint y: 179, distance: 108.0
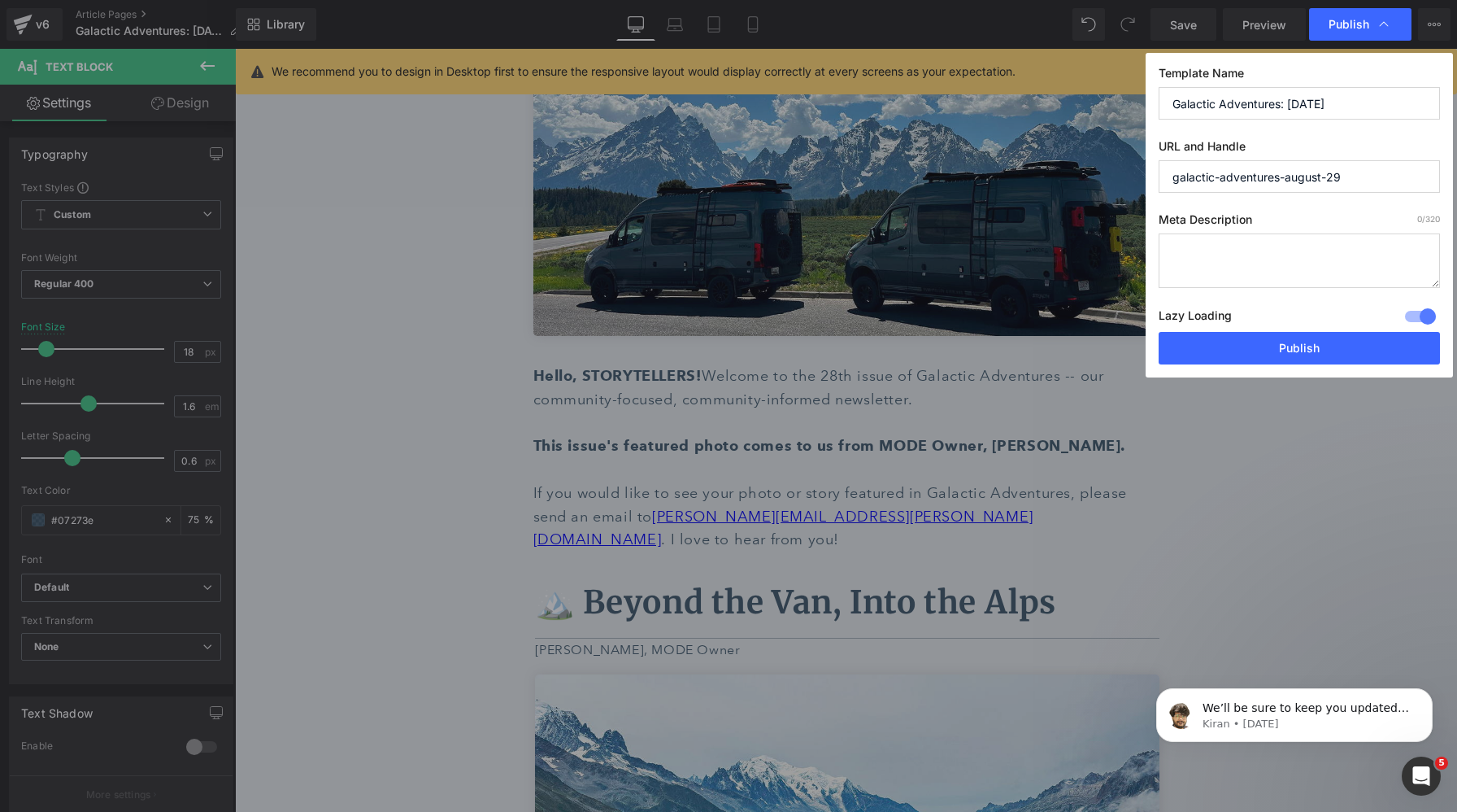
click at [1395, 179] on input "galactic-adventures-august-29" at bounding box center [1299, 177] width 282 height 33
type input "galactic-adventures-sept-2nd"
click at [1341, 251] on textarea at bounding box center [1299, 260] width 282 height 55
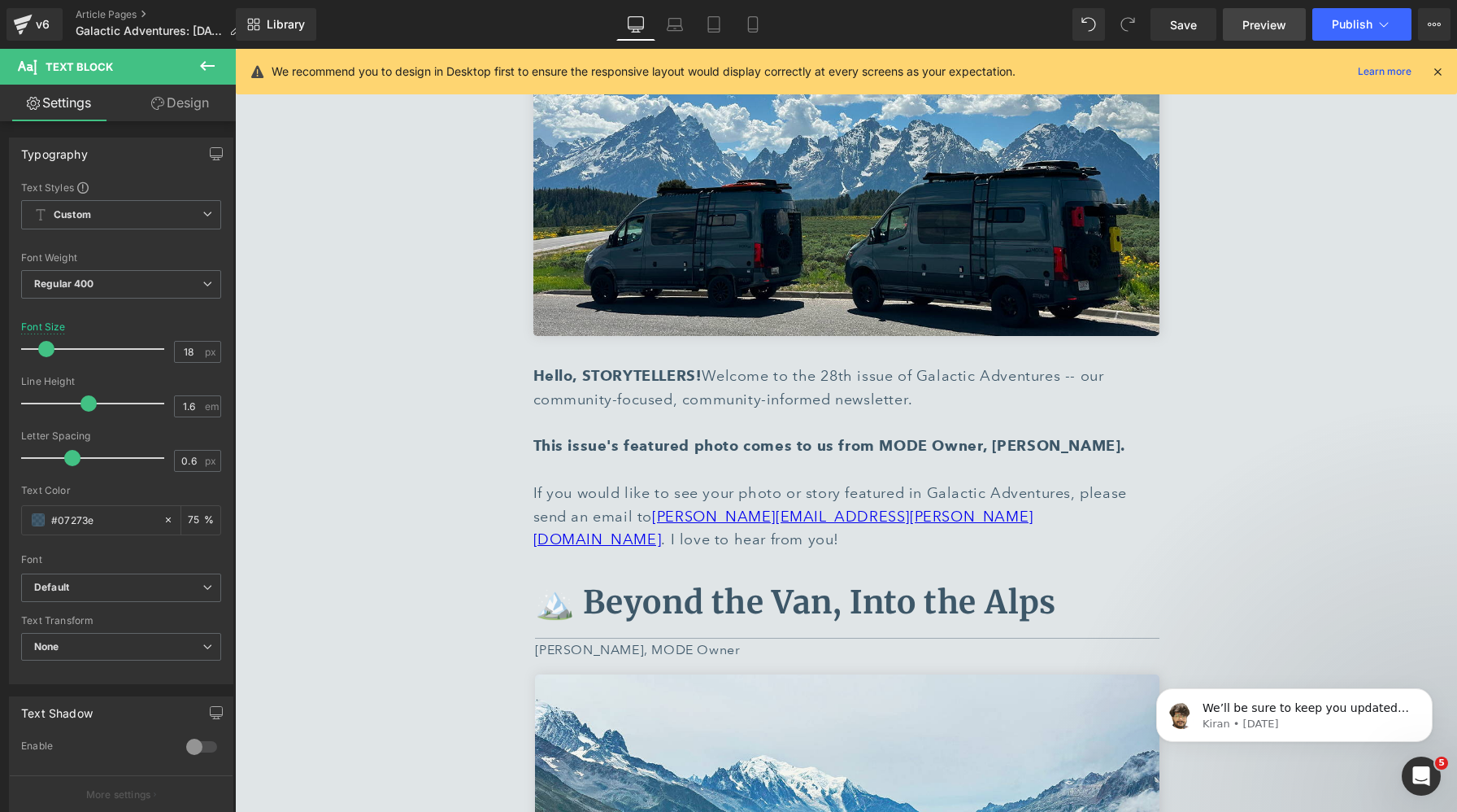
click at [1256, 24] on span "Preview" at bounding box center [1265, 25] width 44 height 17
click at [1394, 27] on button "Publish" at bounding box center [1362, 24] width 99 height 33
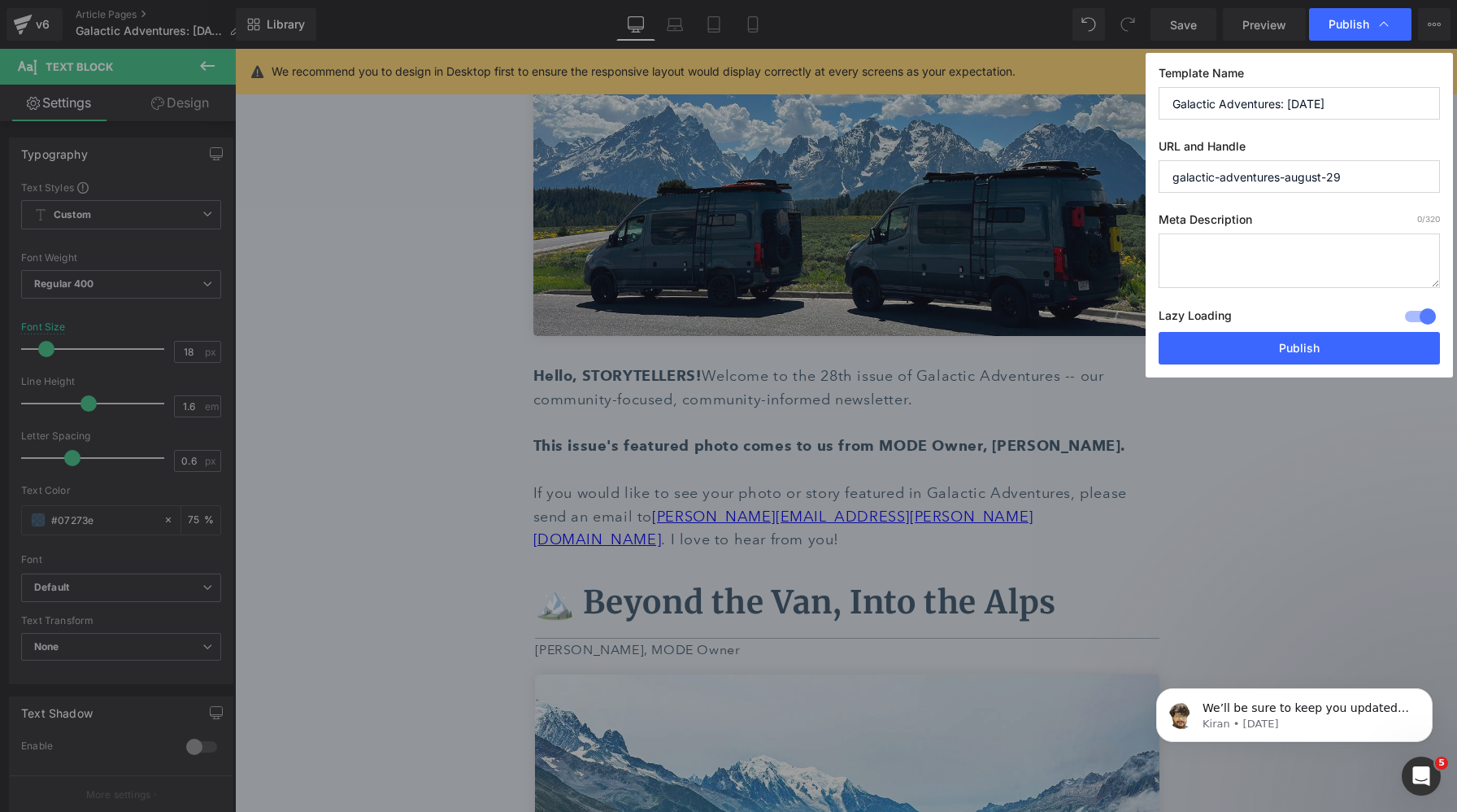
click at [1276, 257] on textarea at bounding box center [1299, 260] width 282 height 55
paste textarea "Issue 27: Rigs & Reggae - A Reflection. 50 Years of Vanlife with Uncle Orly. Te…"
drag, startPoint x: 1275, startPoint y: 261, endPoint x: 1139, endPoint y: 163, distance: 167.6
click at [1139, 163] on div "Publish Template Name Galactic Adventures: [DATE] URL and Handle galactic-adven…" at bounding box center [728, 406] width 1457 height 812
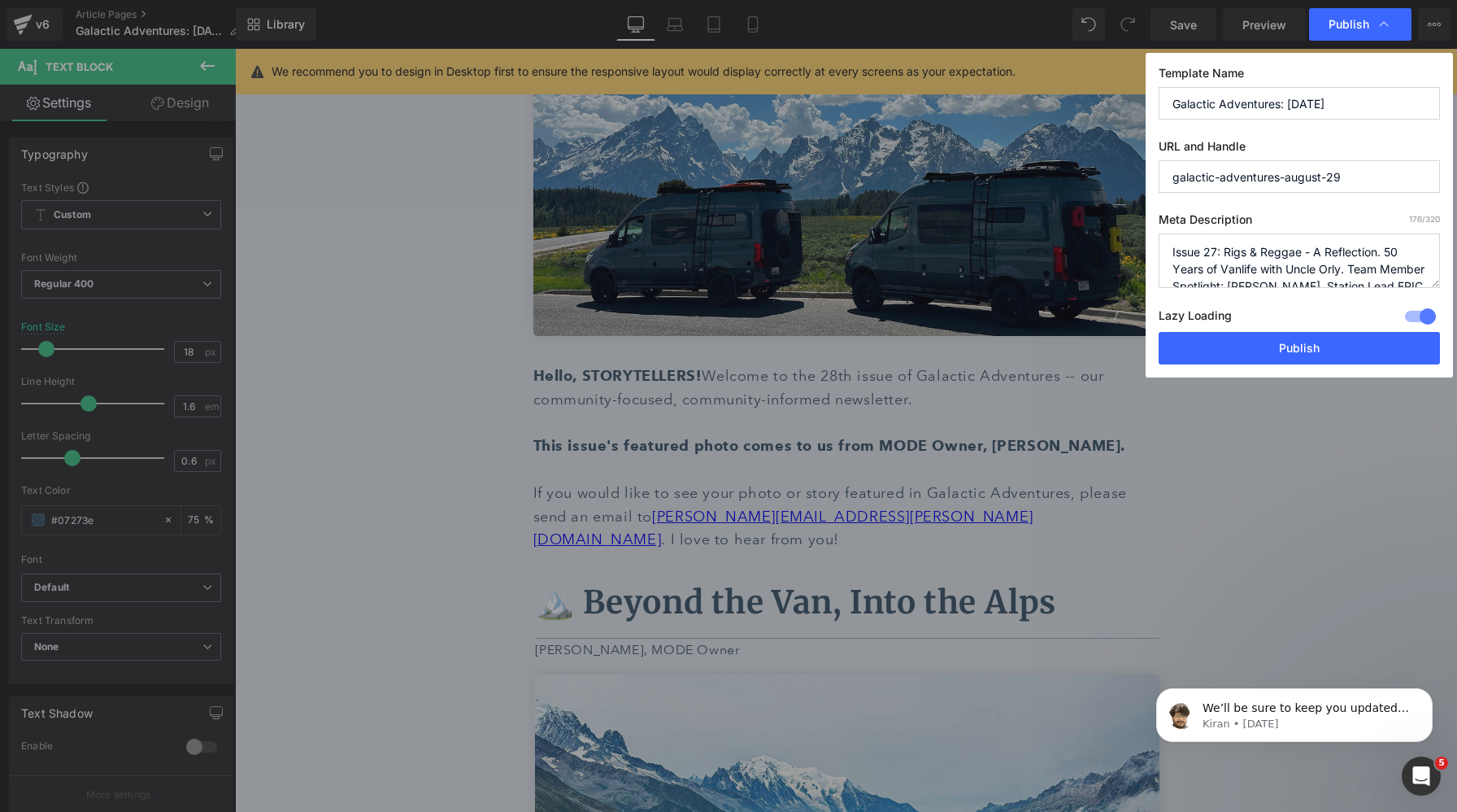
click at [1217, 251] on textarea "Issue 27: Rigs & Reggae - A Reflection. 50 Years of Vanlife with Uncle Orly. Te…" at bounding box center [1299, 260] width 282 height 55
click at [1296, 249] on textarea "Issue 28: Rigs & Reggae - A Reflection. 50 Years of Vanlife with Uncle Orly. Te…" at bounding box center [1299, 260] width 282 height 55
drag, startPoint x: 1227, startPoint y: 252, endPoint x: 1263, endPoint y: 247, distance: 36.3
click at [1263, 247] on textarea "Issue 28: Rigs & Reggae - A Reflection. 50 Years of Vanlife with Uncle Orly. Te…" at bounding box center [1299, 260] width 282 height 55
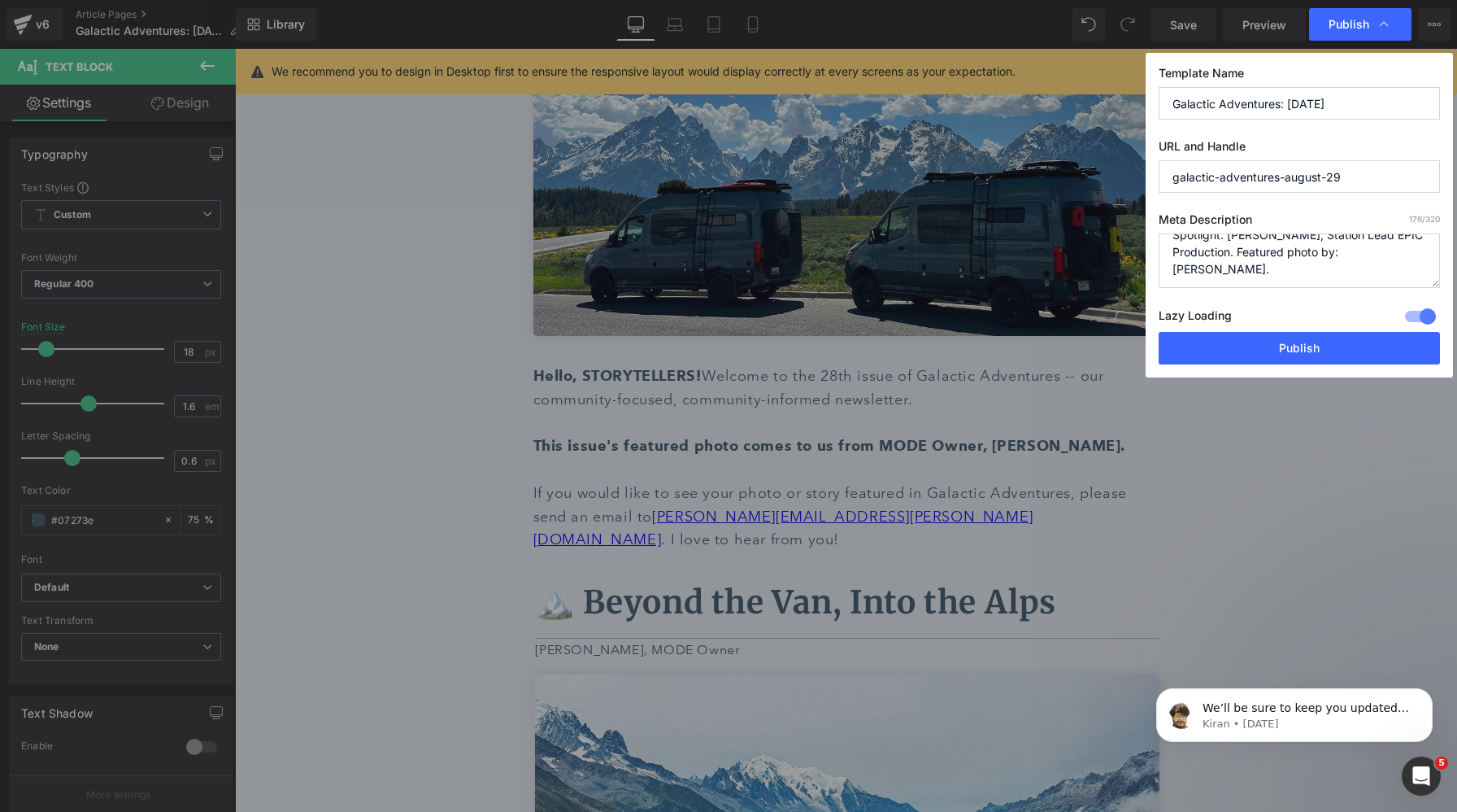
paste textarea "Beyond the Van, Into the Alps"
click at [1369, 268] on textarea "Issue 28: Beyond the Van, Into the Alps. Featured photo by: [PERSON_NAME]." at bounding box center [1299, 260] width 282 height 55
click at [1394, 252] on textarea "Issue 28: Beyond the Van, Into the Alps. Featured photo by: [PERSON_NAME]." at bounding box center [1299, 260] width 282 height 55
paste textarea "Wildfire in [GEOGRAPHIC_DATA]"
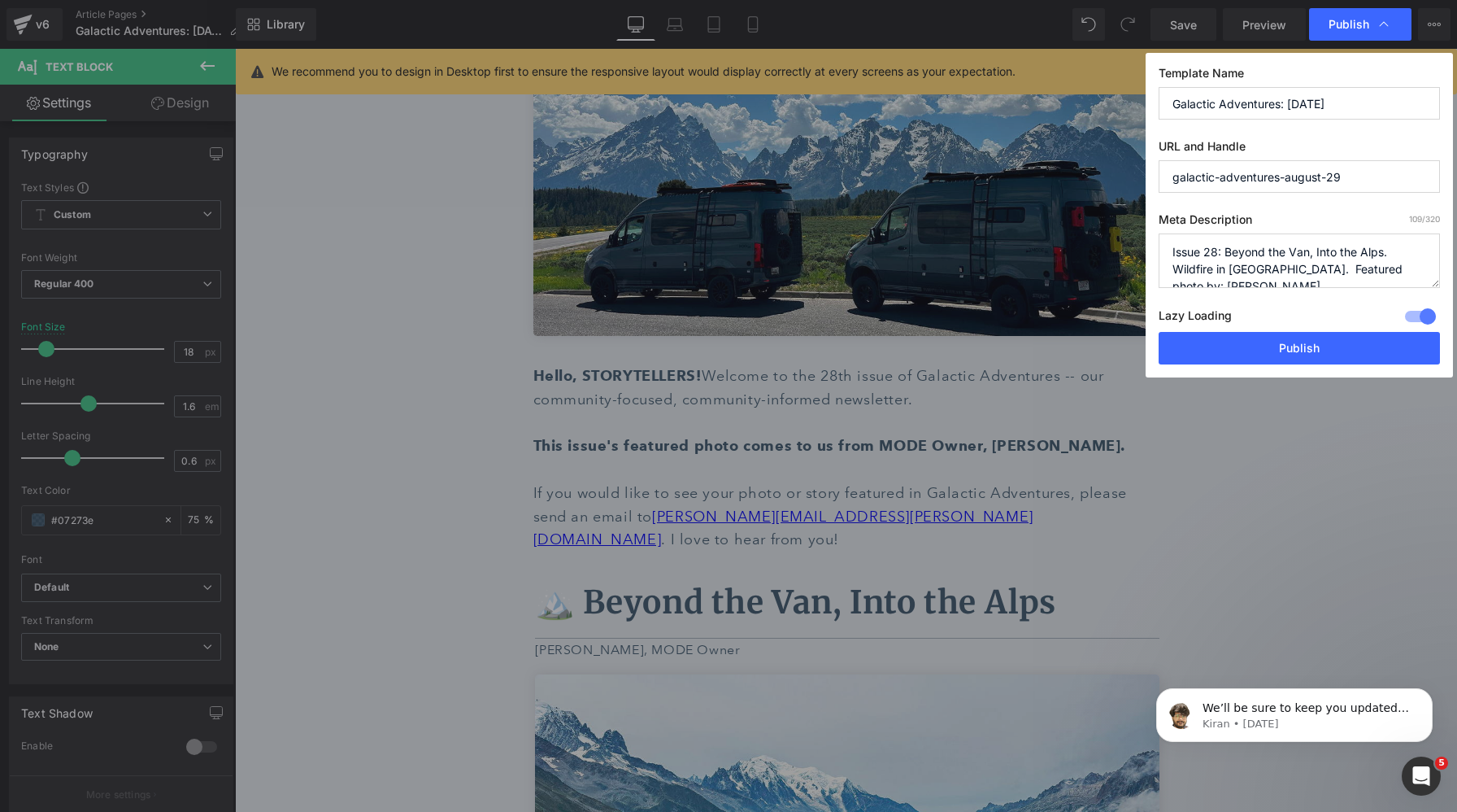
paste textarea "Holiday OFF-Road: Summer Postcards"
drag, startPoint x: 1317, startPoint y: 270, endPoint x: 1230, endPoint y: 270, distance: 87.0
click at [1230, 270] on textarea "Issue 28: Beyond the Van, Into the Alps. Wildfire in [GEOGRAPHIC_DATA]. Holiday…" at bounding box center [1299, 260] width 282 height 55
drag, startPoint x: 1227, startPoint y: 267, endPoint x: 1310, endPoint y: 265, distance: 83.0
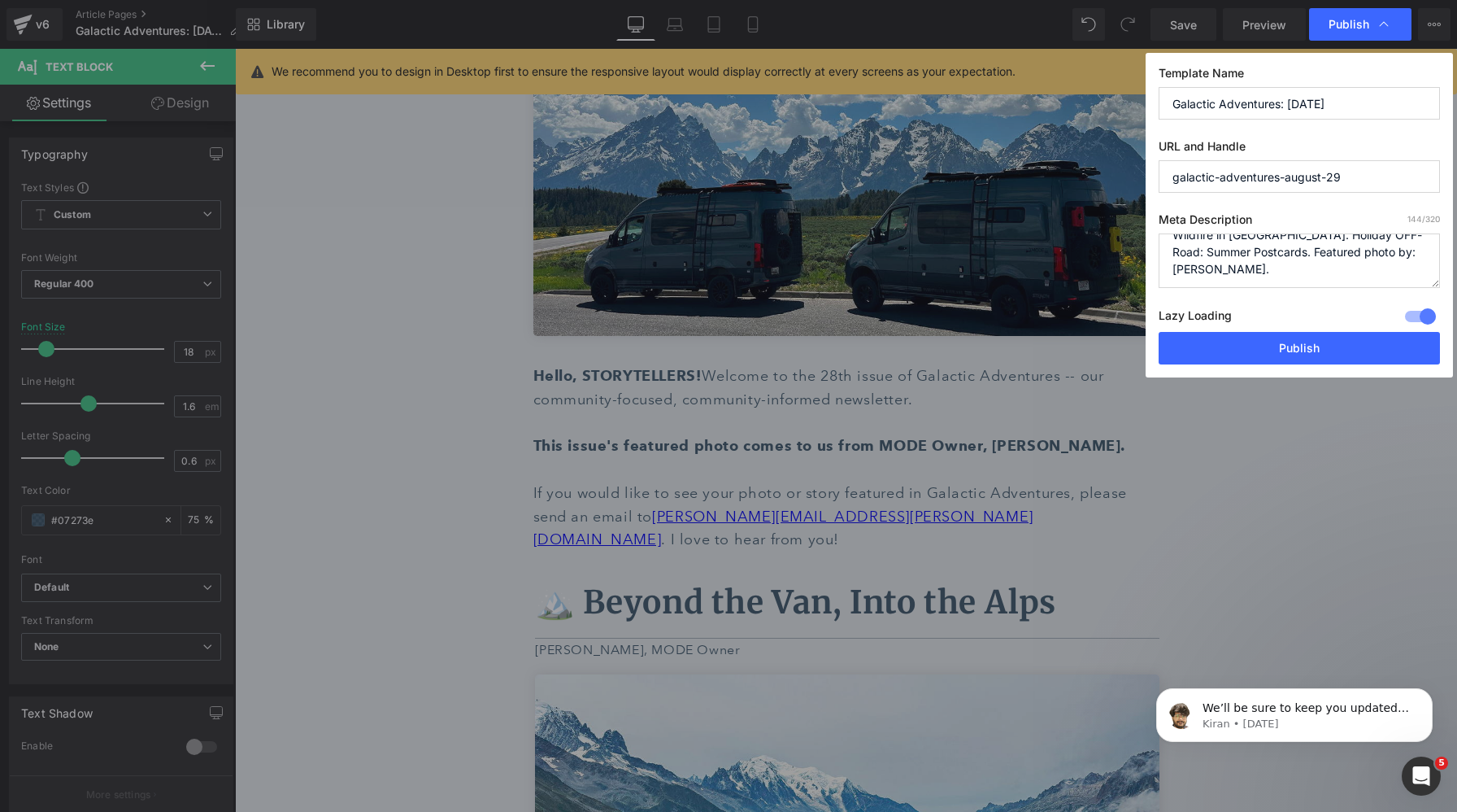
click at [1310, 265] on textarea "Issue 28: Beyond the Van, Into the Alps. Wildfire in [GEOGRAPHIC_DATA]. Holiday…" at bounding box center [1299, 260] width 282 height 55
paste textarea "[PERSON_NAME]"
type textarea "Issue 28: Beyond the Van, Into the Alps. Wildfire in [GEOGRAPHIC_DATA]. Holiday…"
click at [1296, 278] on textarea "Issue 28: Beyond the Van, Into the Alps. Wildfire in [GEOGRAPHIC_DATA]. Holiday…" at bounding box center [1299, 260] width 282 height 55
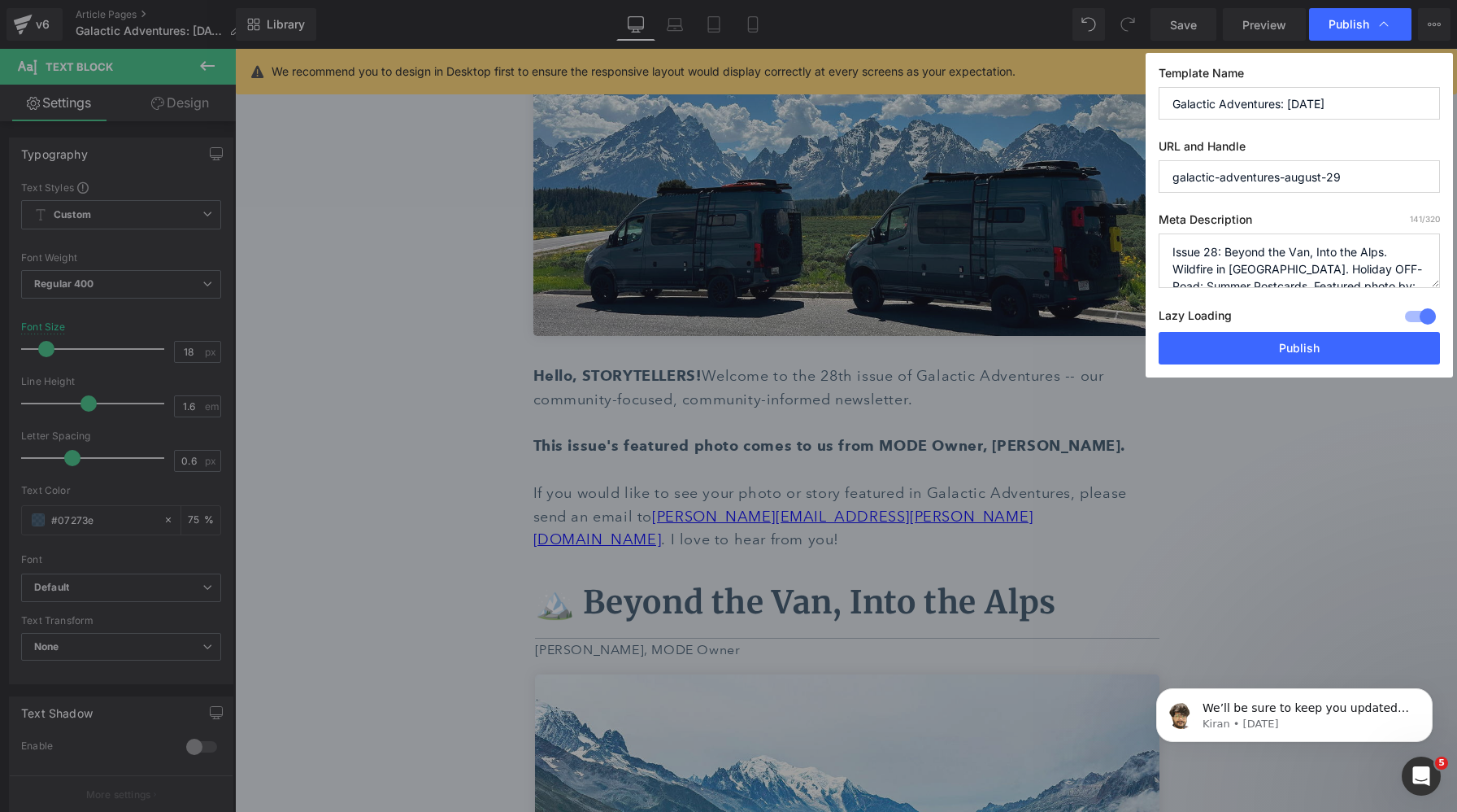
drag, startPoint x: 1315, startPoint y: 274, endPoint x: 1007, endPoint y: 134, distance: 338.3
click at [1007, 134] on div "Publish Template Name Galactic Adventures: [DATE] URL and Handle galactic-adven…" at bounding box center [728, 406] width 1457 height 812
click at [1399, 29] on div "Publish" at bounding box center [1360, 24] width 103 height 33
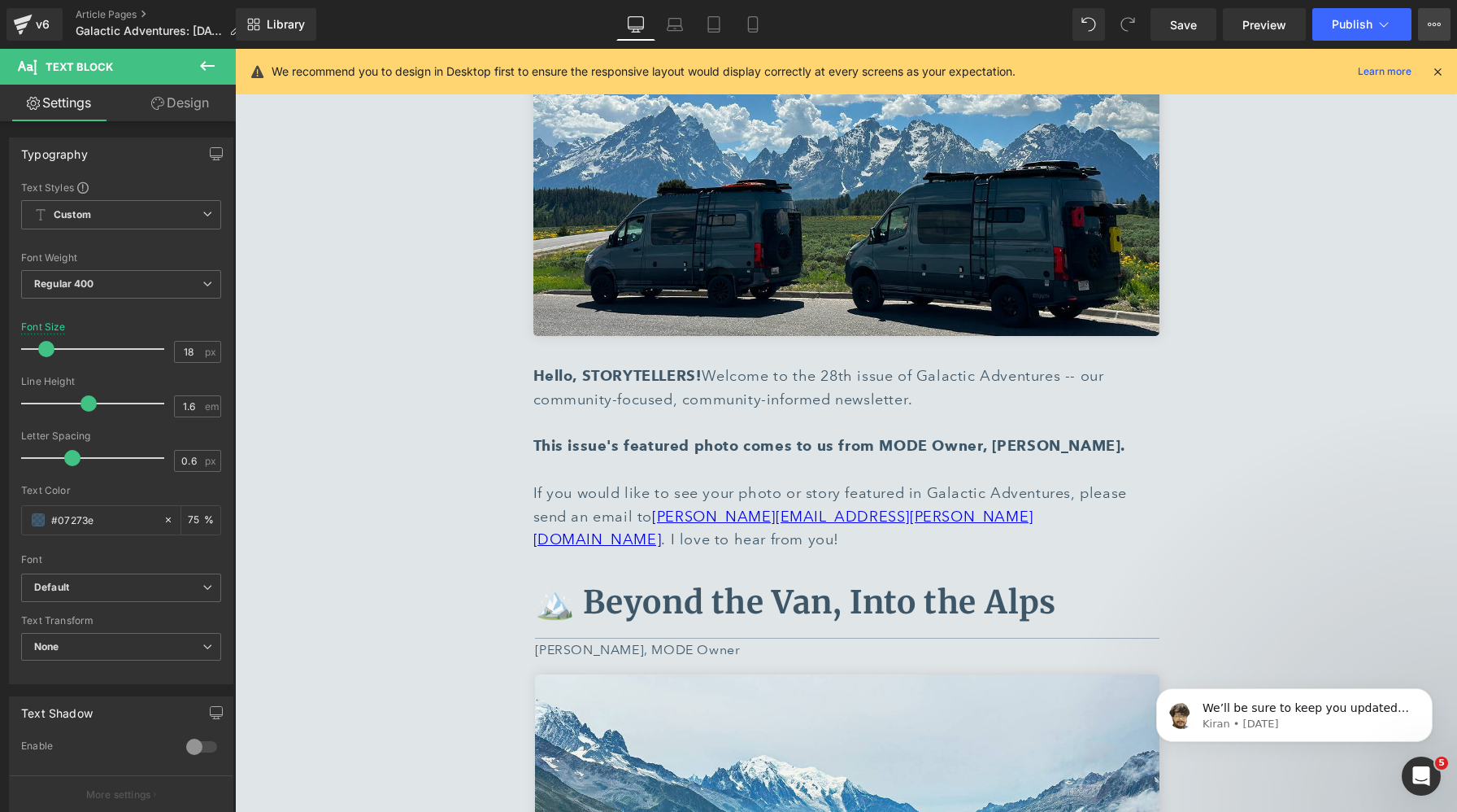
click at [1425, 29] on button "View Live Page View with current Template Save Template to Library Schedule Pub…" at bounding box center [1435, 24] width 33 height 33
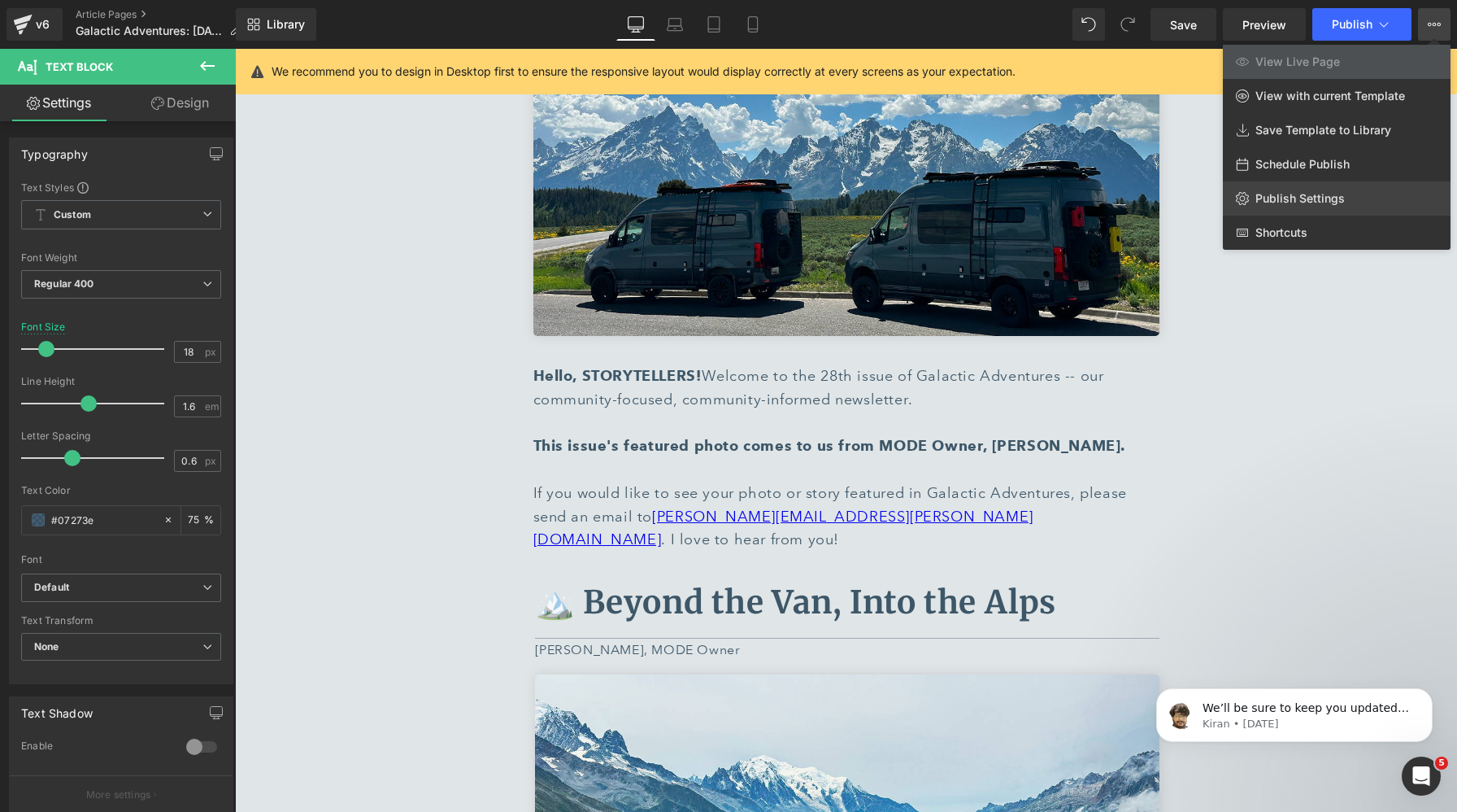
click at [1296, 200] on span "Publish Settings" at bounding box center [1300, 198] width 89 height 14
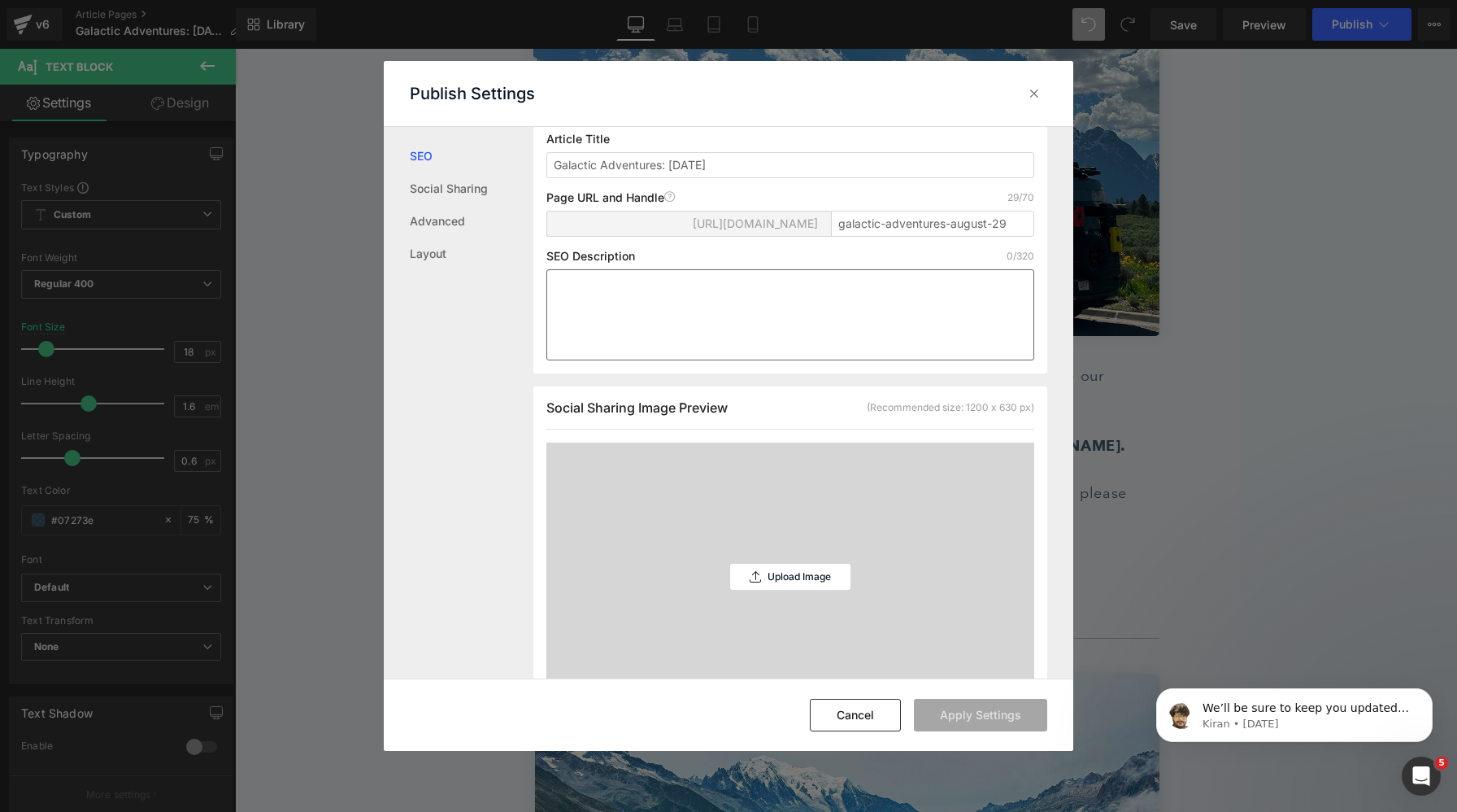
scroll to position [167, 0]
click at [732, 332] on textarea at bounding box center [791, 312] width 488 height 91
paste textarea "Issue 28: Beyond the Van, Into the Alps. Wildfire in [GEOGRAPHIC_DATA]. Holiday…"
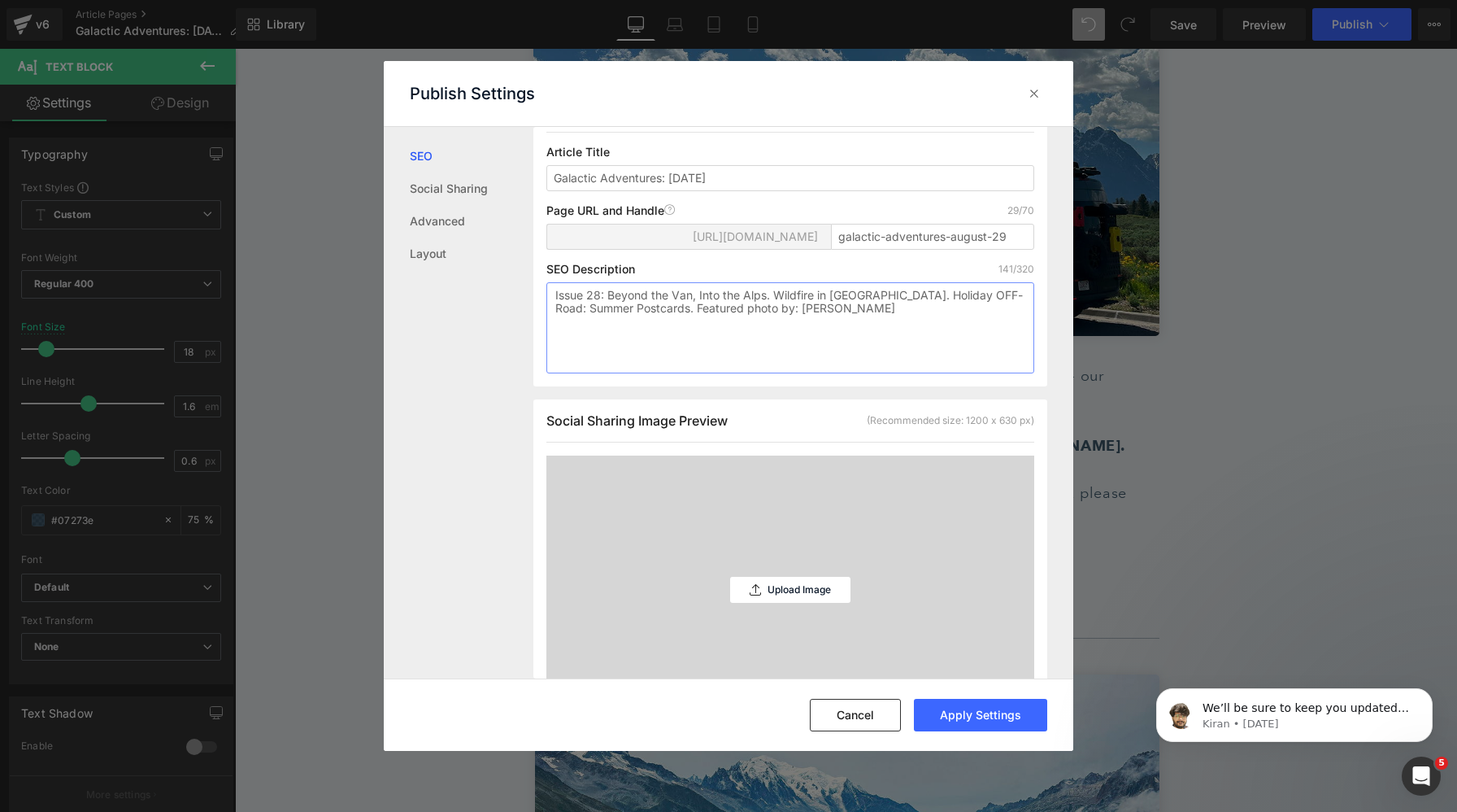
scroll to position [183, 0]
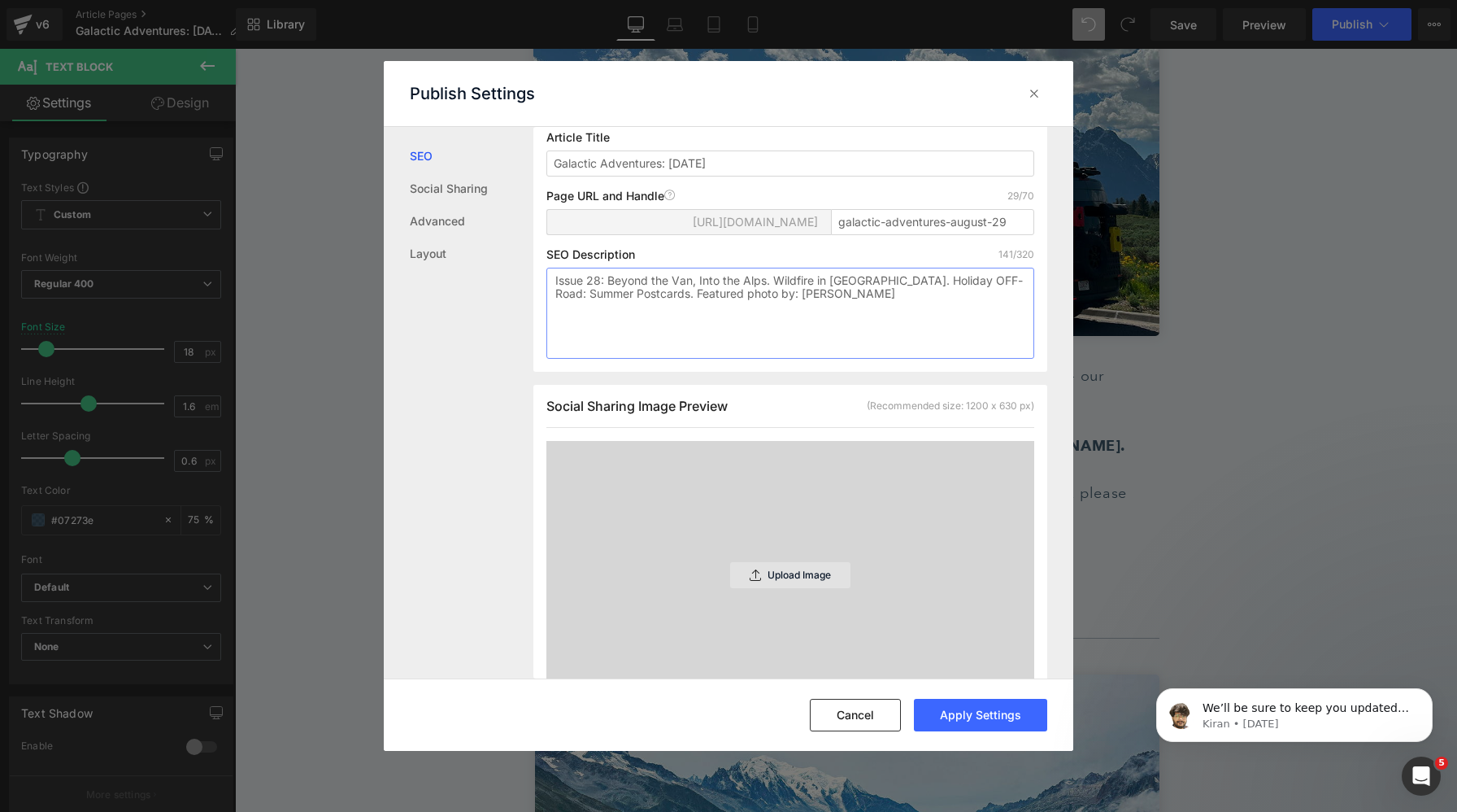
type textarea "Issue 28: Beyond the Van, Into the Alps. Wildfire in [GEOGRAPHIC_DATA]. Holiday…"
click at [798, 580] on p "Upload Image" at bounding box center [800, 575] width 63 height 12
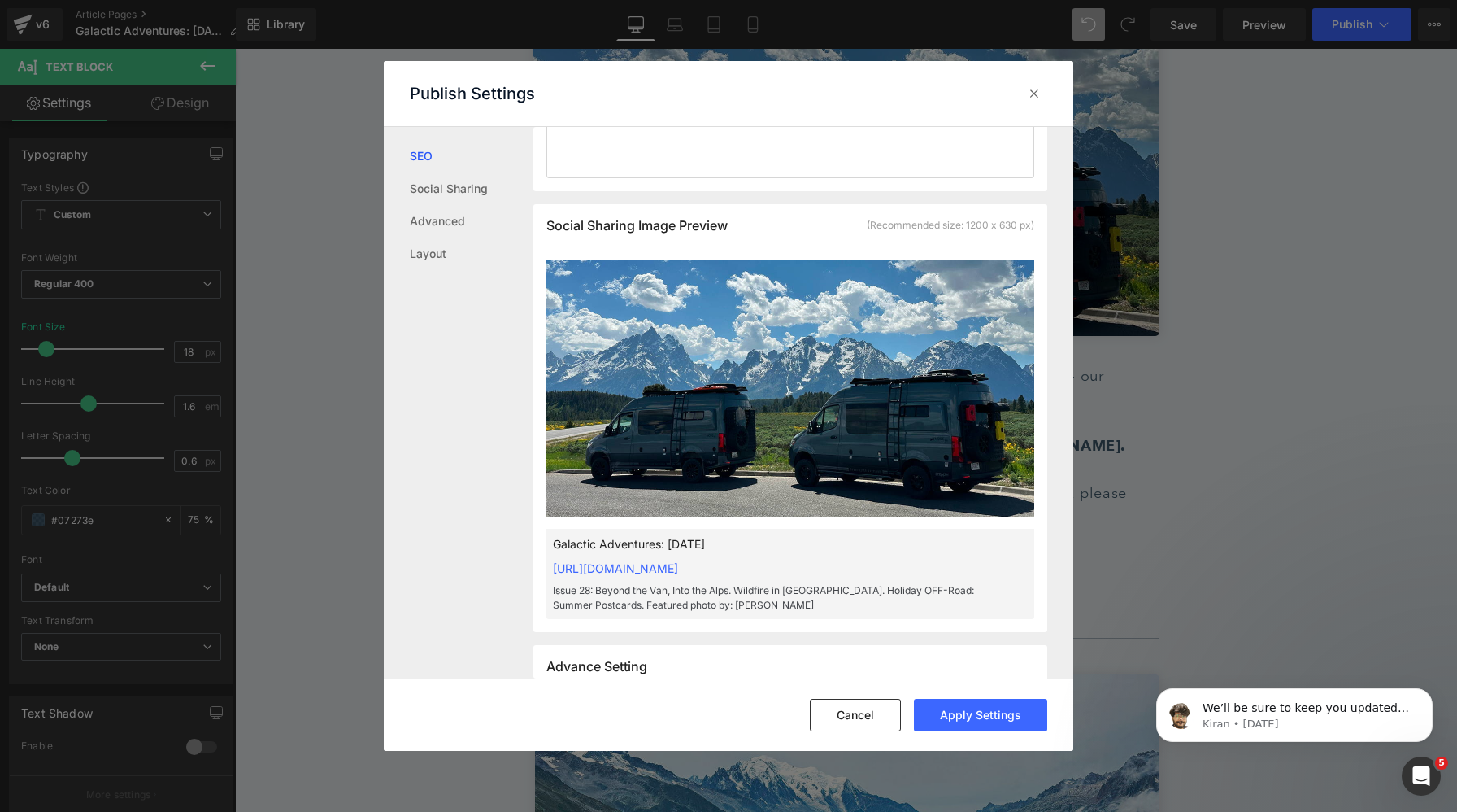
scroll to position [363, 0]
click at [970, 708] on button "Apply Settings" at bounding box center [980, 715] width 134 height 33
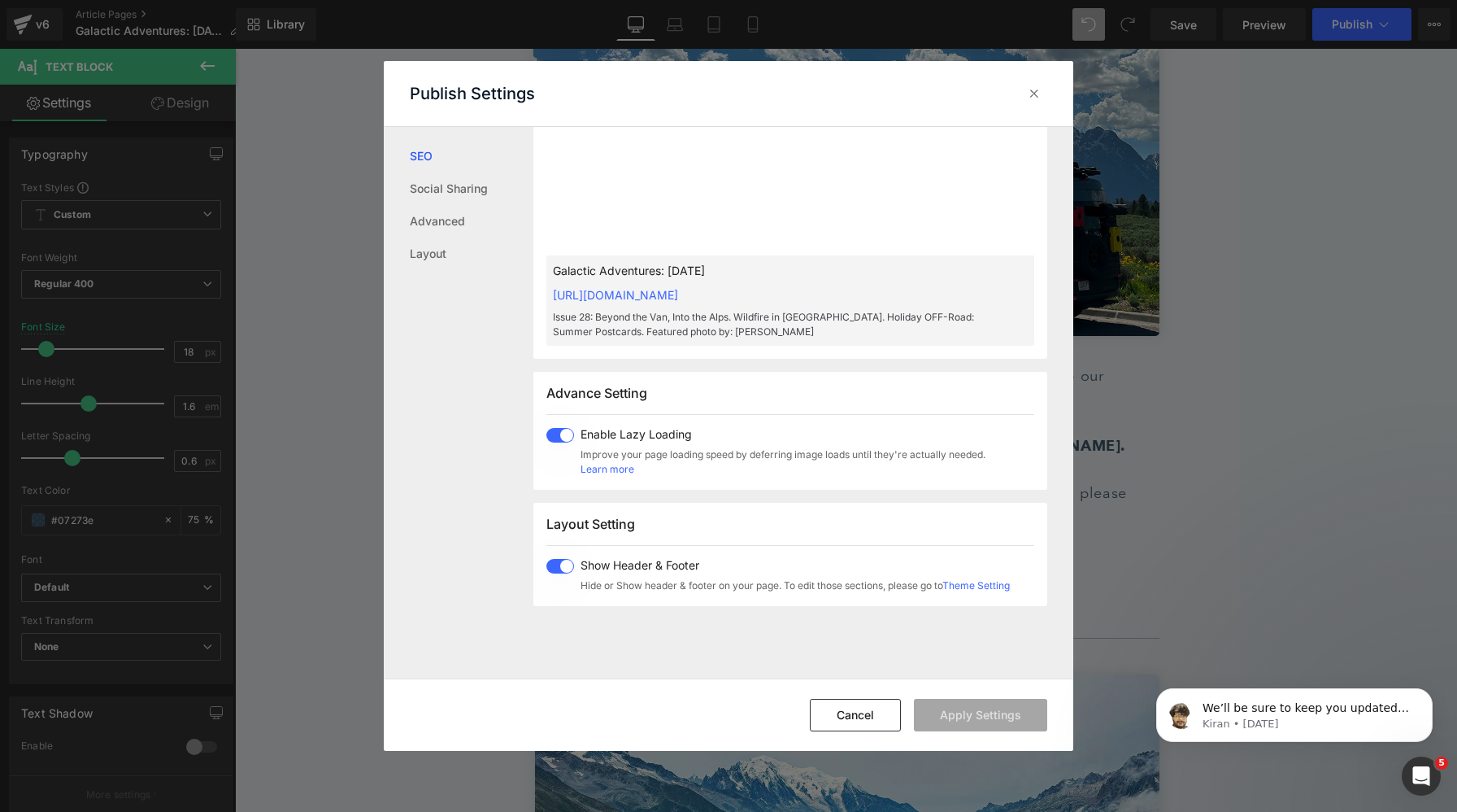
scroll to position [0, 0]
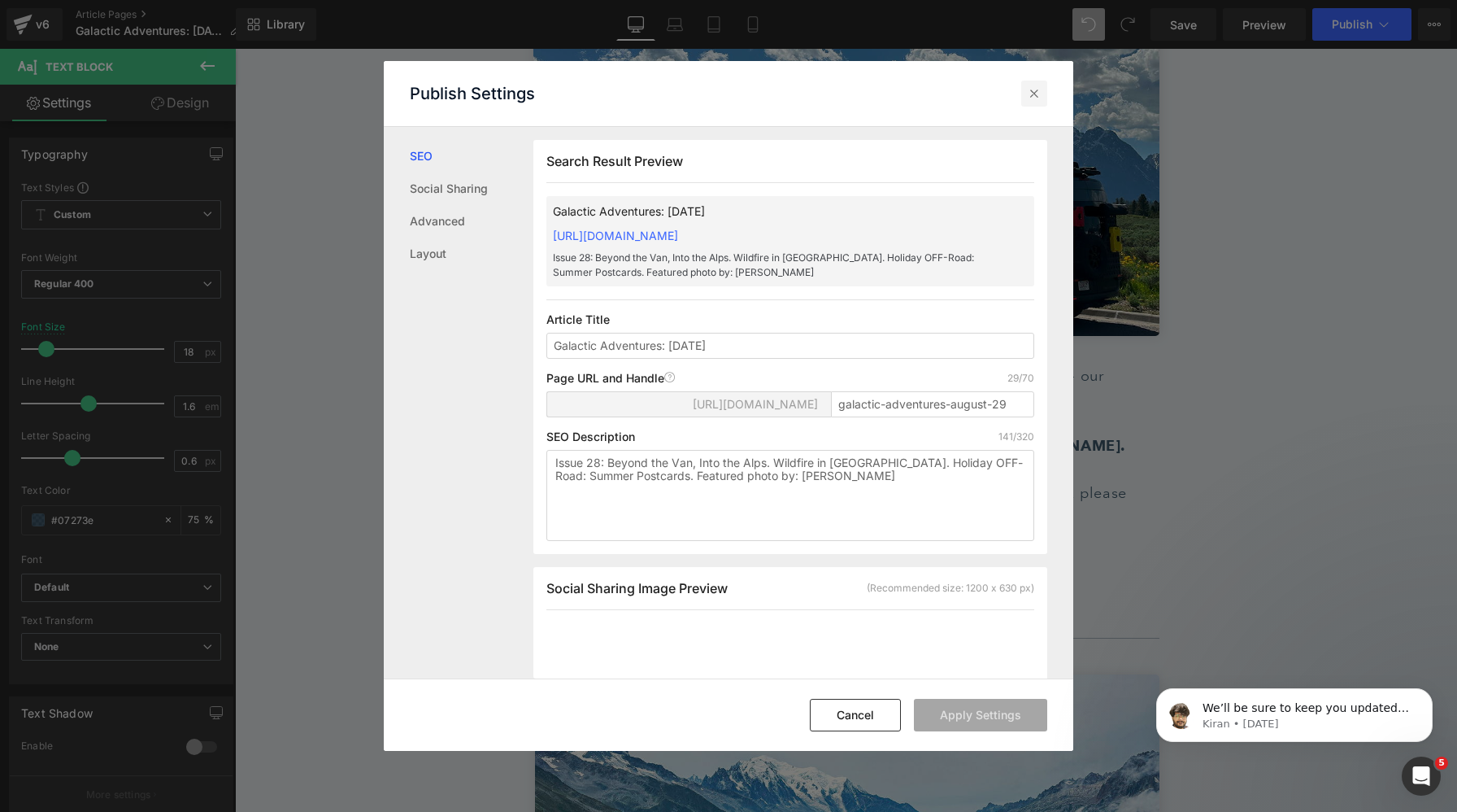
click at [1043, 87] on div at bounding box center [1034, 93] width 26 height 26
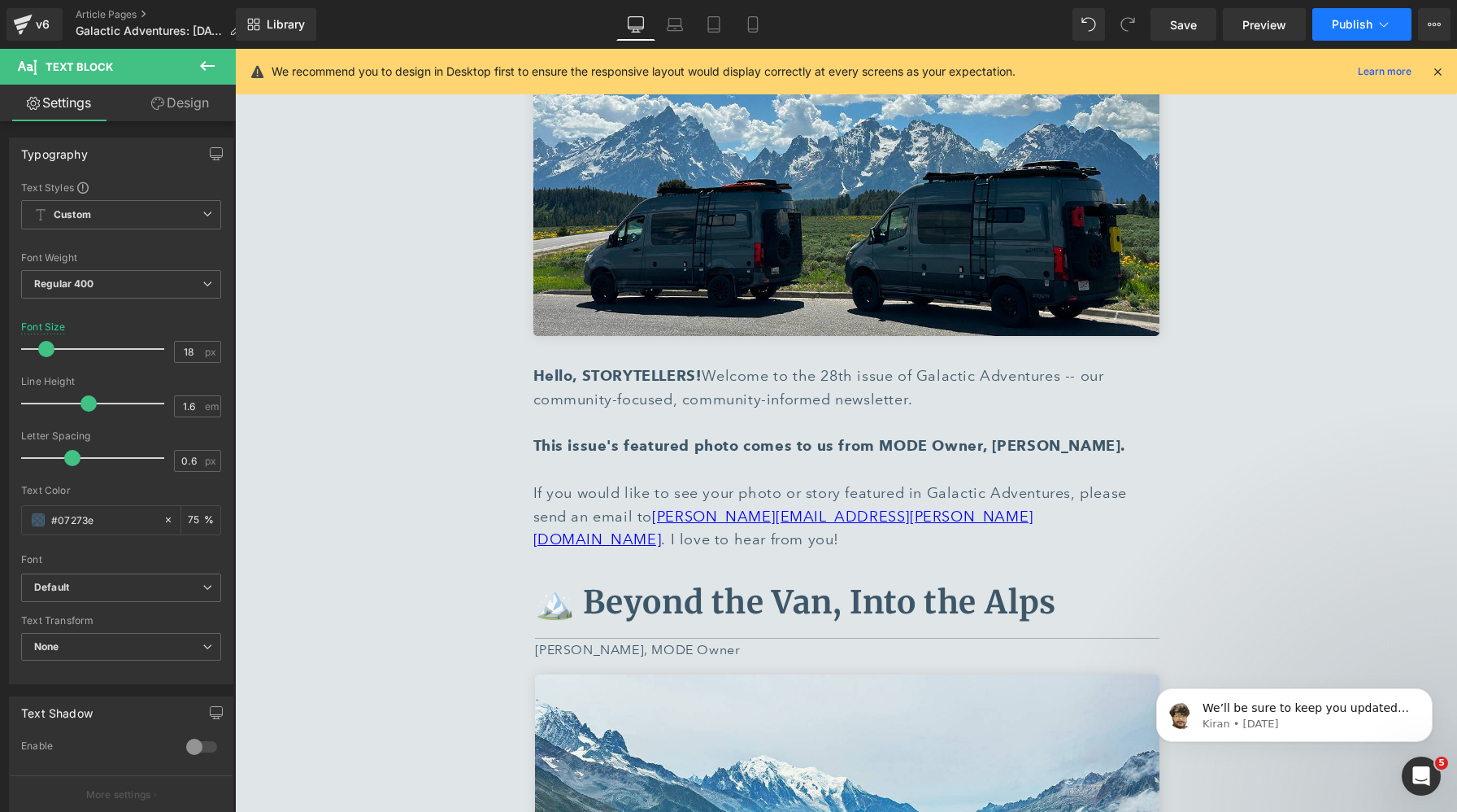
click at [1340, 16] on button "Publish" at bounding box center [1362, 24] width 99 height 33
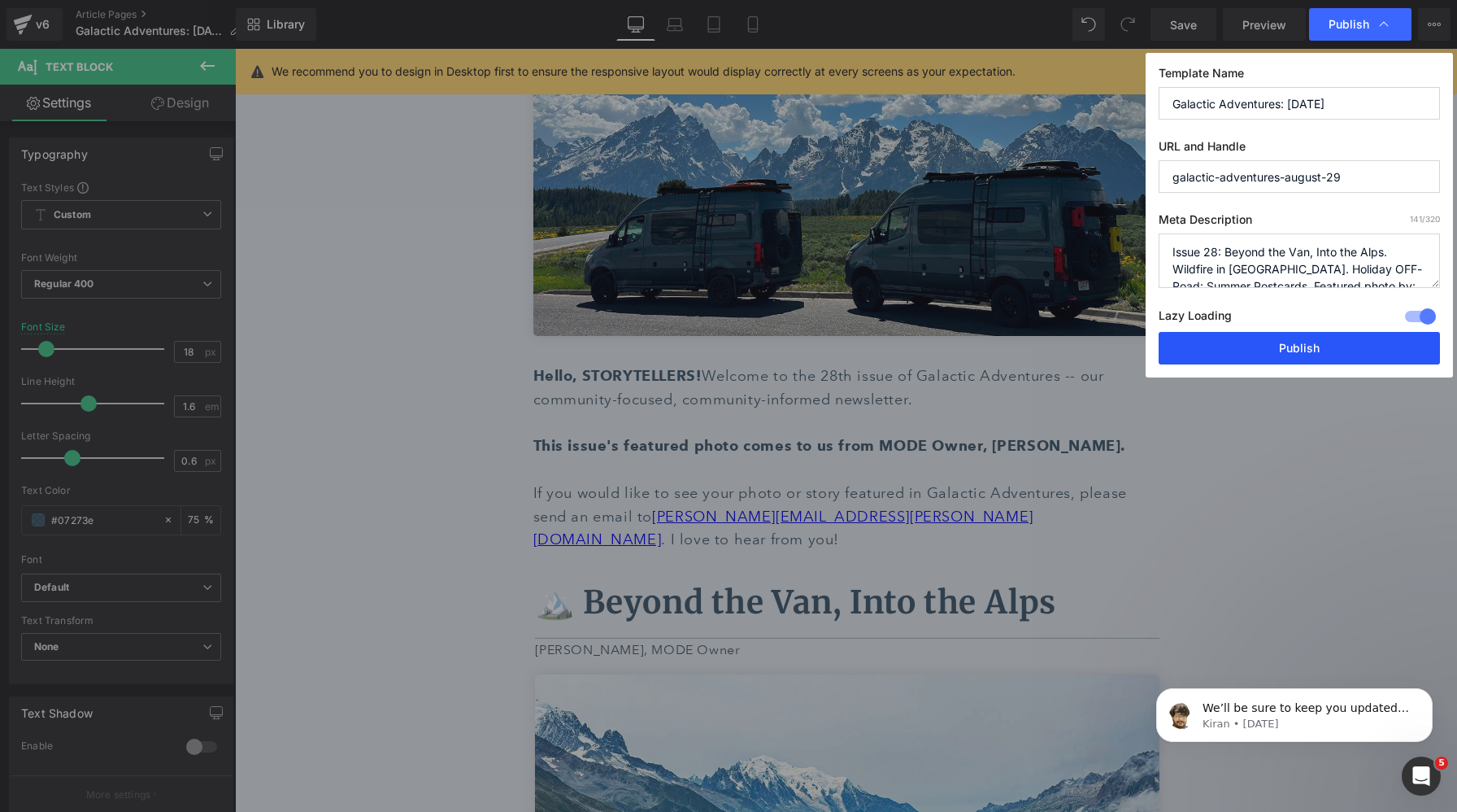
click at [1257, 347] on button "Publish" at bounding box center [1299, 348] width 282 height 33
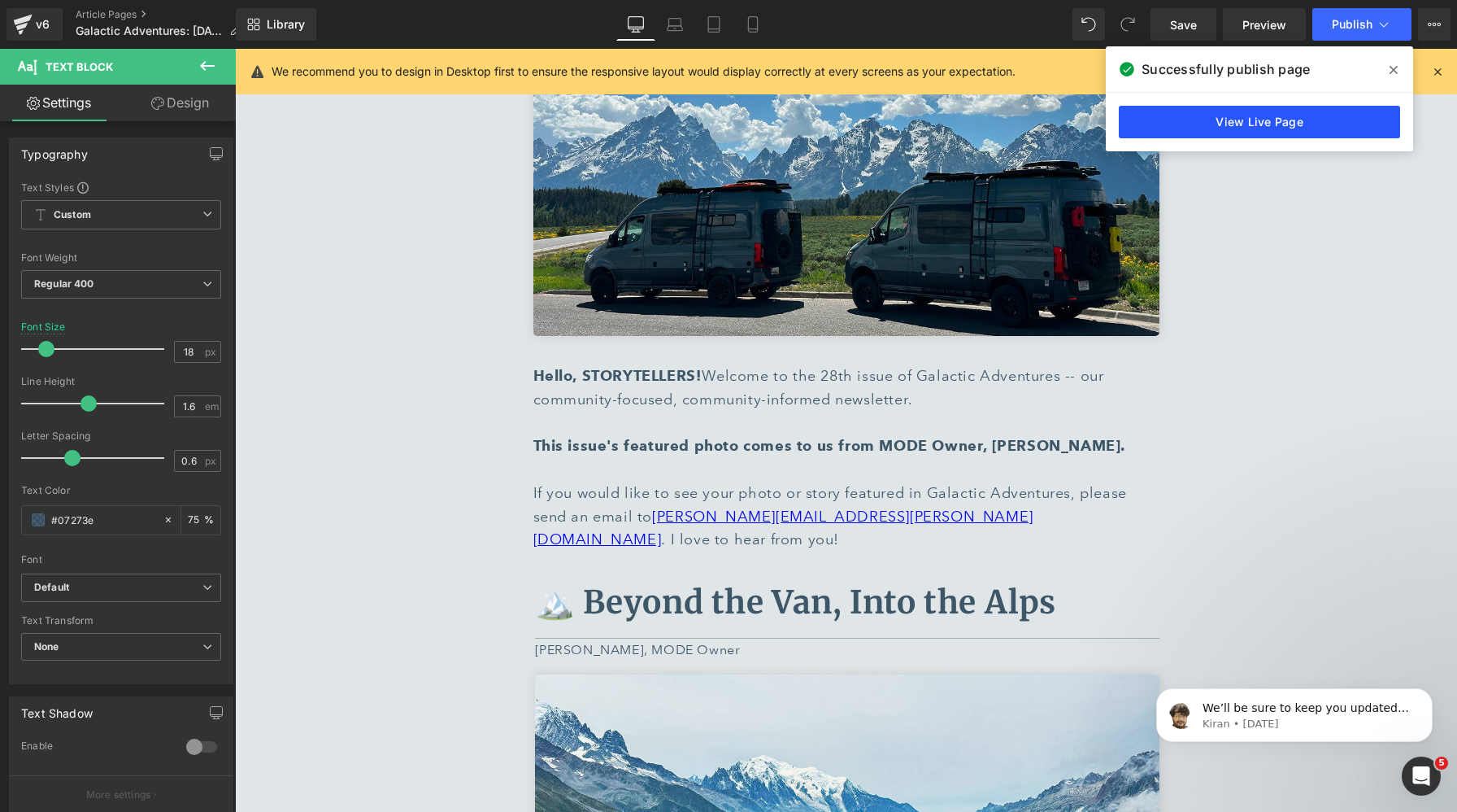
click at [1233, 126] on link "View Live Page" at bounding box center [1259, 122] width 282 height 33
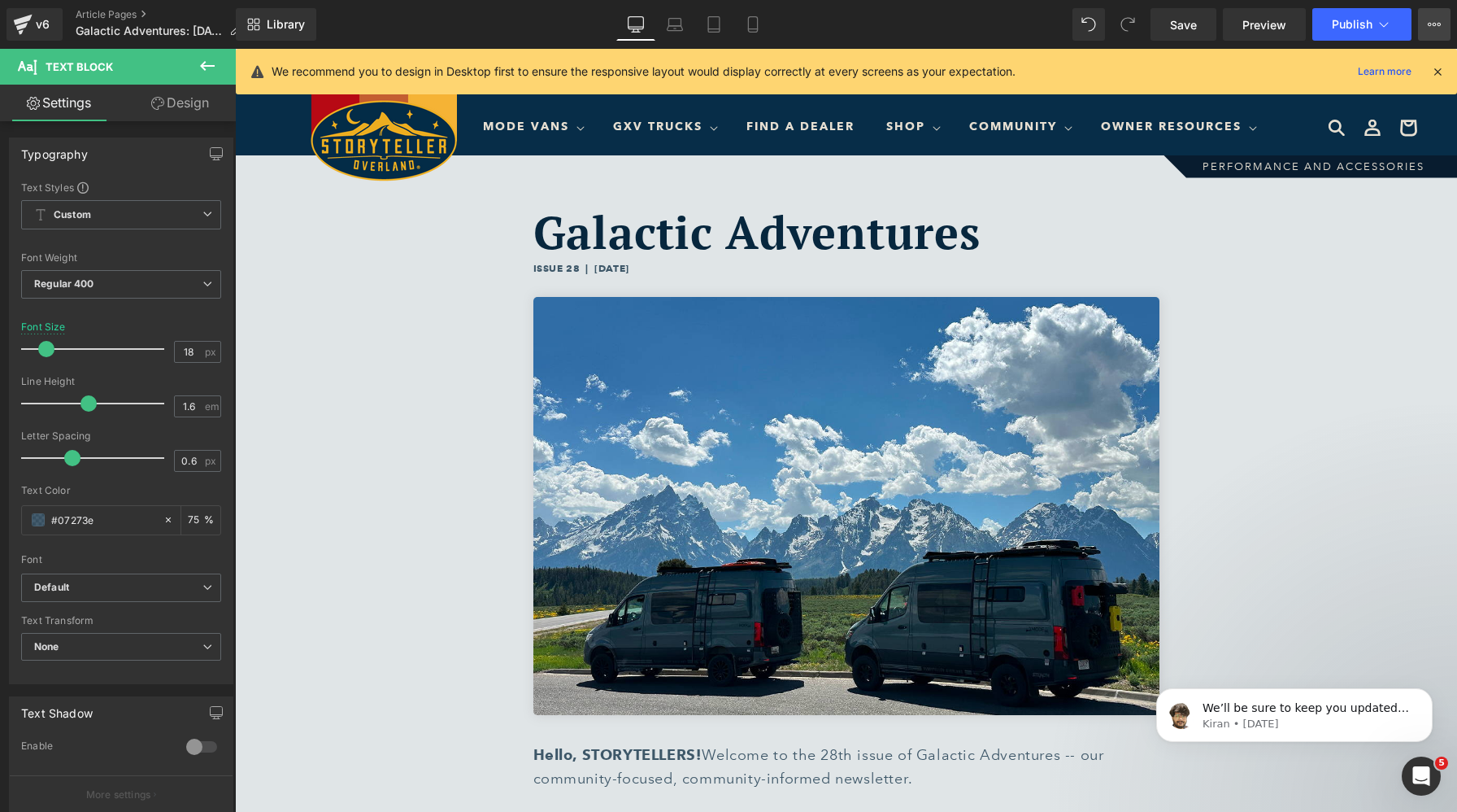
click at [1420, 35] on button "View Live Page View with current Template Save Template to Library Schedule Pub…" at bounding box center [1435, 24] width 33 height 33
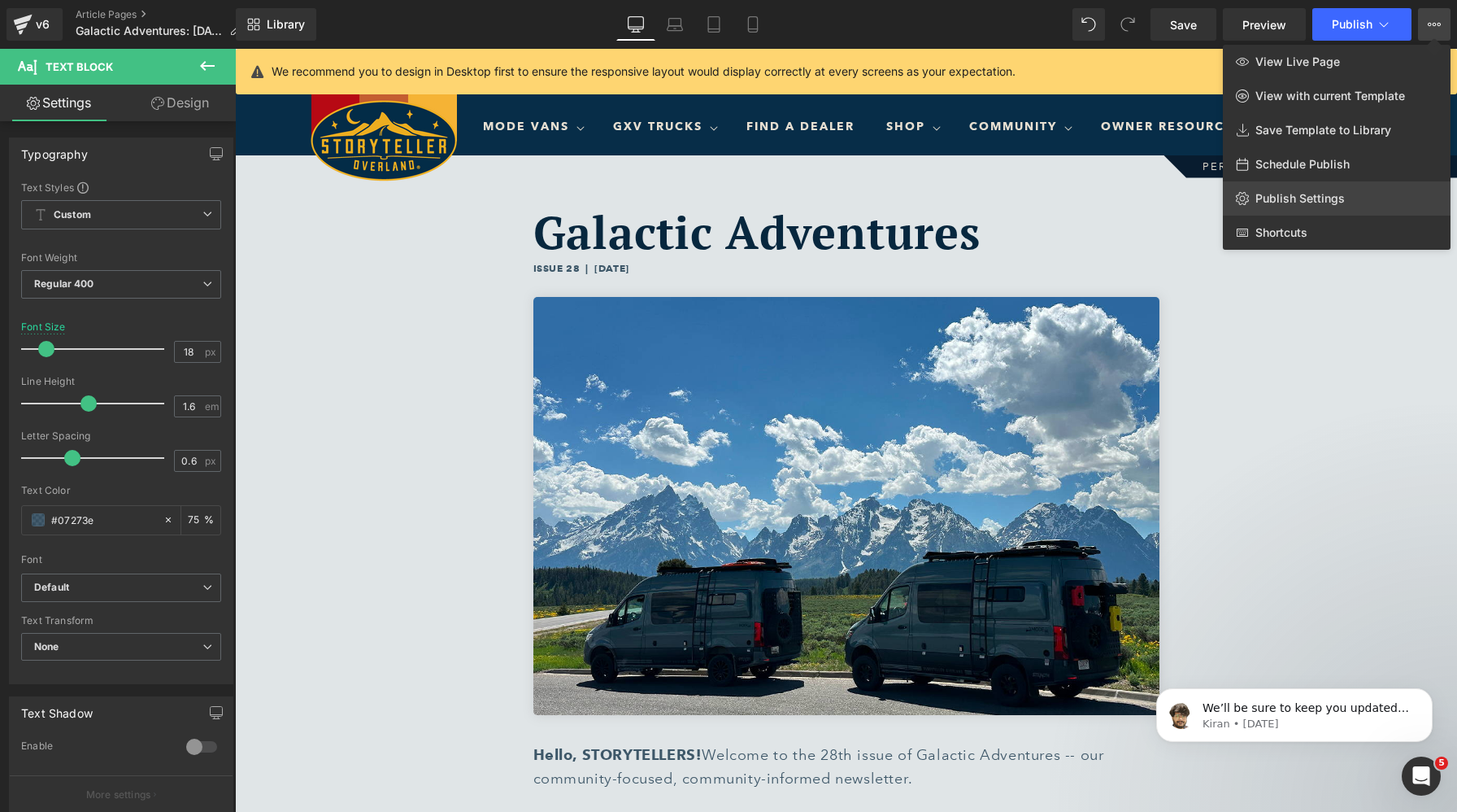
click at [1345, 191] on link "Publish Settings" at bounding box center [1337, 199] width 228 height 35
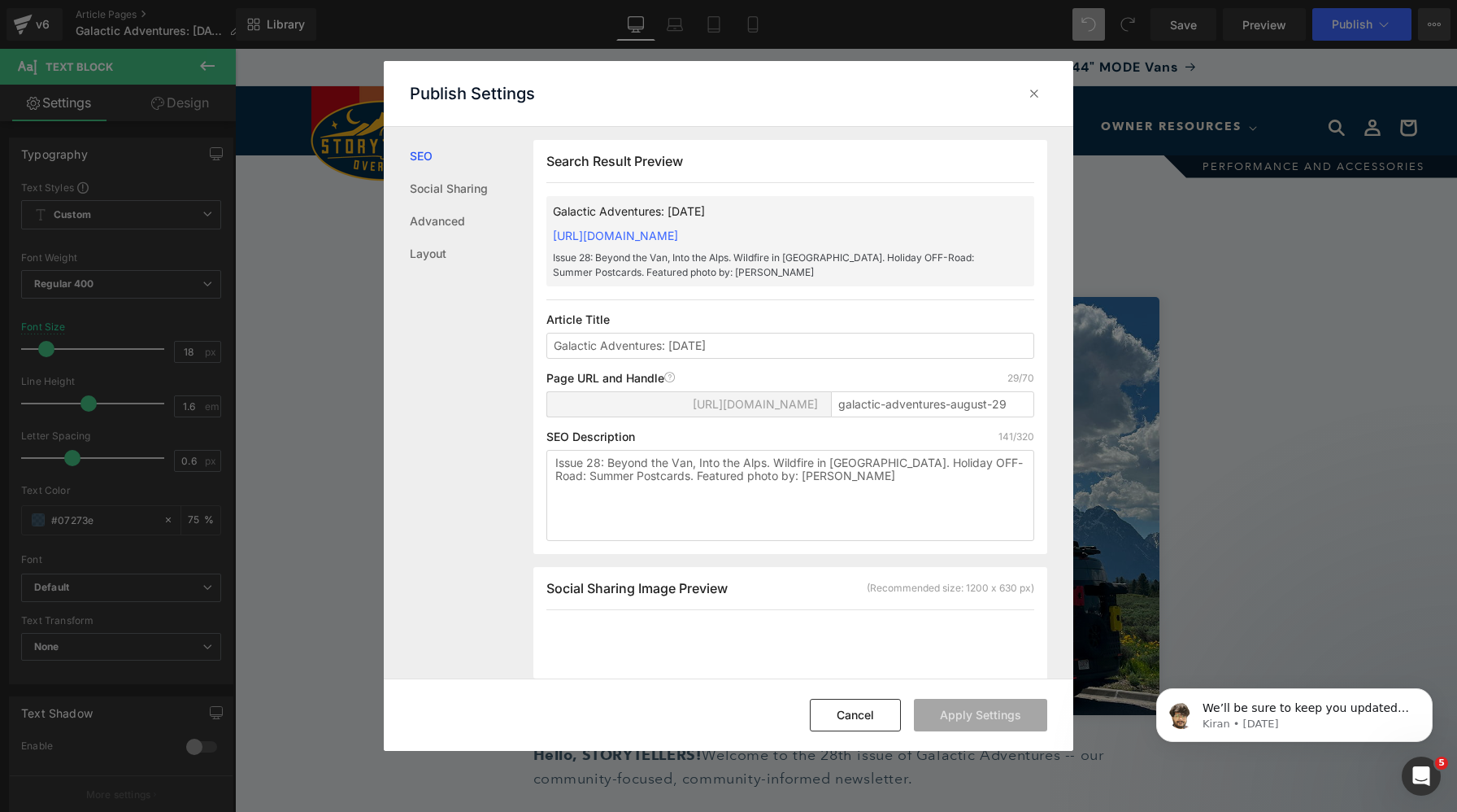
scroll to position [1, 0]
click at [962, 416] on input "galactic-adventures-august-29" at bounding box center [933, 403] width 204 height 26
drag, startPoint x: 983, startPoint y: 421, endPoint x: 950, endPoint y: 421, distance: 33.0
click at [950, 416] on input "galactic-adventures-august-29" at bounding box center [933, 403] width 204 height 26
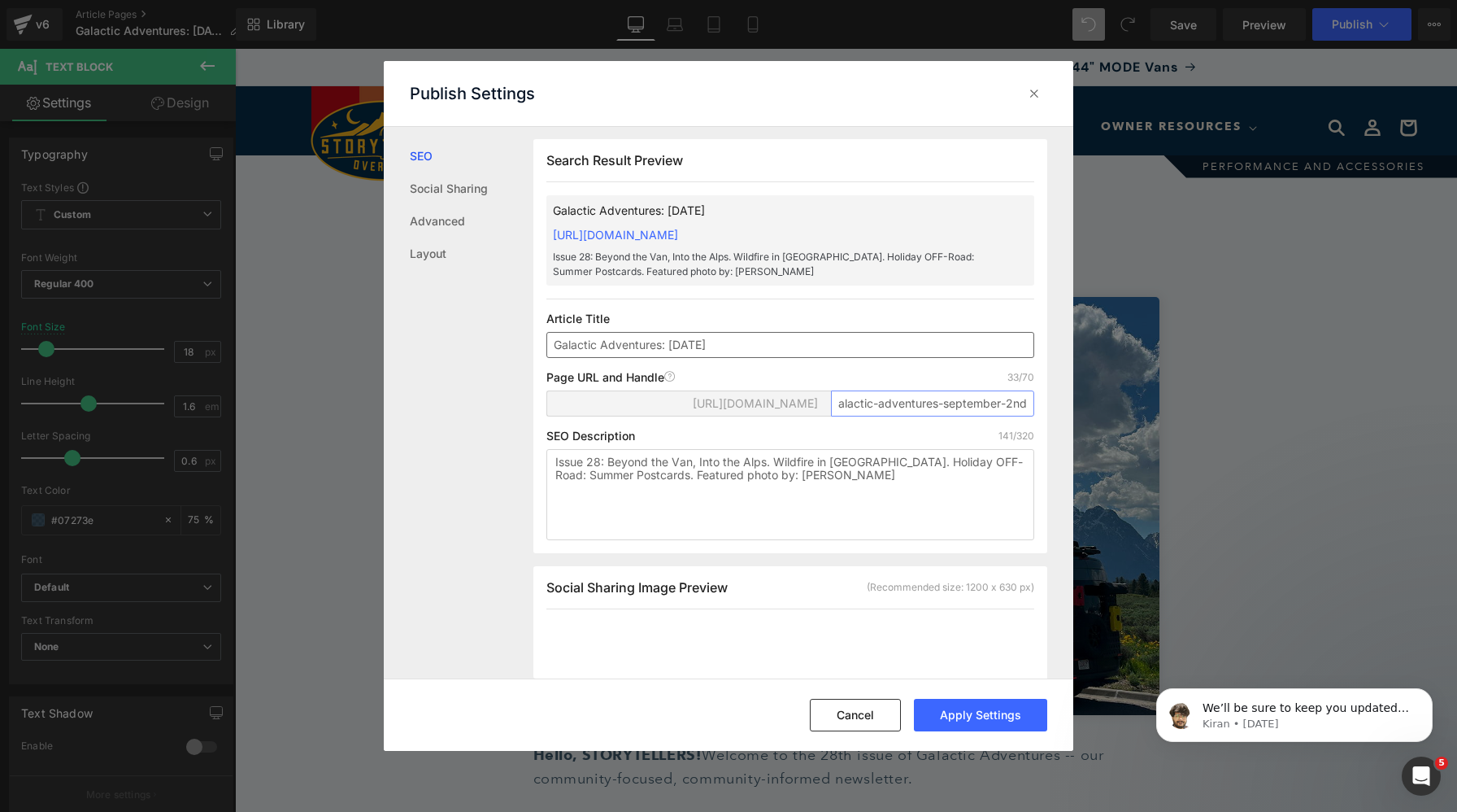
type input "galactic-adventures-september-2nd"
drag, startPoint x: 673, startPoint y: 358, endPoint x: 776, endPoint y: 358, distance: 103.0
click at [776, 357] on input "Galactic Adventures: [DATE]" at bounding box center [791, 344] width 488 height 26
type input "Galactic Adventures: [DATE]"
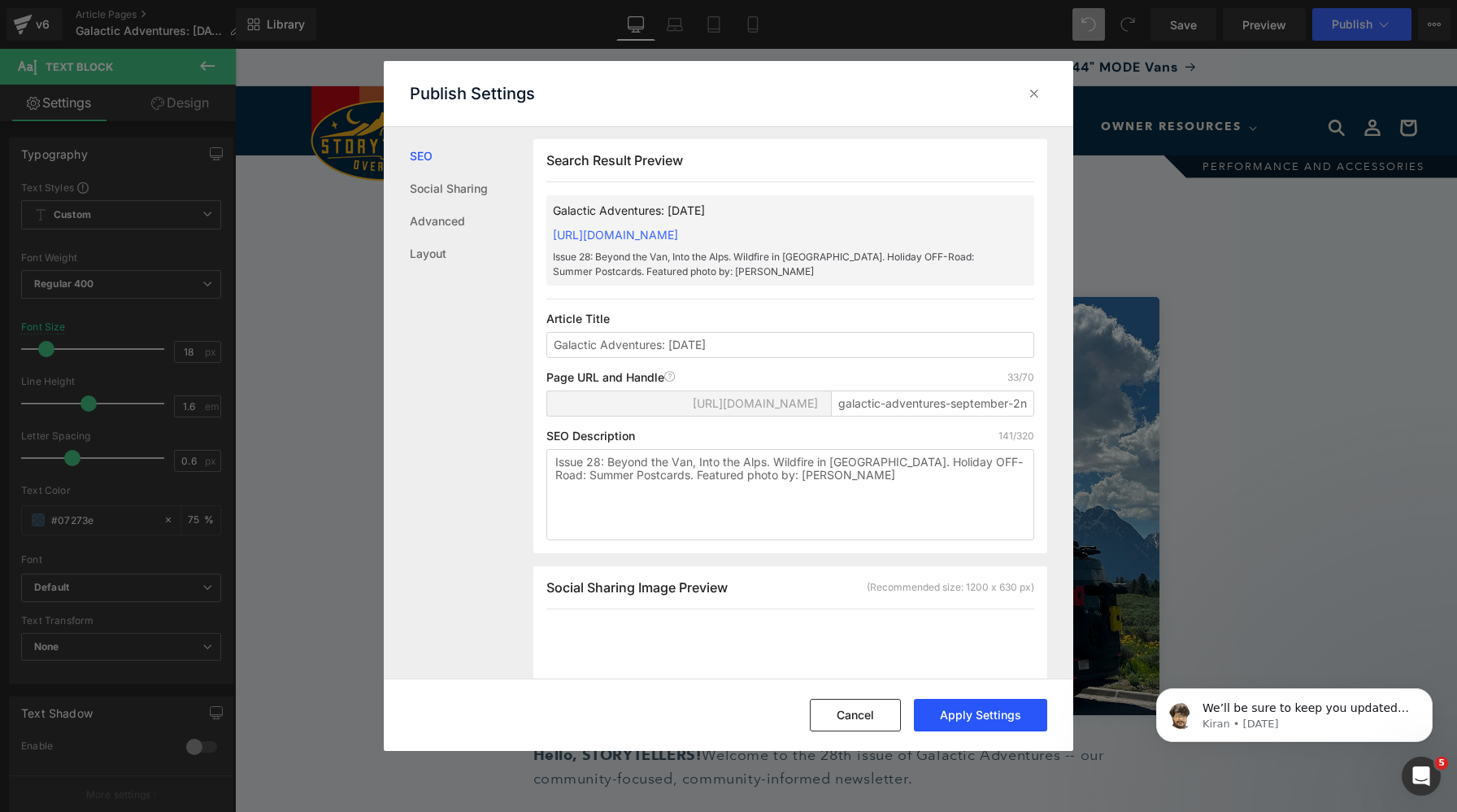
click at [975, 725] on button "Apply Settings" at bounding box center [980, 715] width 134 height 33
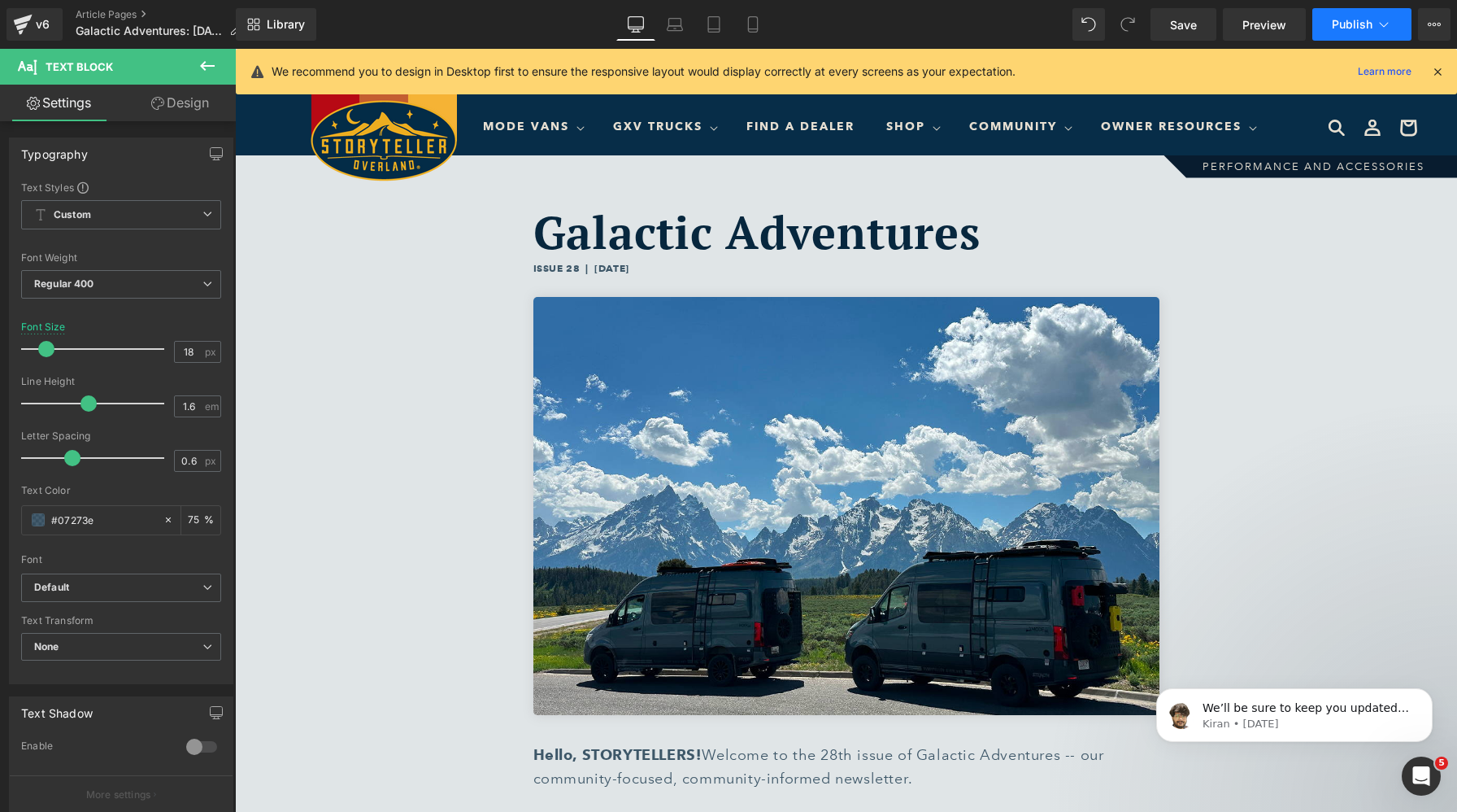
click at [1336, 24] on span "Publish" at bounding box center [1352, 25] width 40 height 13
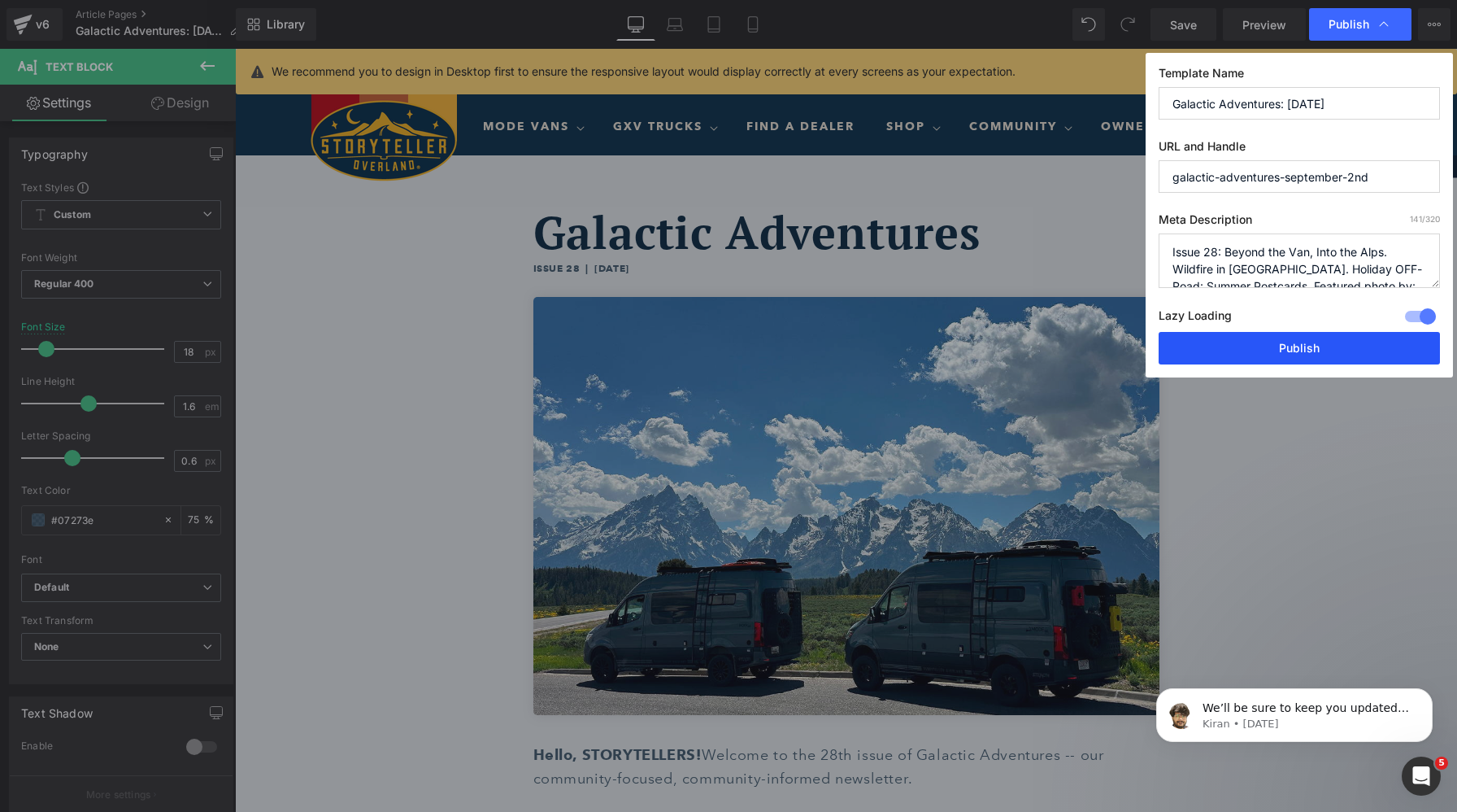
click at [1296, 348] on button "Publish" at bounding box center [1299, 348] width 282 height 33
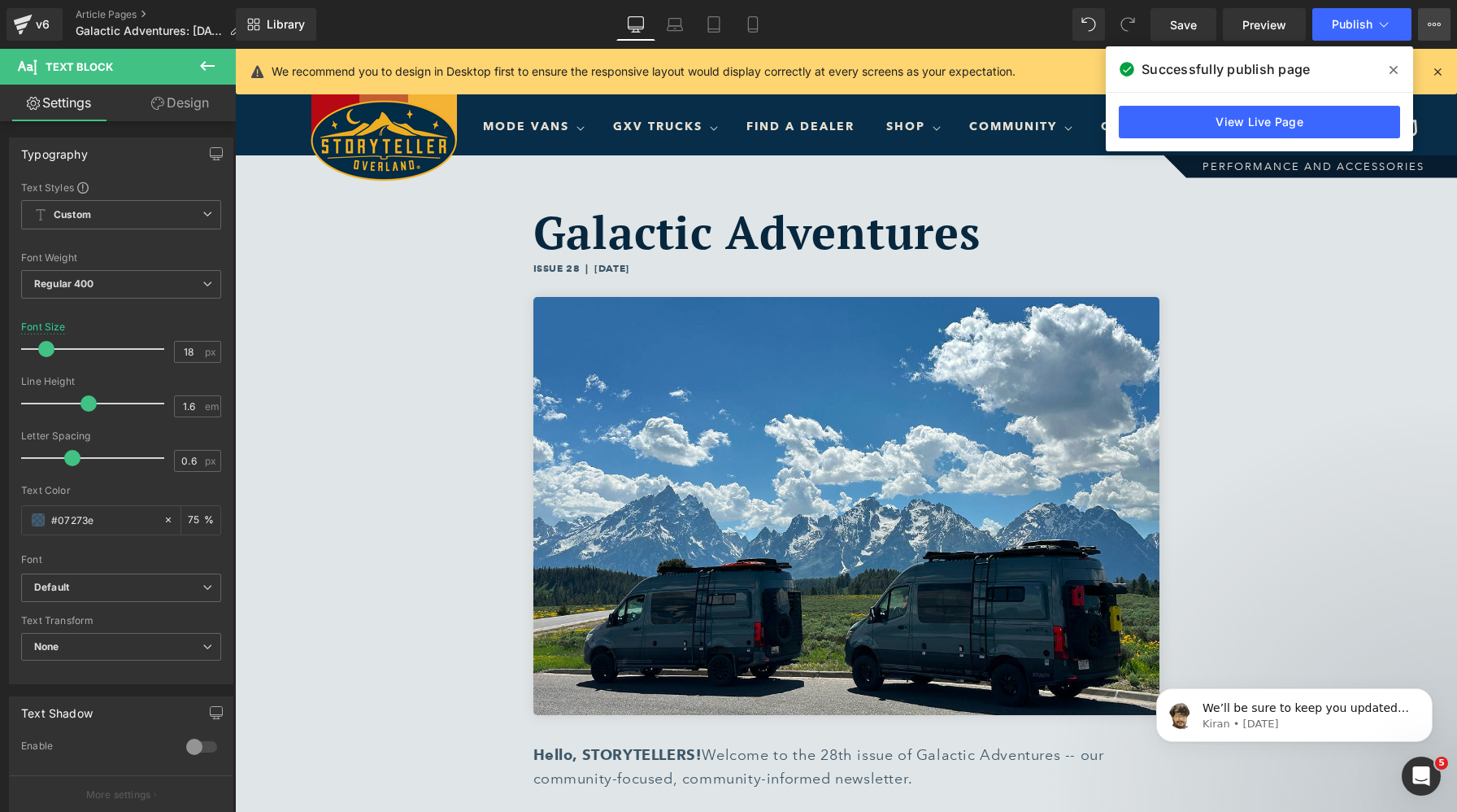
click at [1437, 33] on button "View Live Page View with current Template Save Template to Library Schedule Pub…" at bounding box center [1435, 24] width 33 height 33
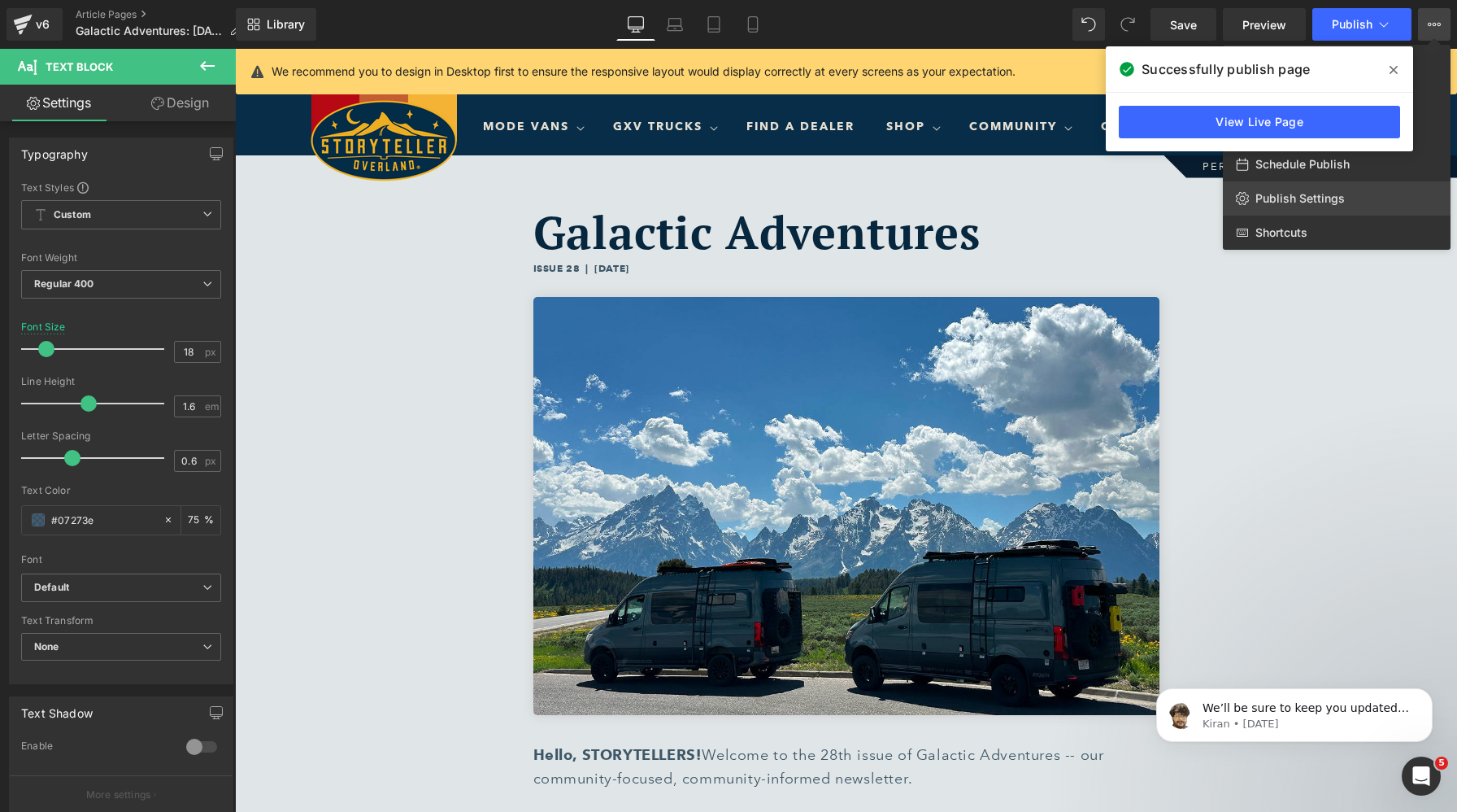
click at [1325, 201] on span "Publish Settings" at bounding box center [1300, 198] width 89 height 14
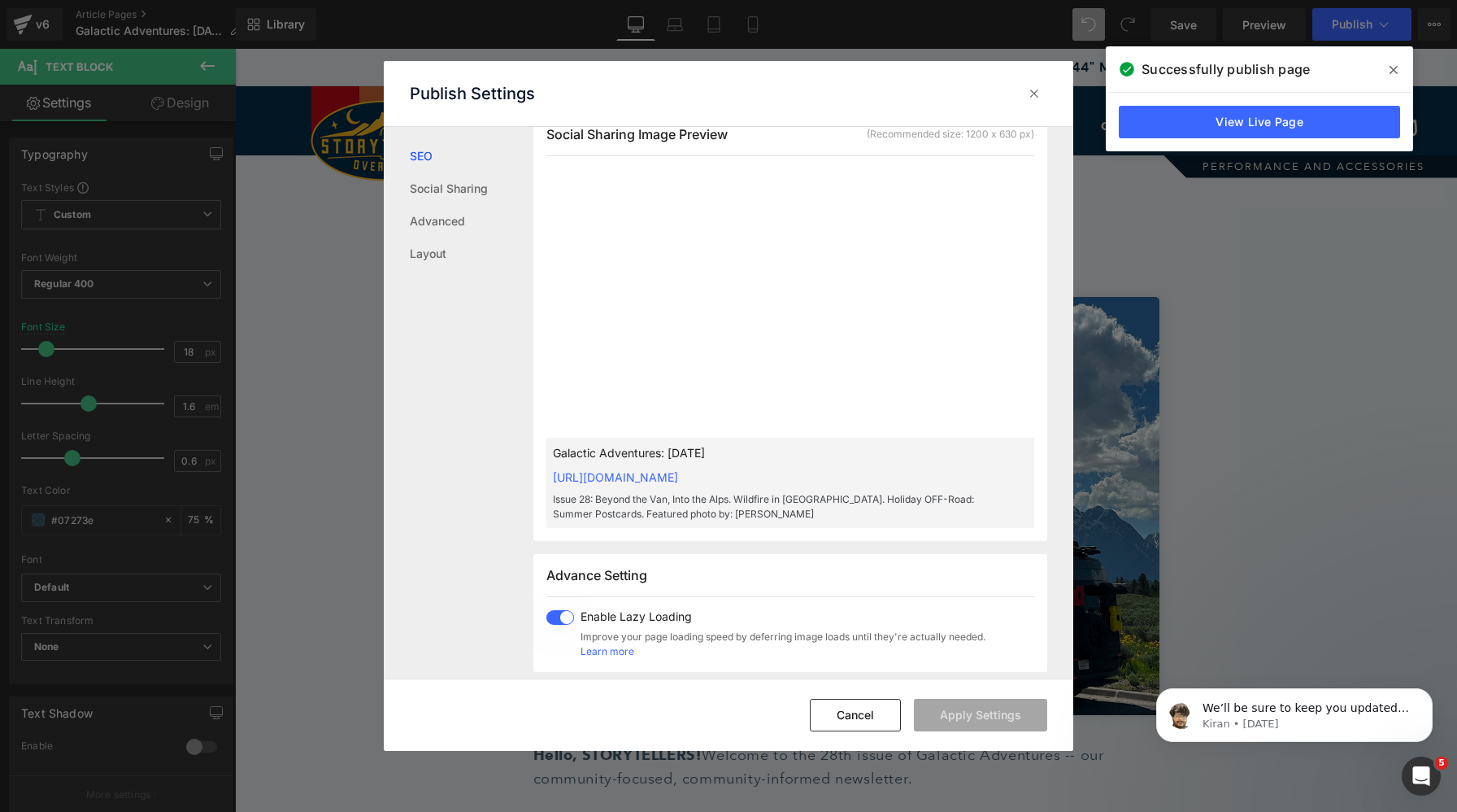
scroll to position [508, 0]
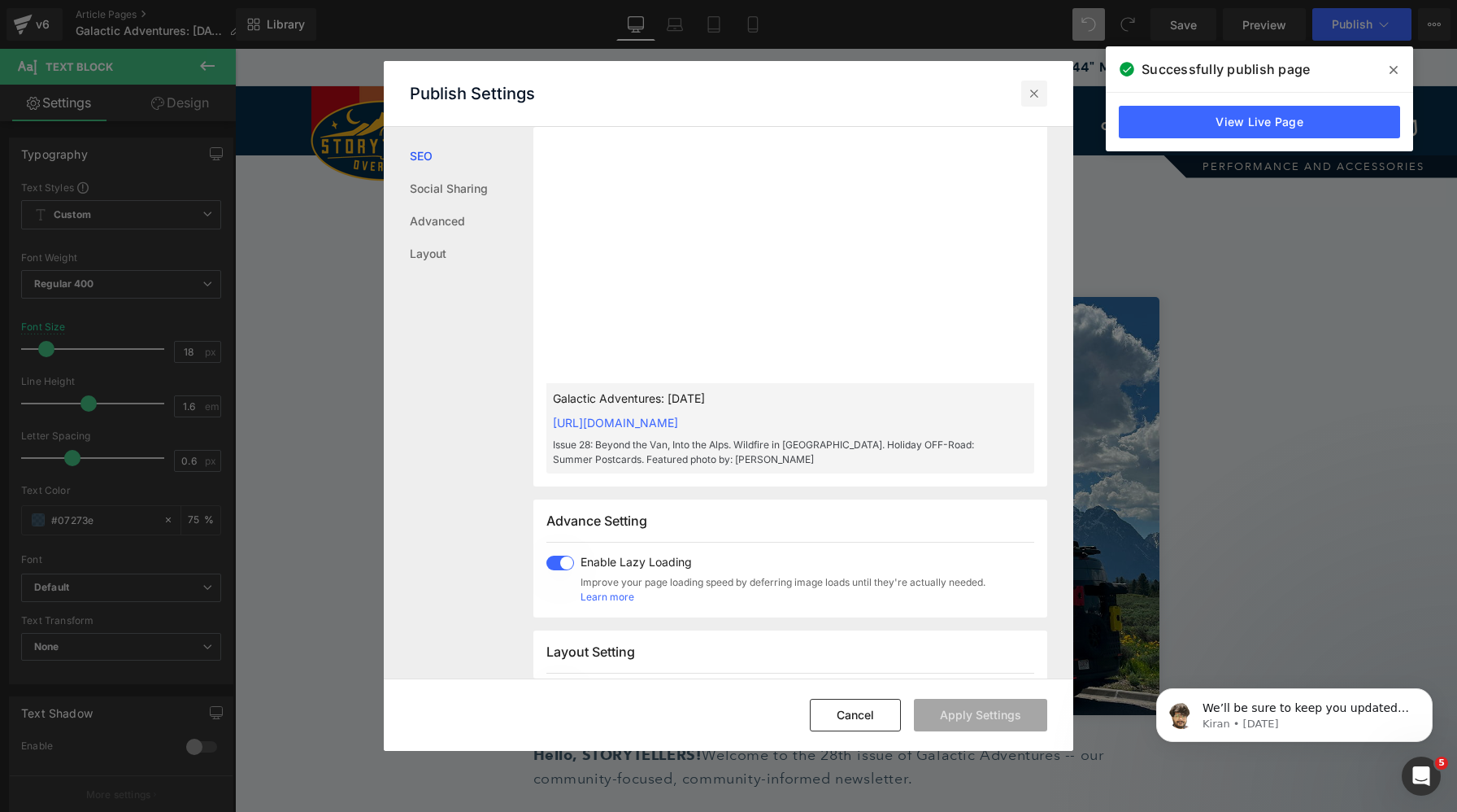
click at [1034, 87] on icon at bounding box center [1034, 93] width 16 height 16
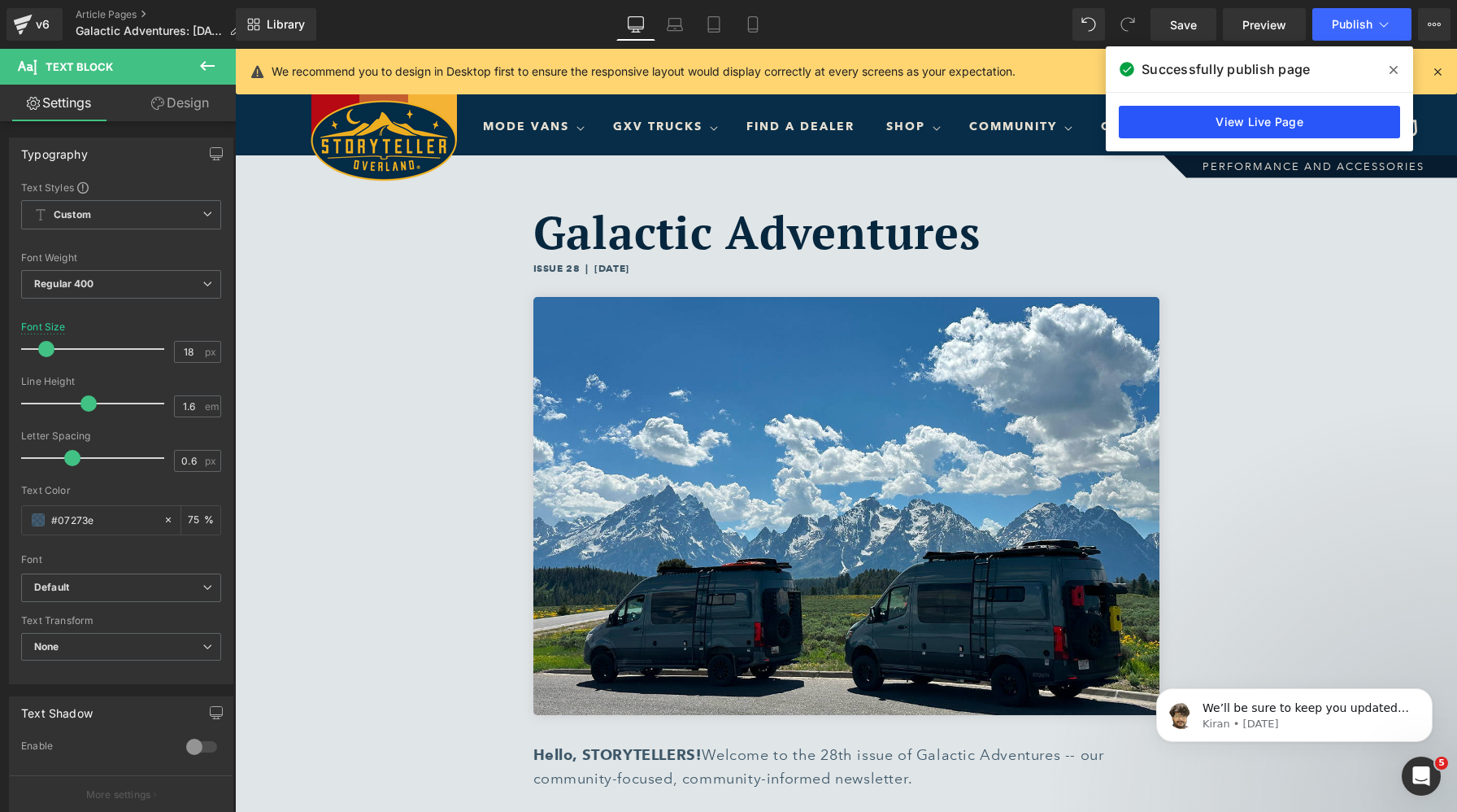
click at [1266, 119] on link "View Live Page" at bounding box center [1259, 122] width 282 height 33
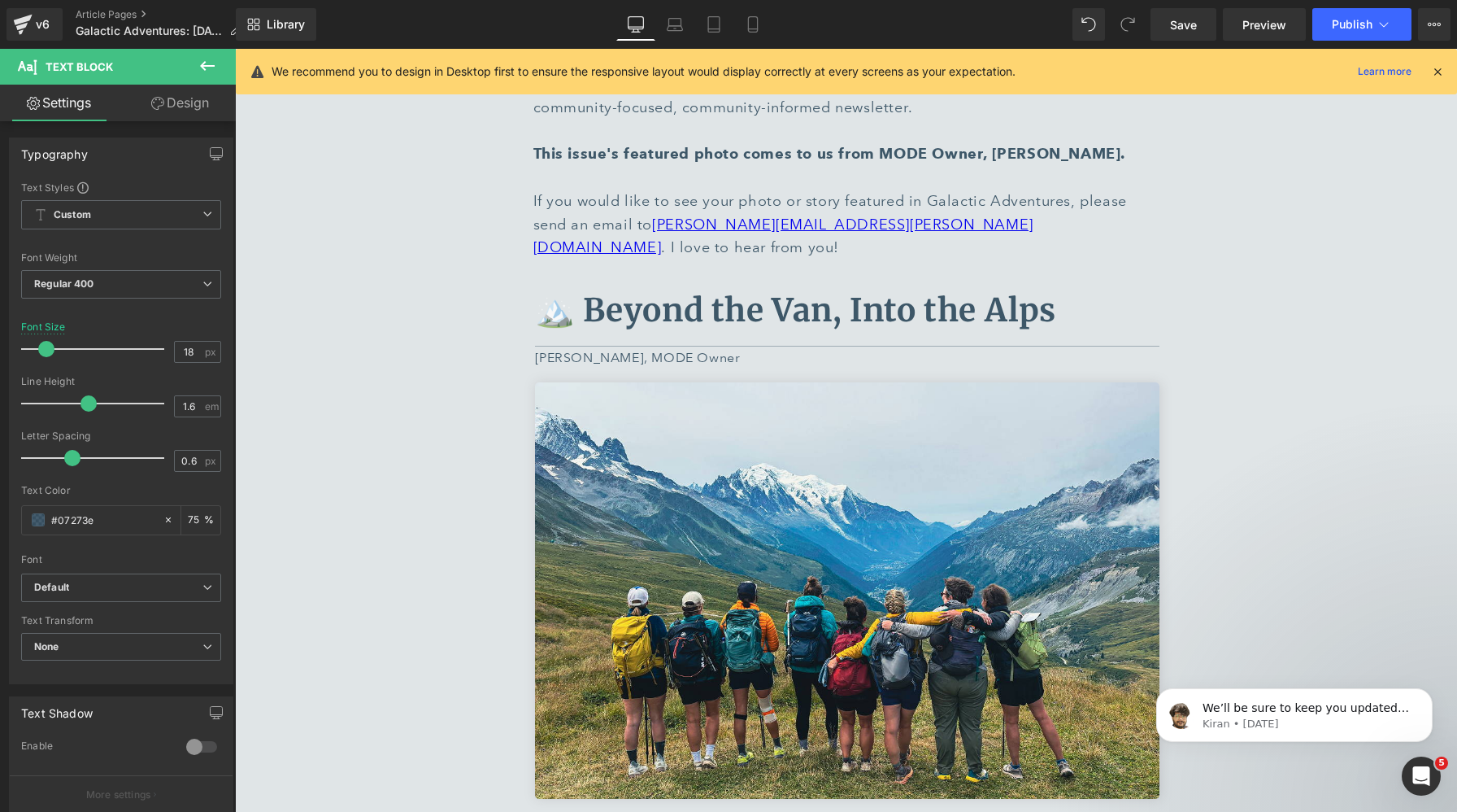
scroll to position [704, 0]
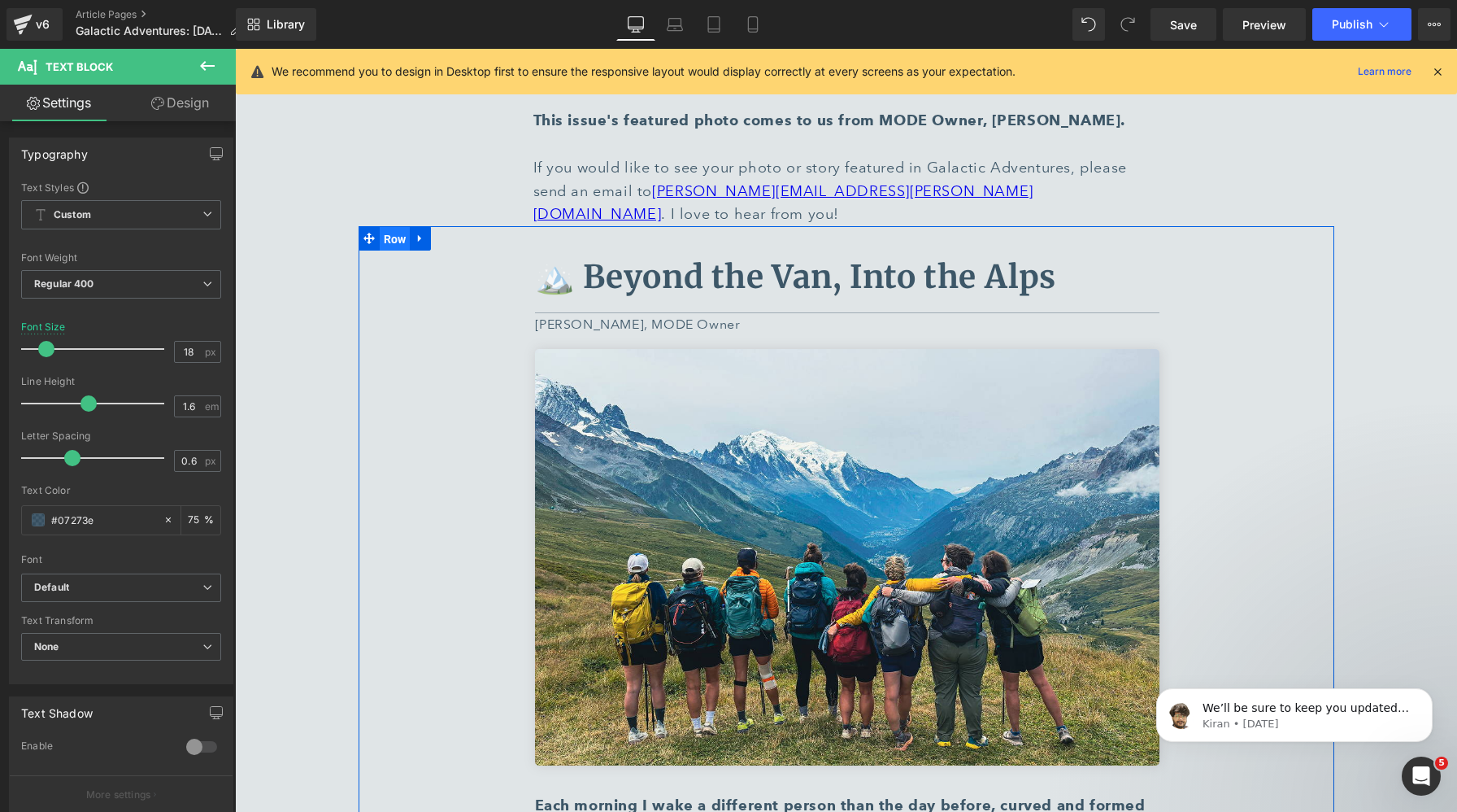
click at [400, 227] on span "Row" at bounding box center [395, 238] width 31 height 24
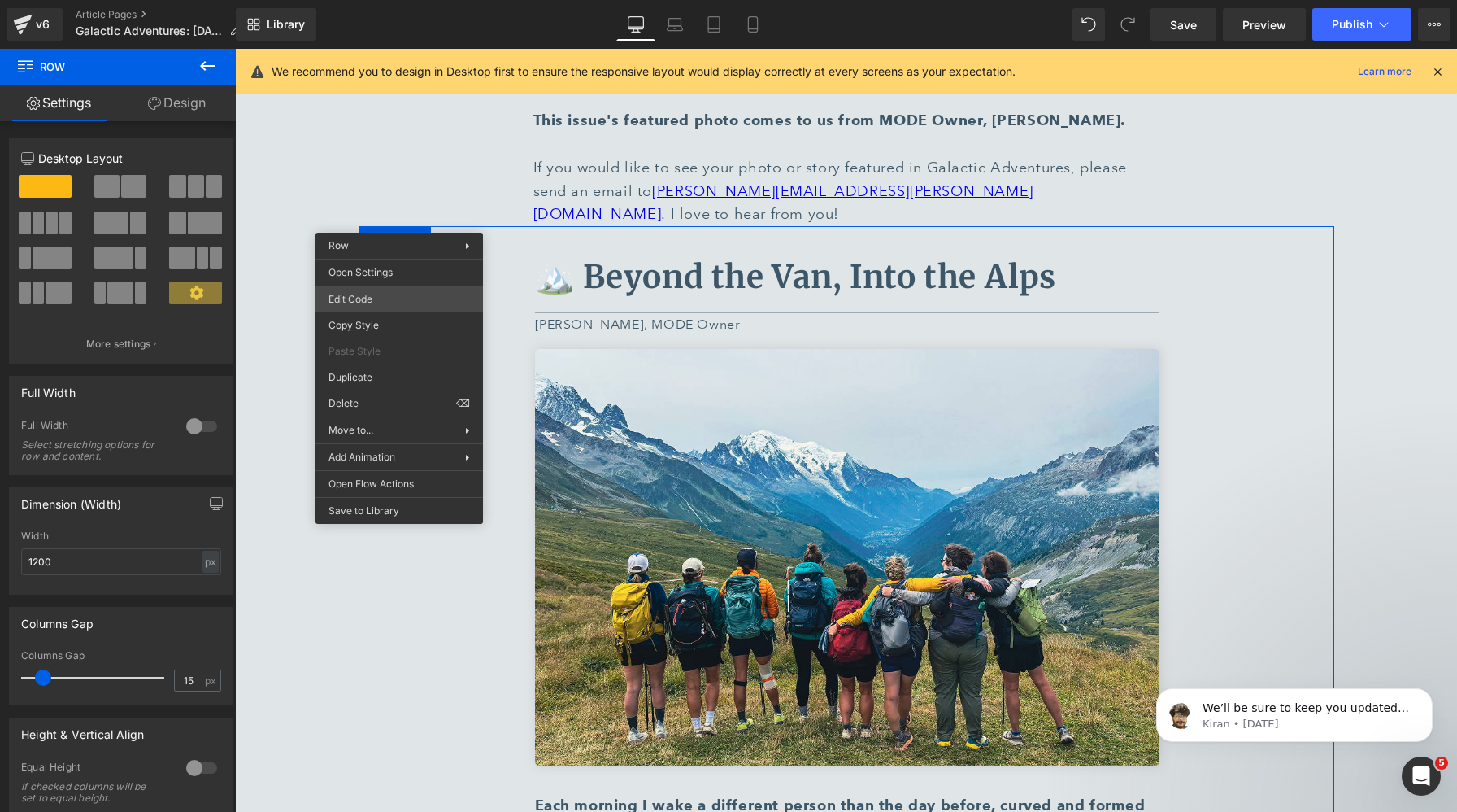
click at [389, 0] on div "Row You are previewing how the will restyle your page. You can not edit Element…" at bounding box center [728, 0] width 1457 height 0
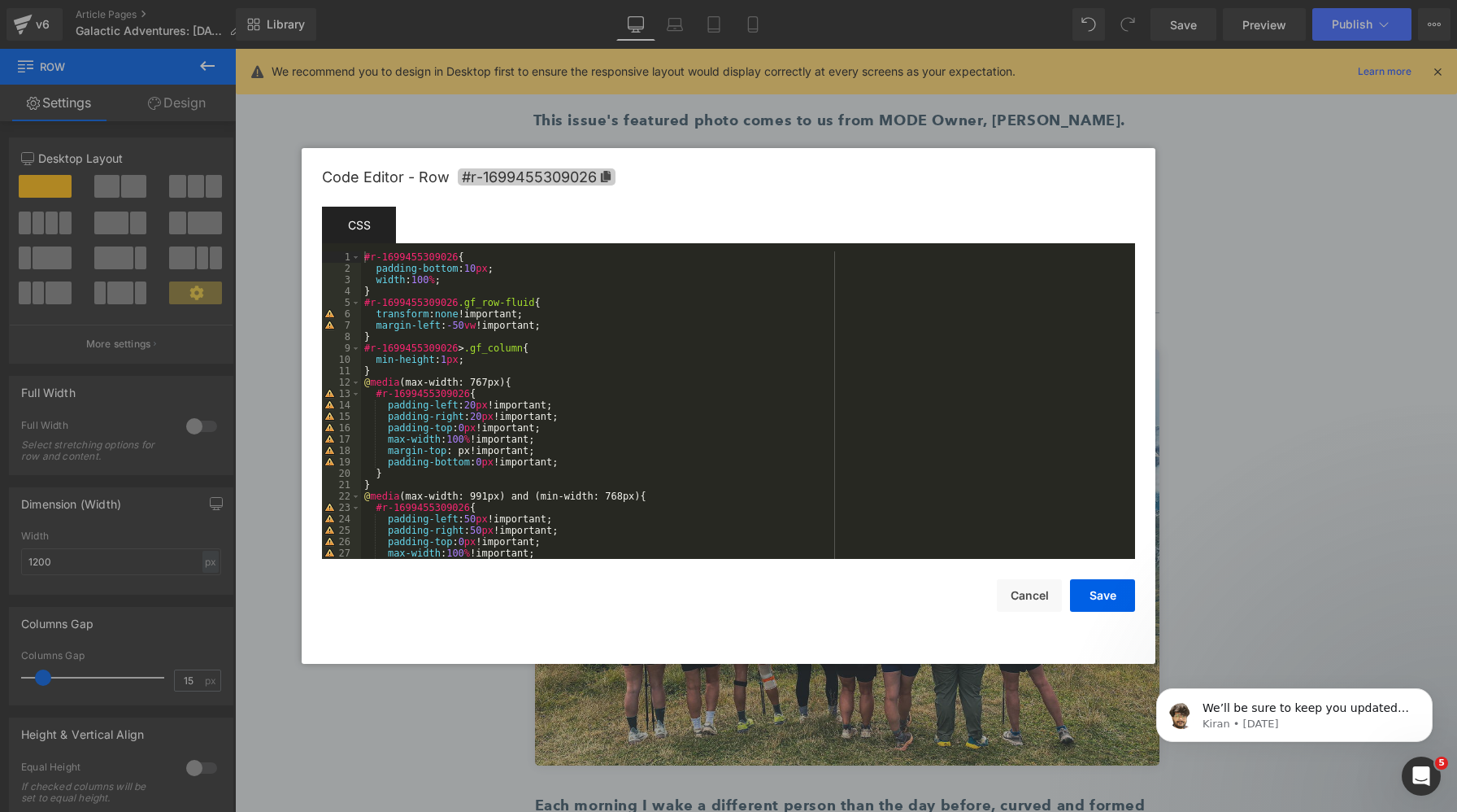
click at [609, 171] on icon at bounding box center [606, 177] width 12 height 12
click at [1022, 599] on button "Cancel" at bounding box center [1029, 596] width 65 height 33
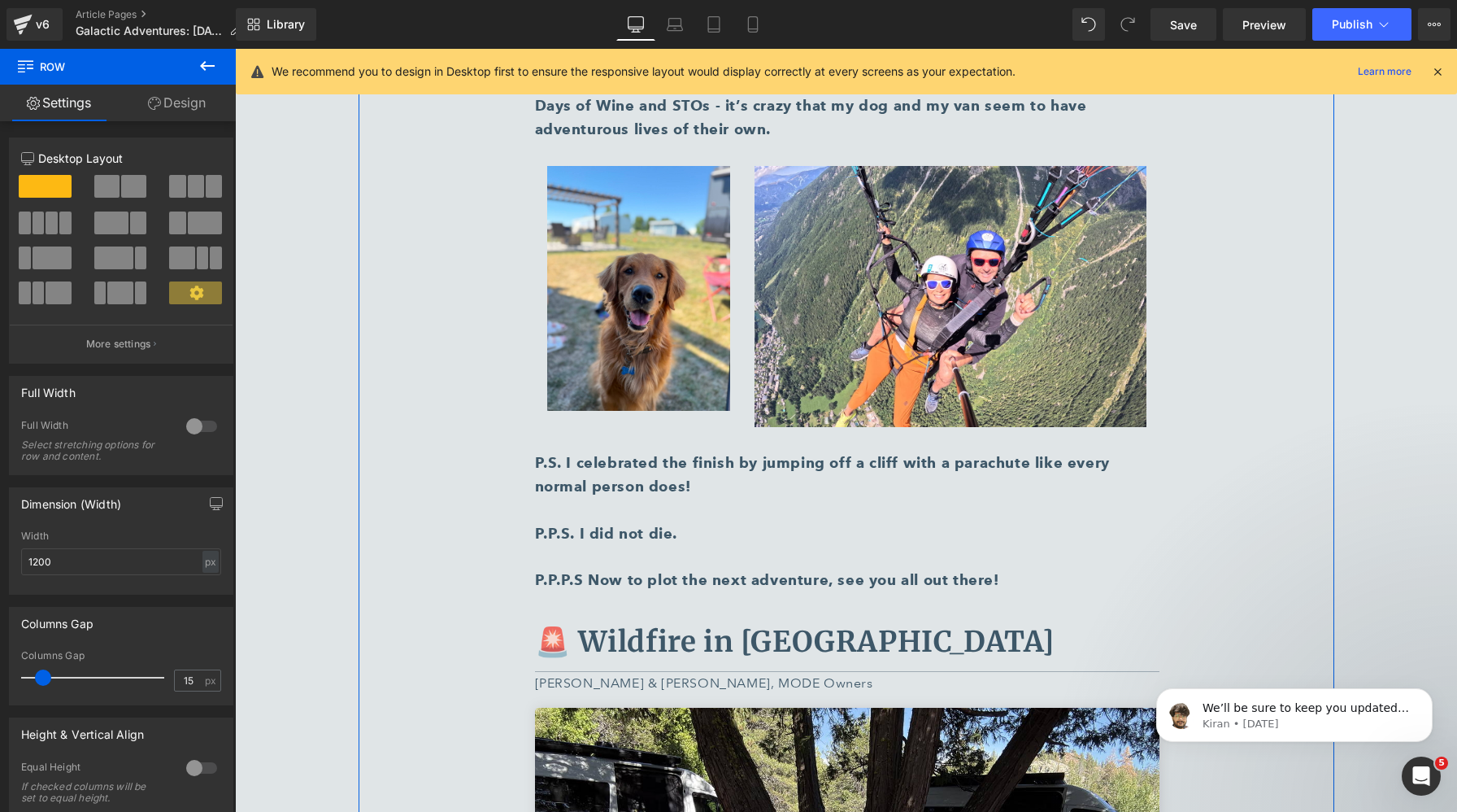
scroll to position [3017, 0]
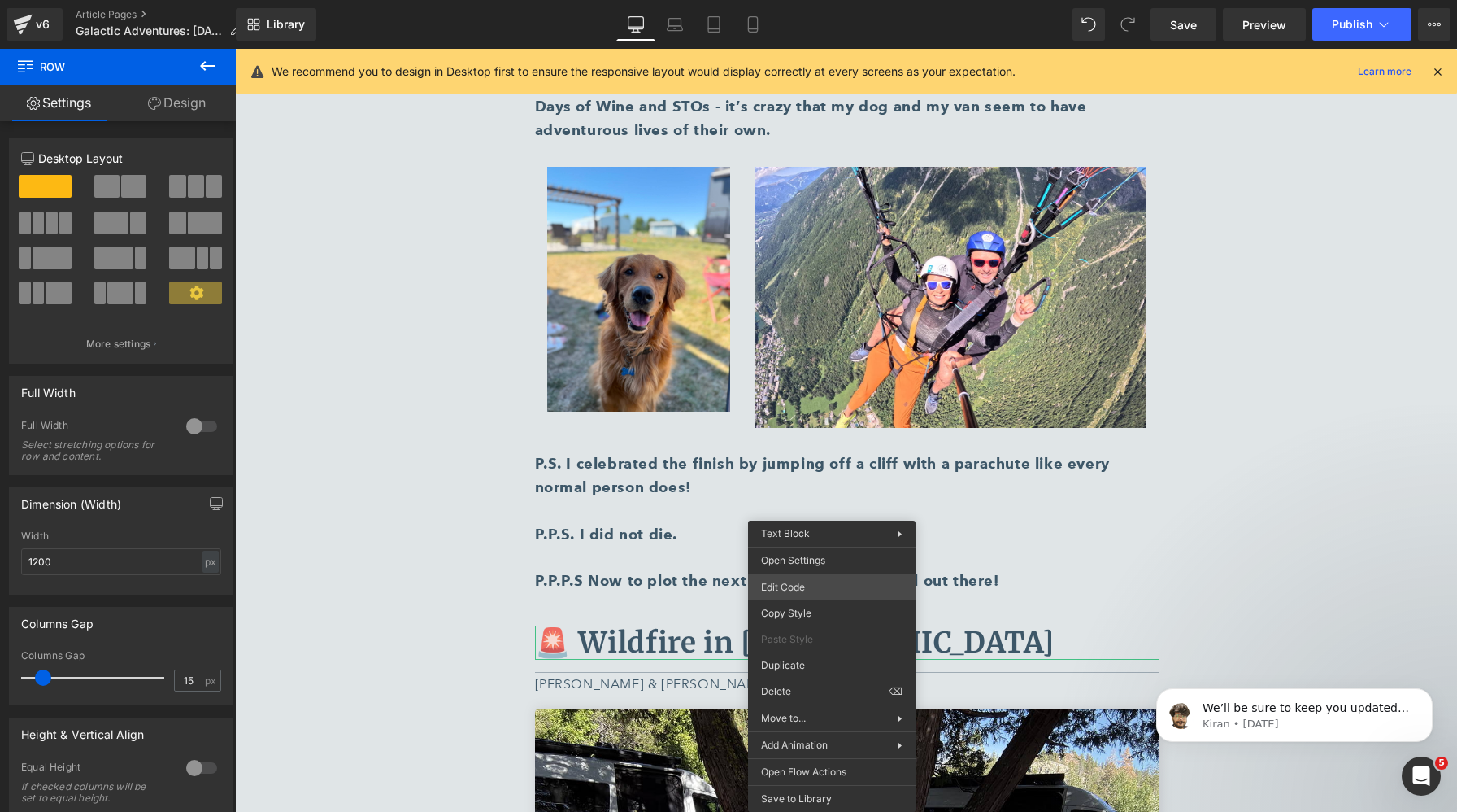
click at [799, 0] on div "Row You are previewing how the will restyle your page. You can not edit Element…" at bounding box center [728, 0] width 1457 height 0
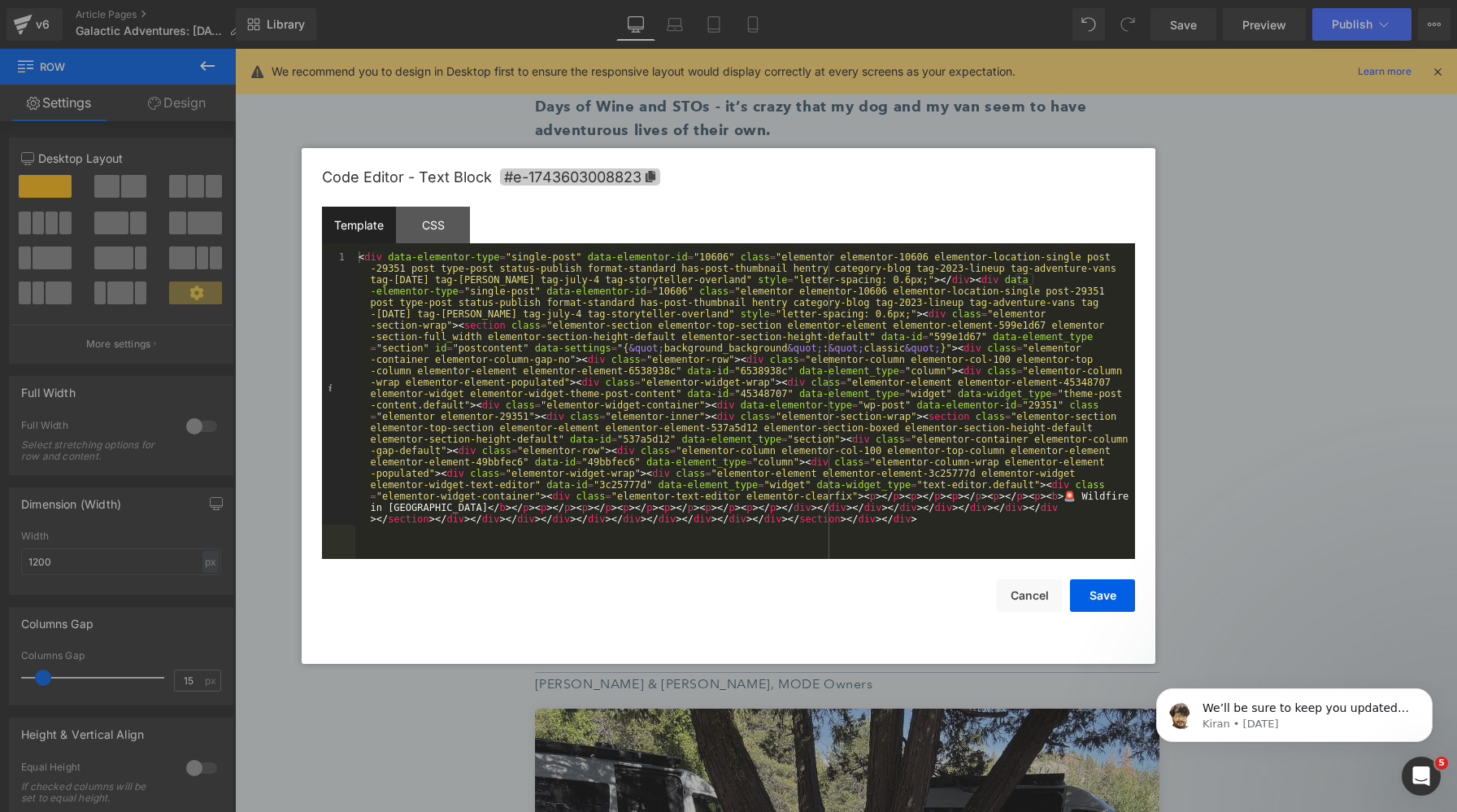
click at [651, 177] on icon at bounding box center [651, 177] width 10 height 12
drag, startPoint x: 1021, startPoint y: 596, endPoint x: 738, endPoint y: 548, distance: 287.0
click at [1021, 596] on button "Cancel" at bounding box center [1029, 596] width 65 height 33
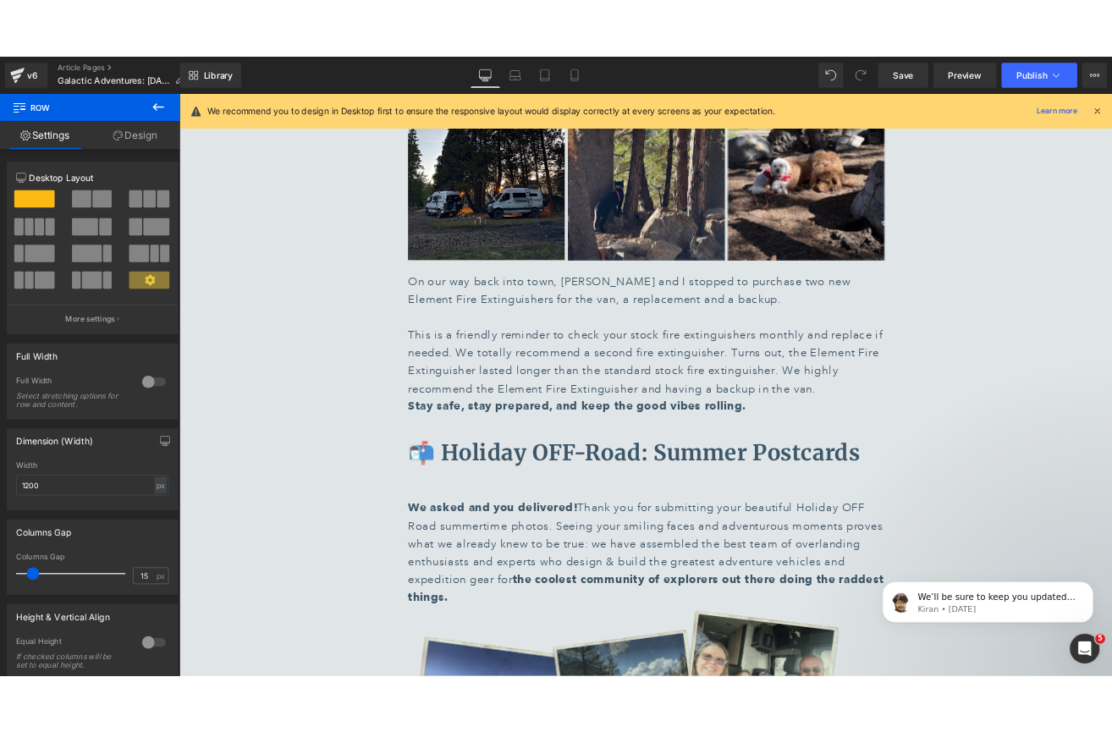
scroll to position [6009, 0]
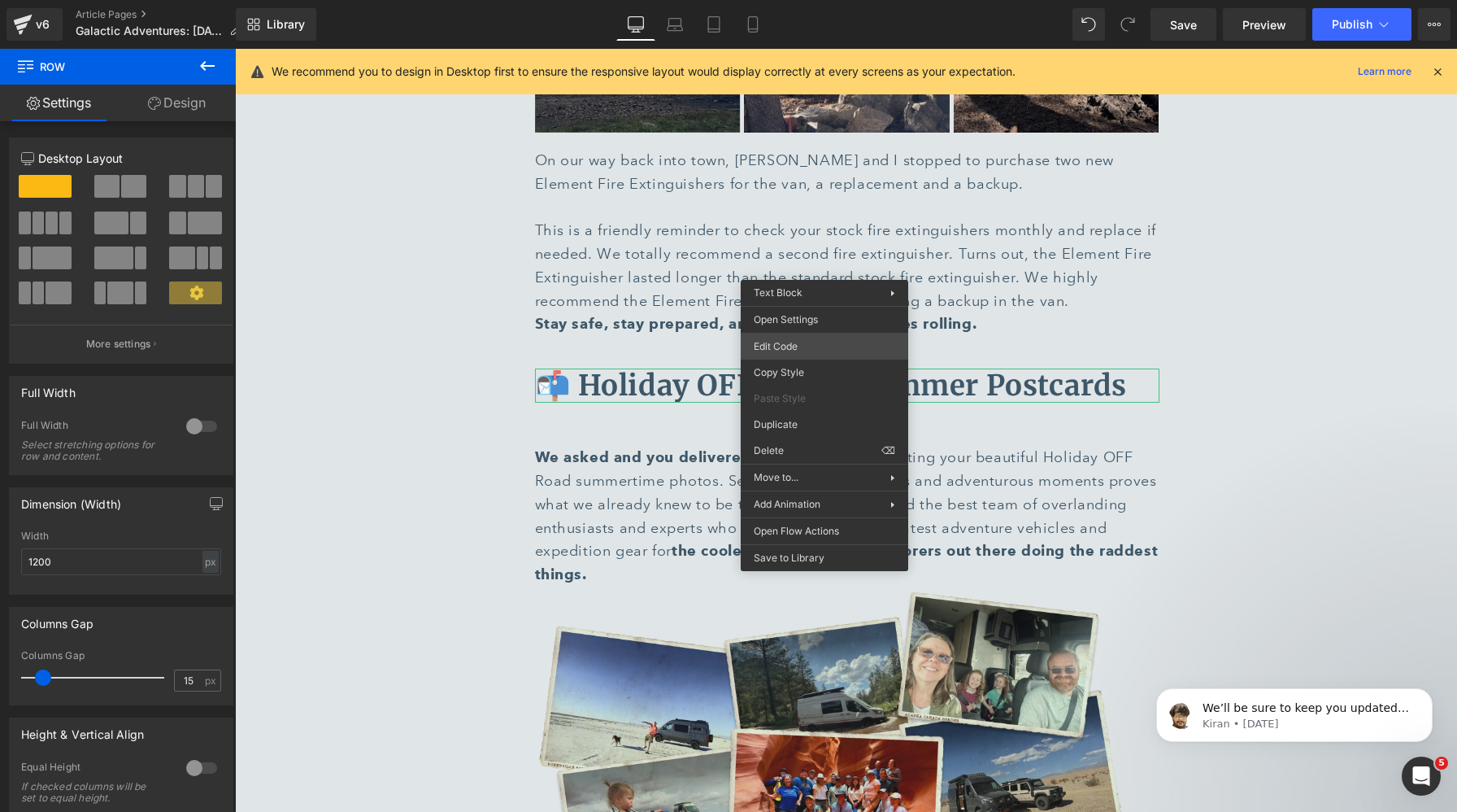
click at [791, 0] on div "Row You are previewing how the will restyle your page. You can not edit Element…" at bounding box center [728, 0] width 1457 height 0
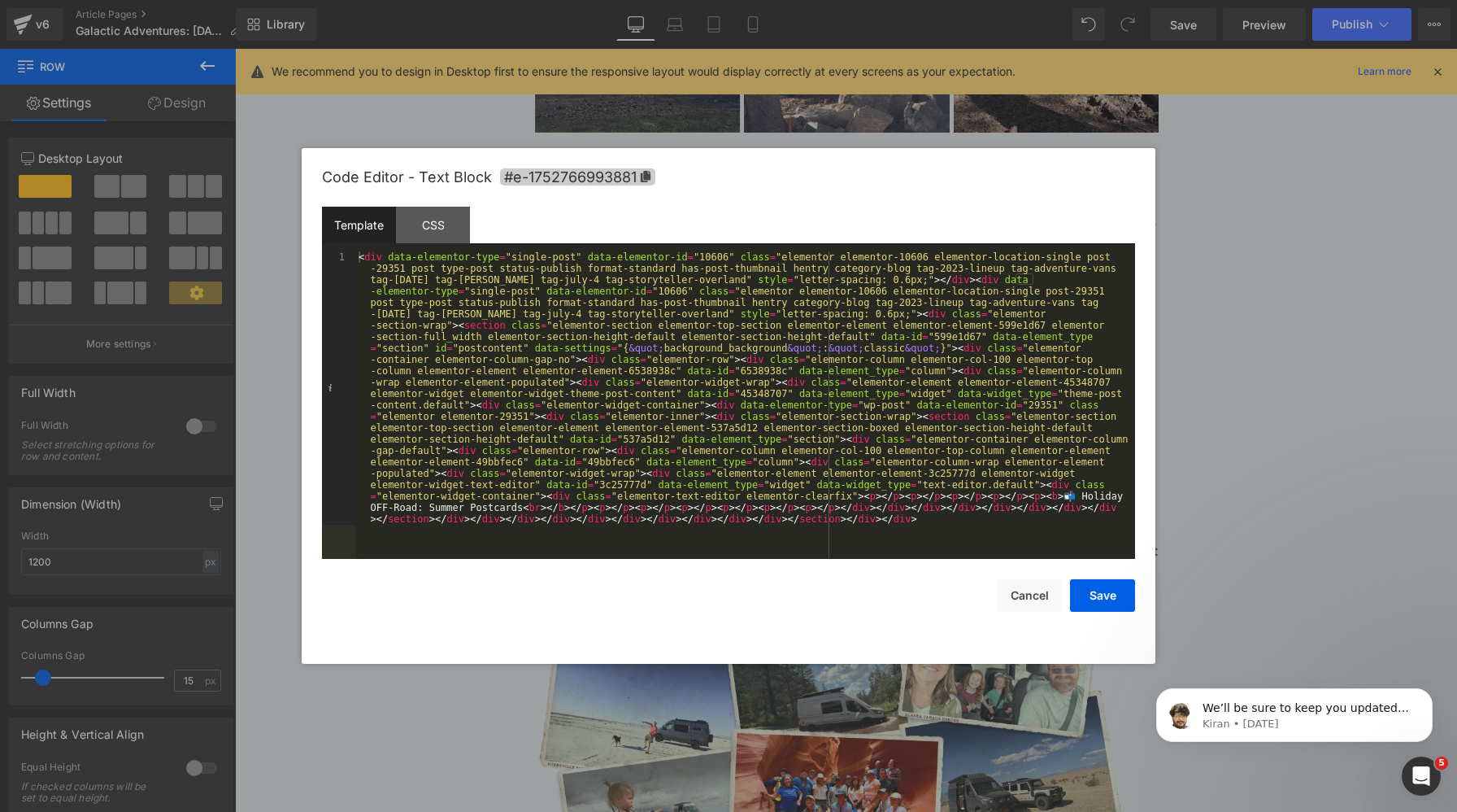
click at [648, 171] on icon at bounding box center [646, 177] width 12 height 12
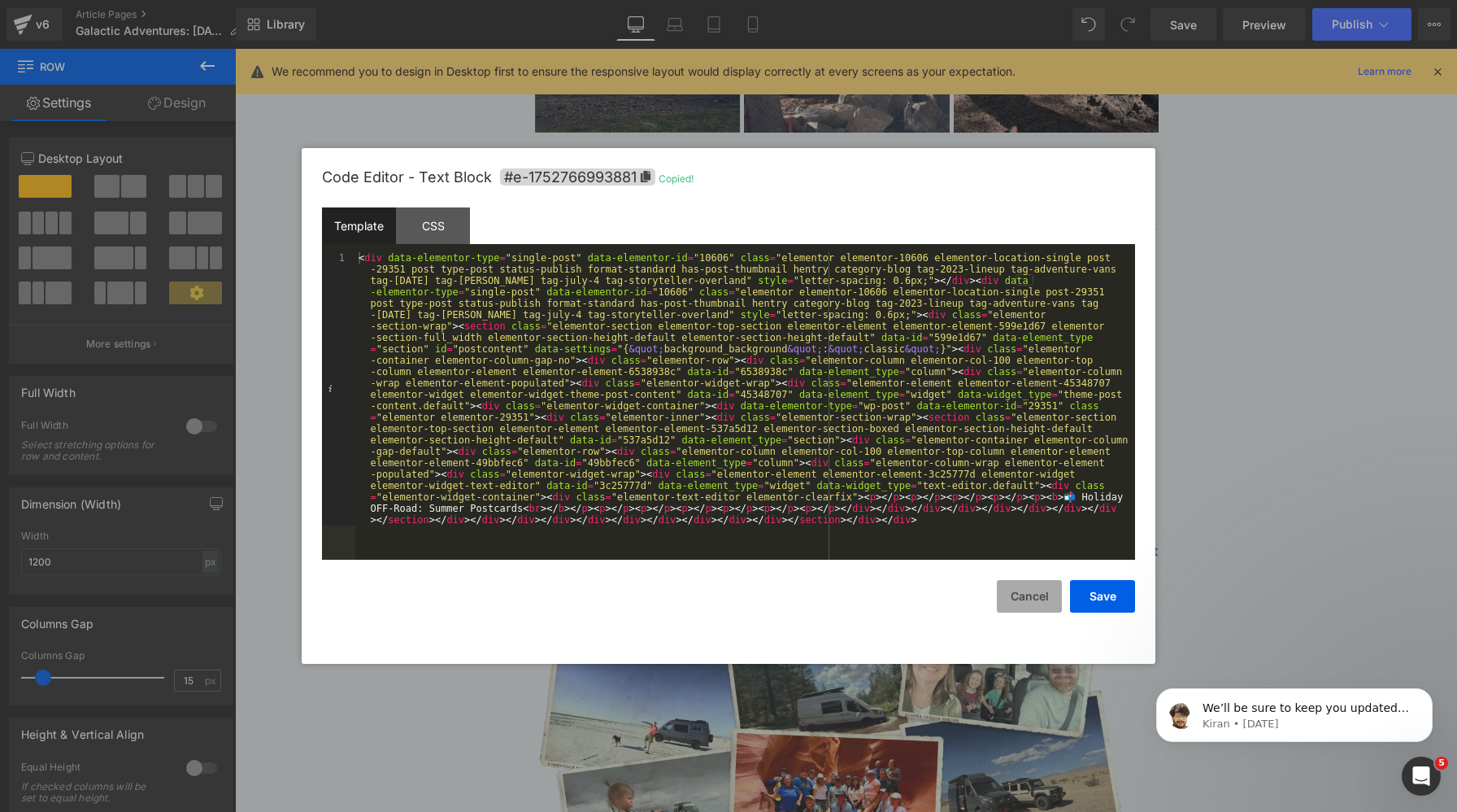
click at [1012, 590] on button "Cancel" at bounding box center [1029, 596] width 65 height 33
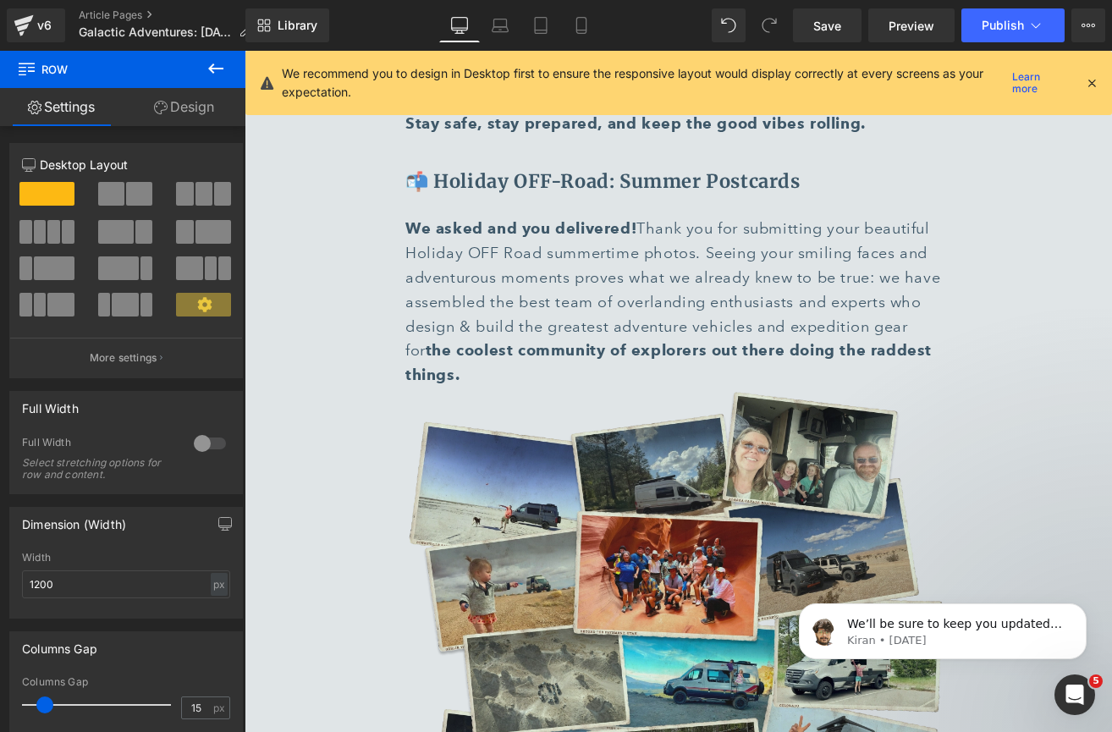
scroll to position [5870, 0]
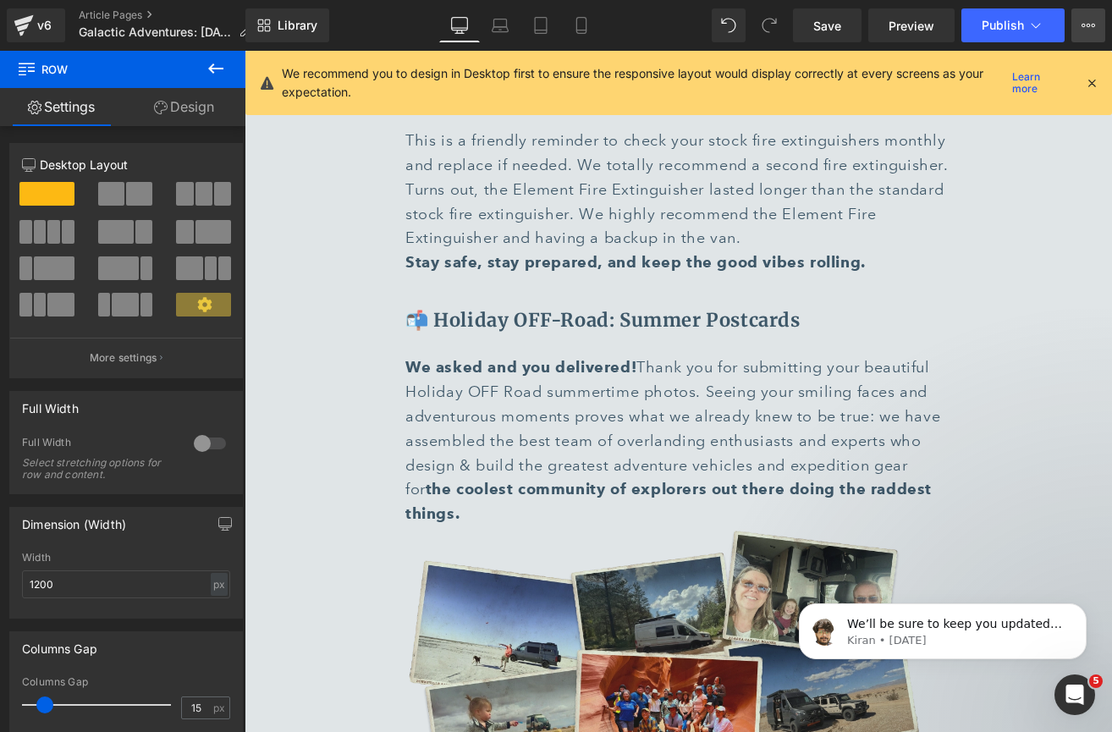
click at [1090, 27] on icon at bounding box center [1088, 26] width 14 height 14
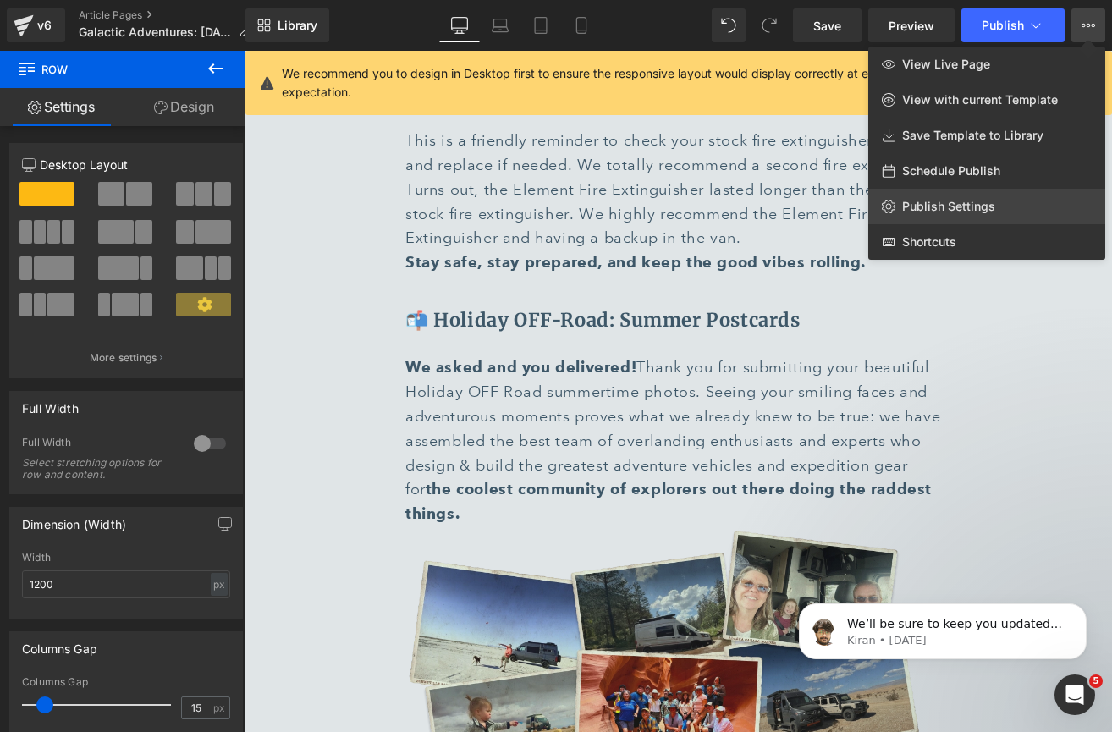
click at [1006, 192] on link "Publish Settings" at bounding box center [986, 207] width 237 height 36
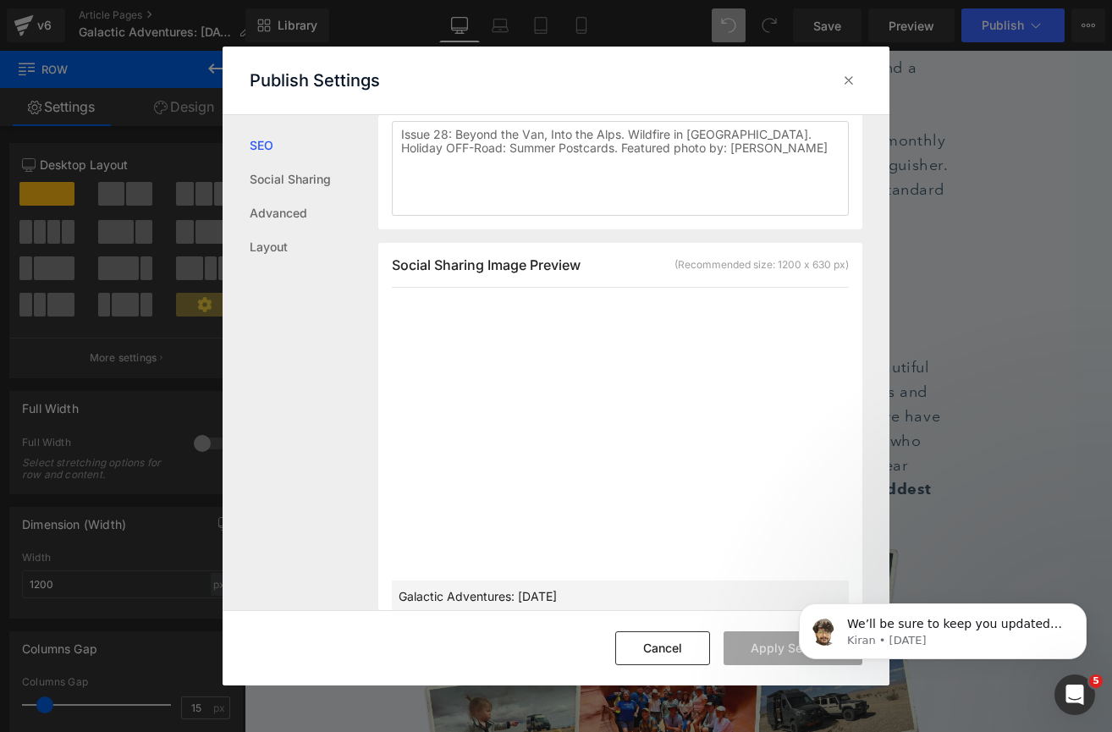
scroll to position [216, 0]
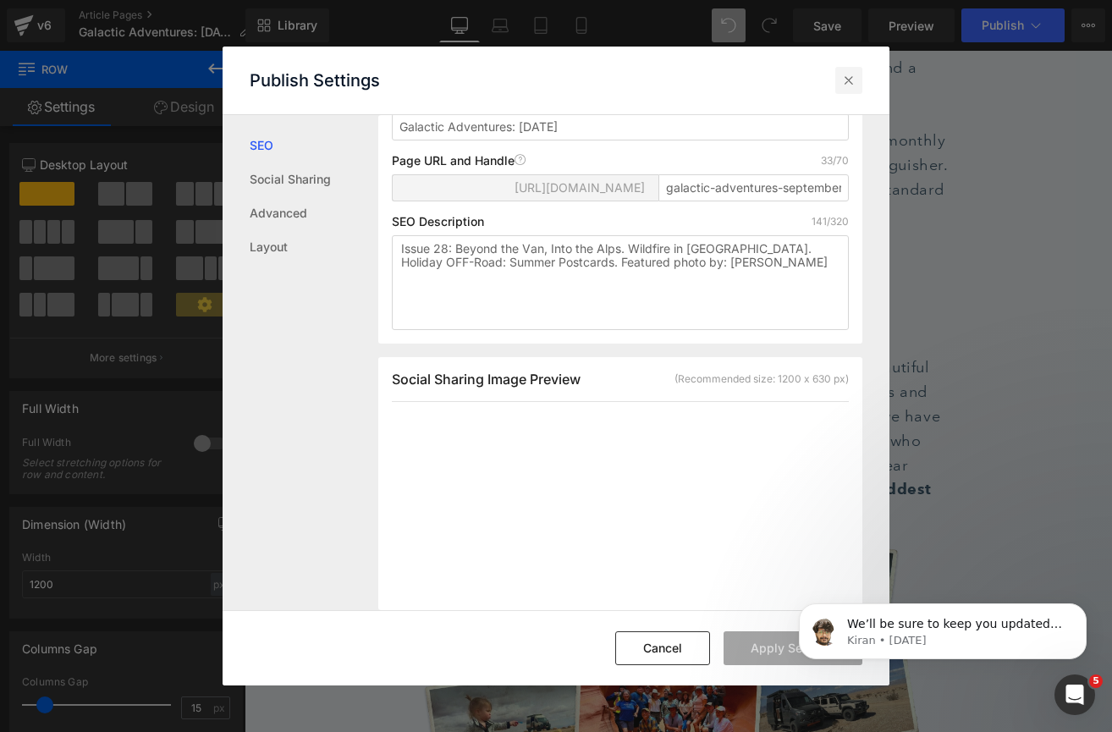
click at [843, 70] on div at bounding box center [848, 80] width 27 height 27
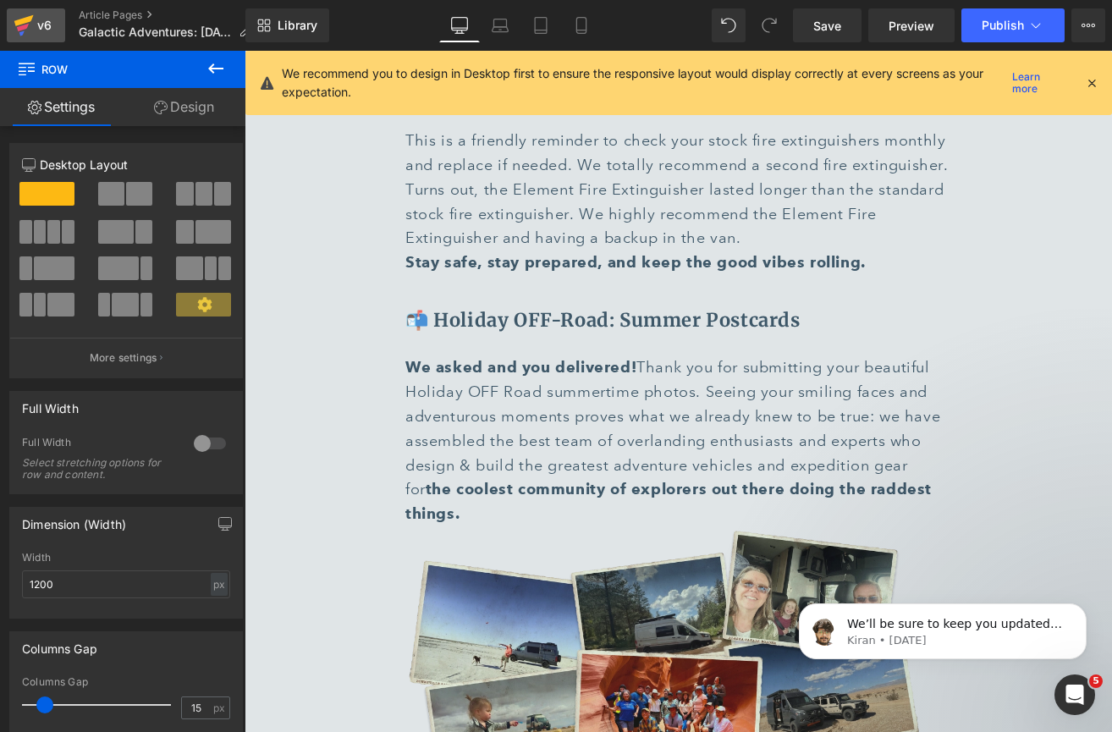
click at [25, 32] on icon at bounding box center [24, 25] width 20 height 42
